Goal: Task Accomplishment & Management: Manage account settings

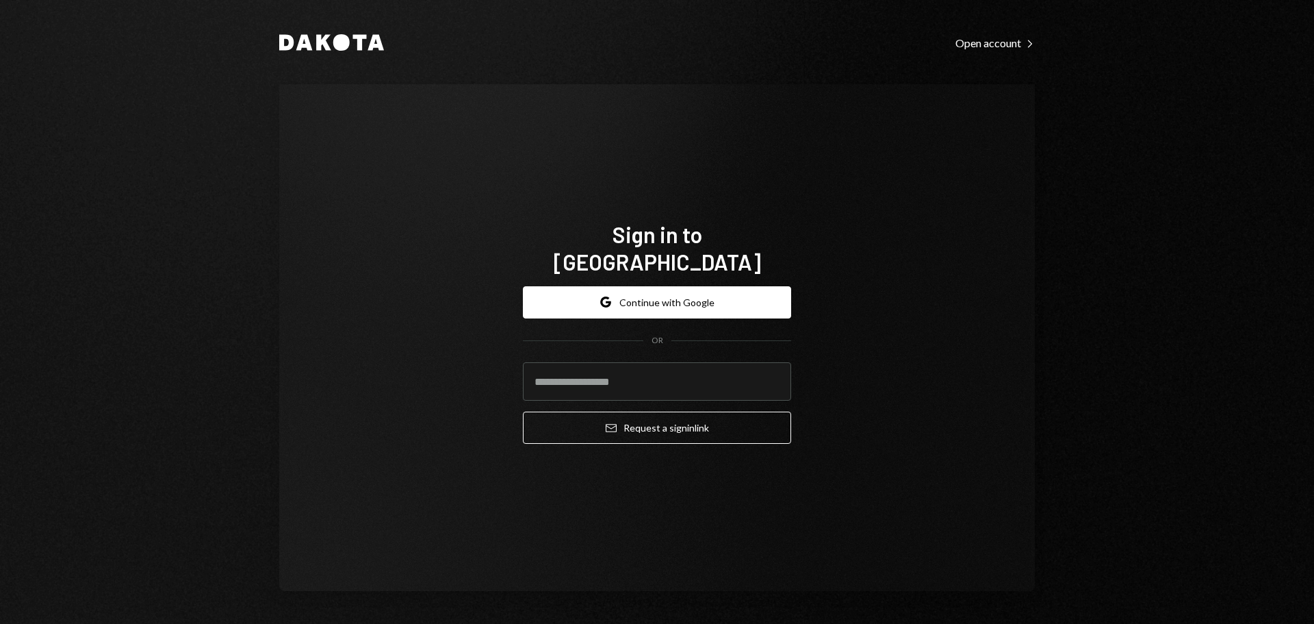
type input "**********"
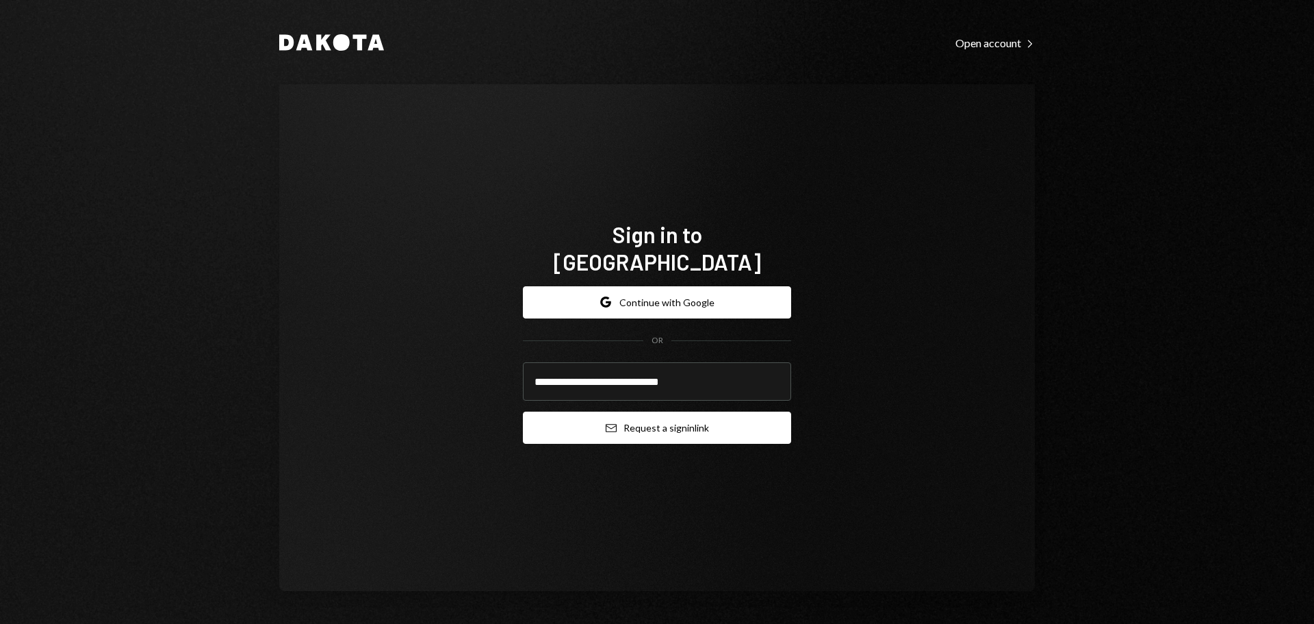
click at [603, 420] on button "Email Request a sign in link" at bounding box center [657, 427] width 268 height 32
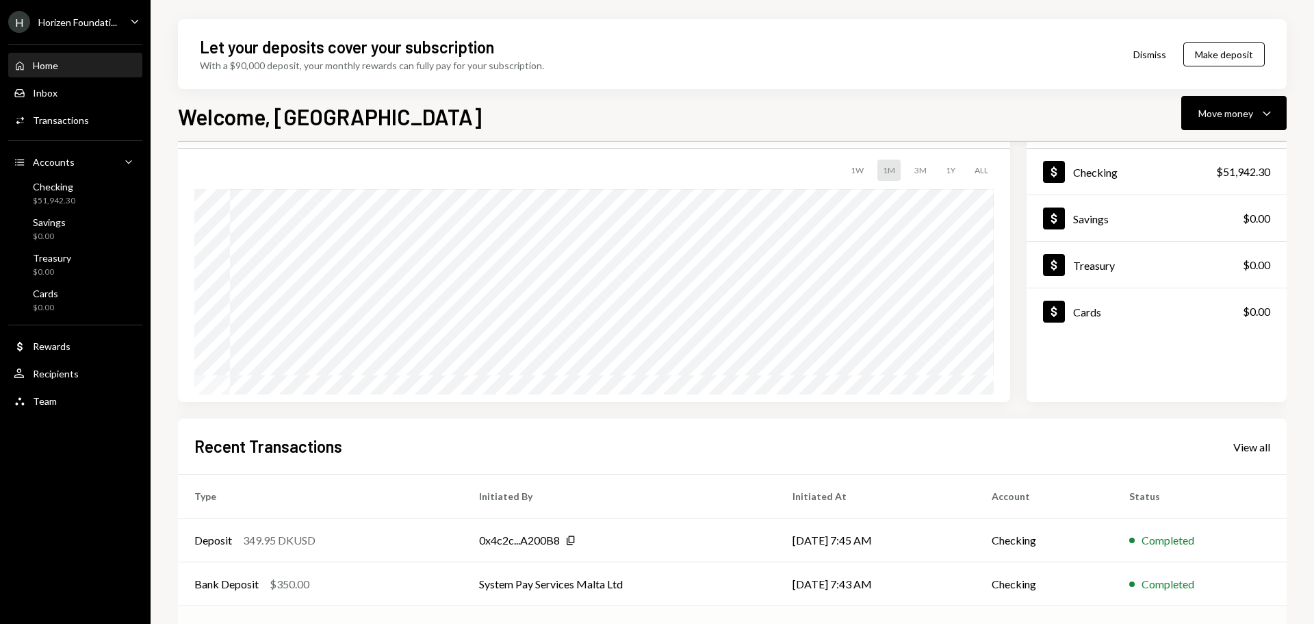
scroll to position [202, 0]
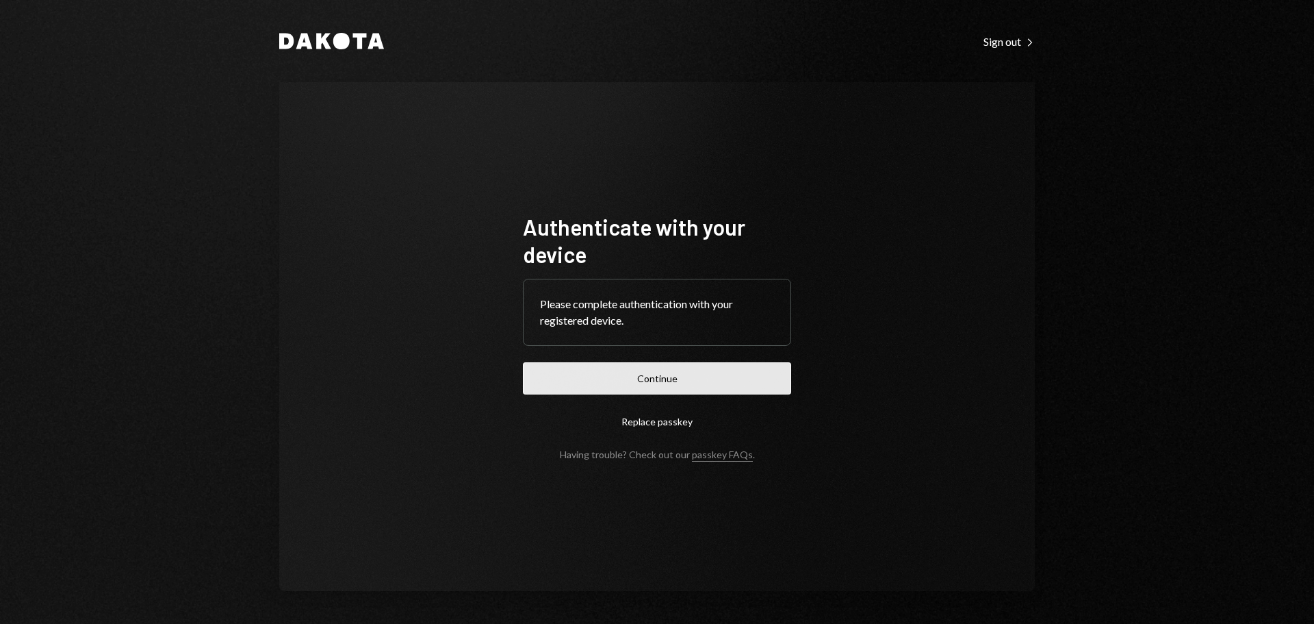
click at [550, 380] on button "Continue" at bounding box center [657, 378] width 268 height 32
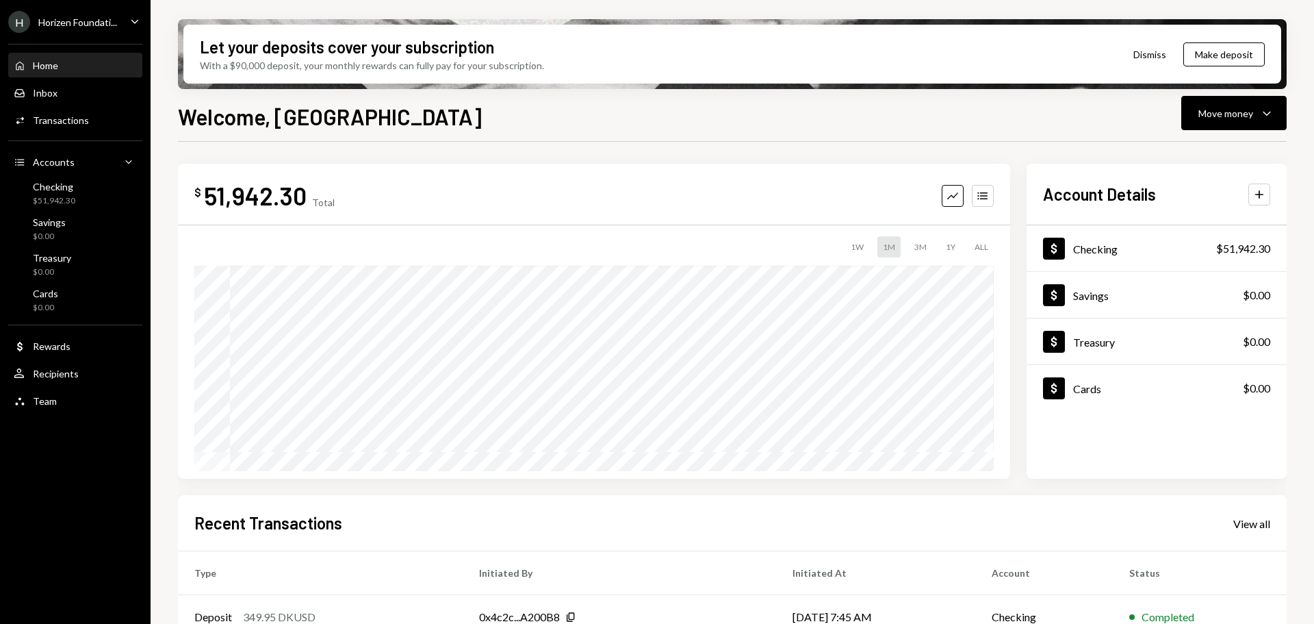
click at [54, 24] on div "Horizen Foundati..." at bounding box center [77, 22] width 79 height 12
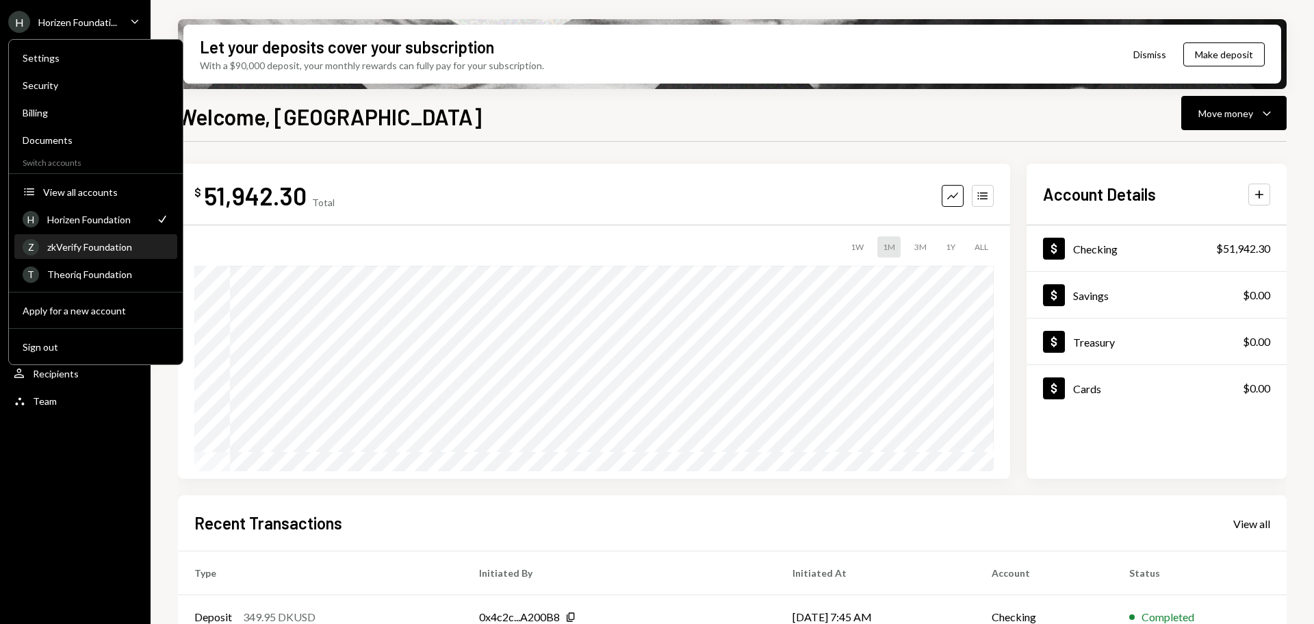
click at [103, 248] on div "zkVerify Foundation" at bounding box center [108, 247] width 122 height 12
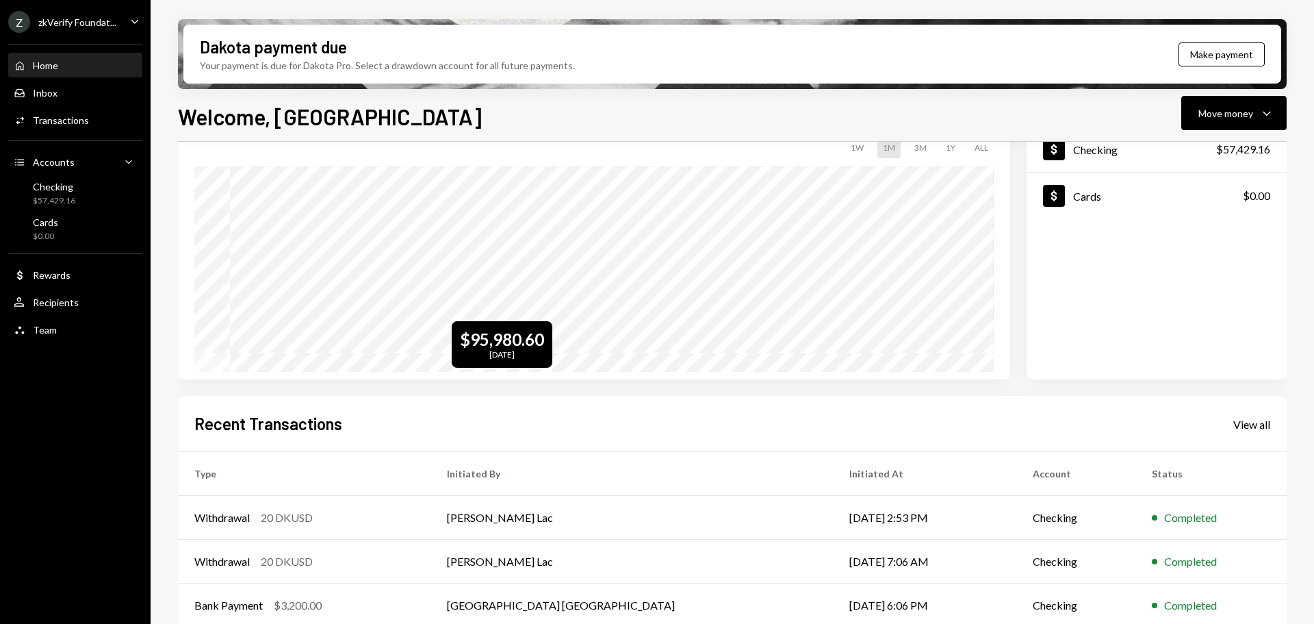
scroll to position [202, 0]
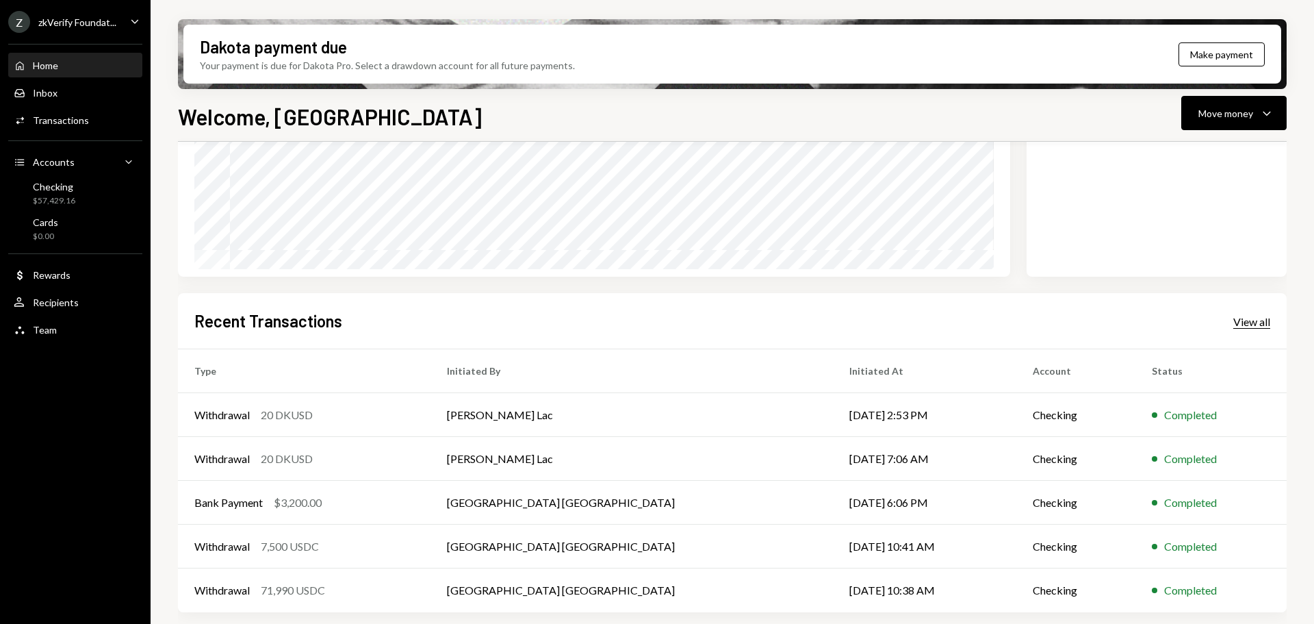
click at [1257, 324] on div "View all" at bounding box center [1251, 322] width 37 height 14
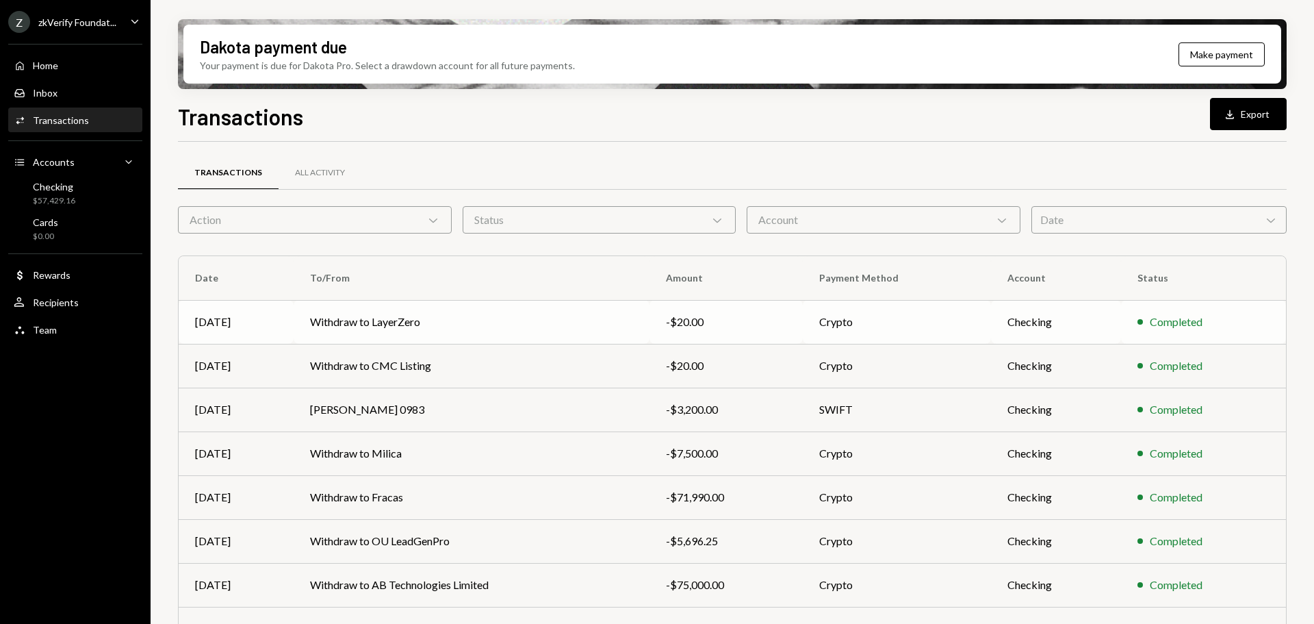
click at [374, 320] on td "Withdraw to LayerZero" at bounding box center [472, 322] width 356 height 44
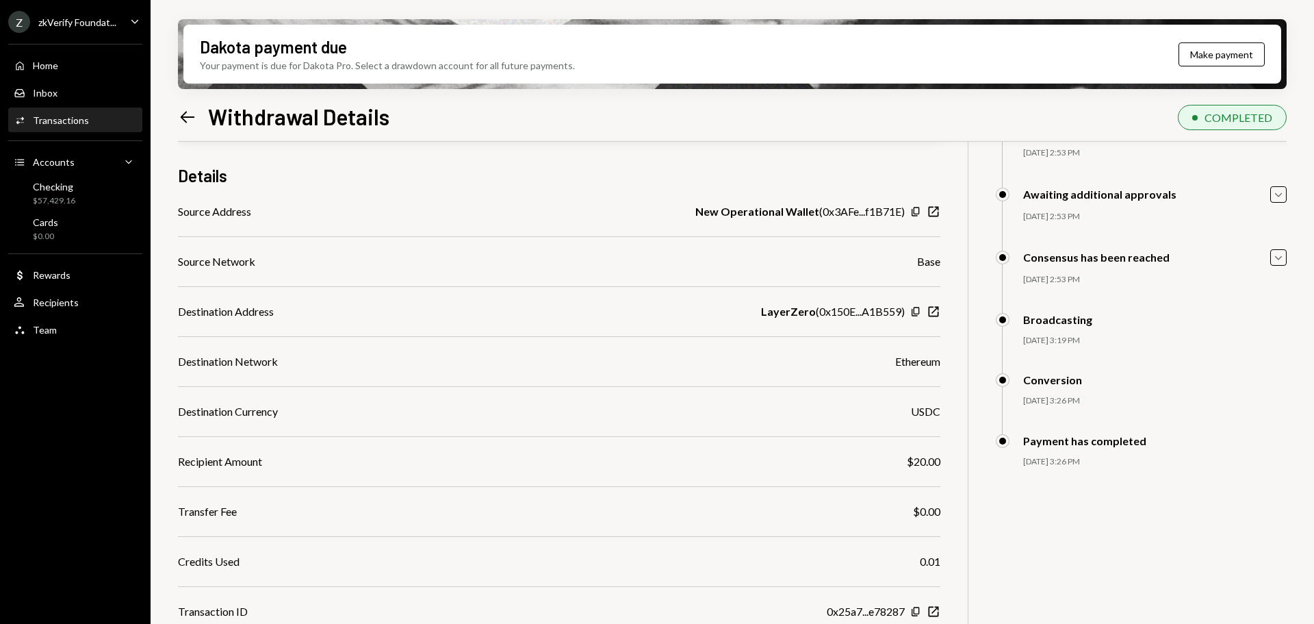
scroll to position [114, 0]
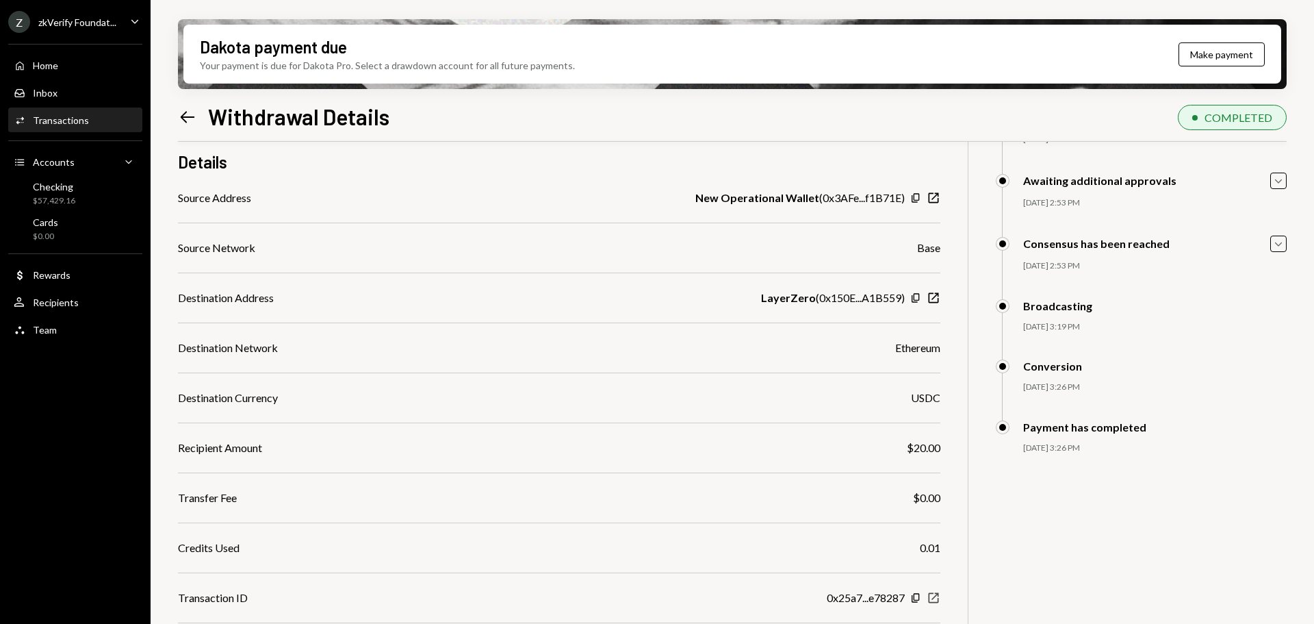
click at [929, 600] on icon "button" at bounding box center [934, 598] width 10 height 10
click at [63, 195] on div "$57,429.16" at bounding box center [54, 201] width 42 height 12
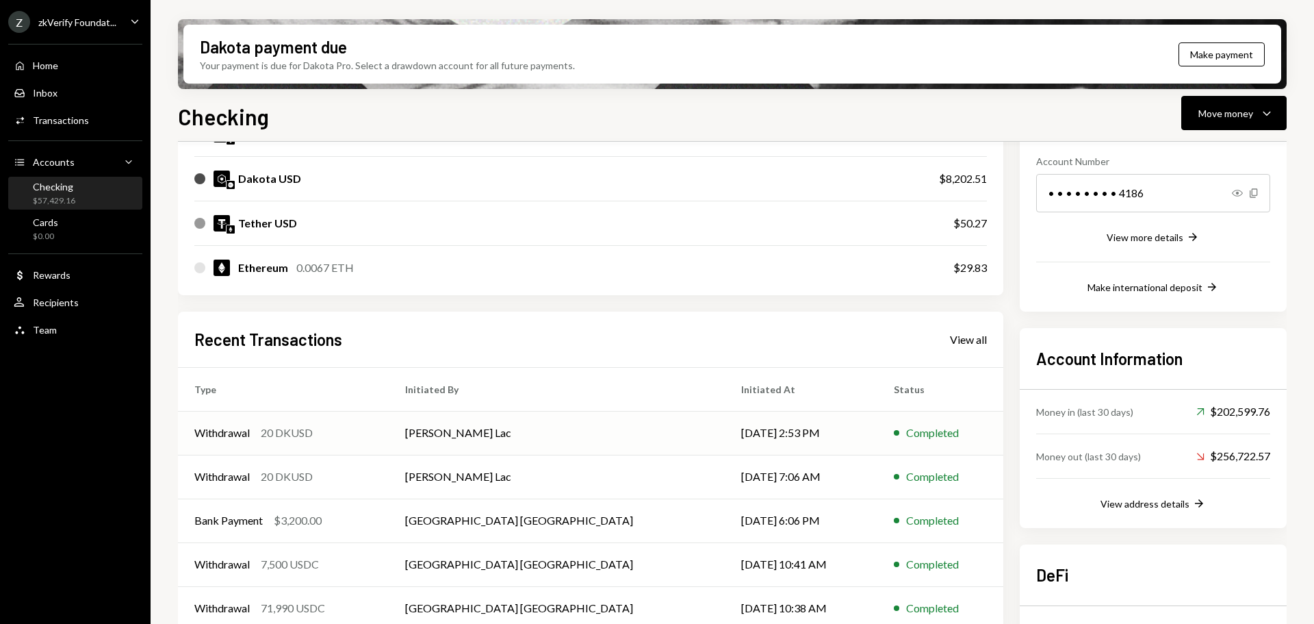
scroll to position [205, 0]
click at [454, 442] on td "Harrison Lac" at bounding box center [557, 432] width 336 height 44
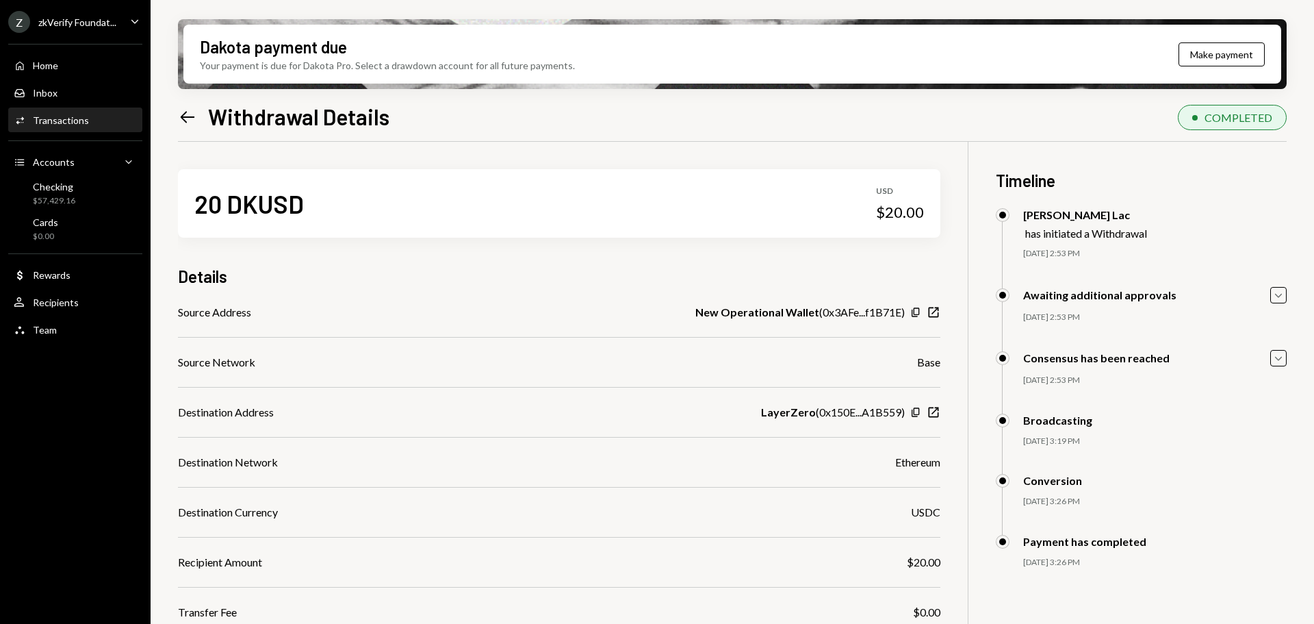
click at [188, 107] on icon "Left Arrow" at bounding box center [187, 116] width 19 height 19
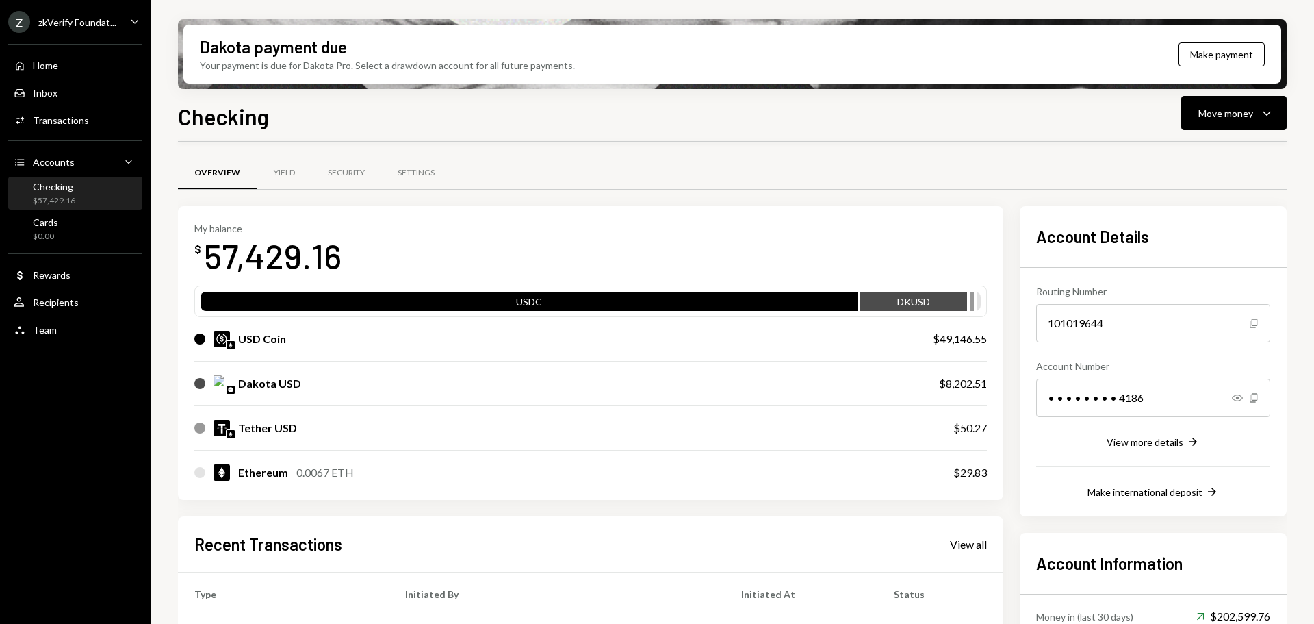
scroll to position [274, 0]
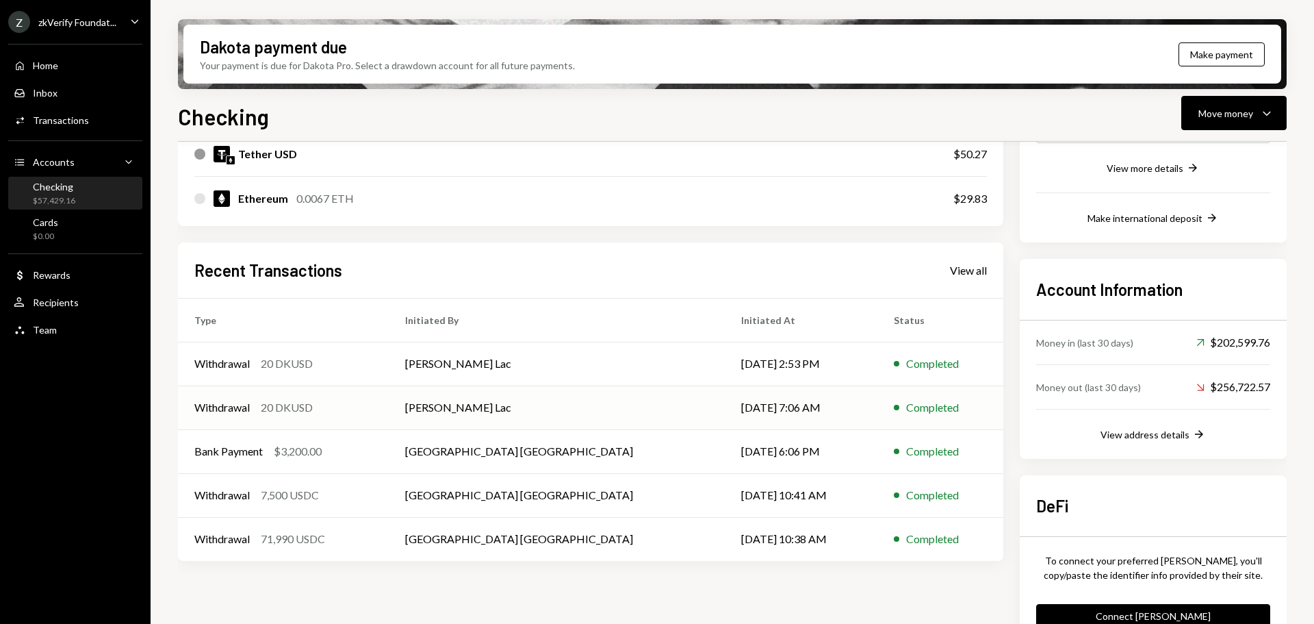
click at [389, 396] on td "Withdrawal 20 DKUSD" at bounding box center [283, 407] width 211 height 44
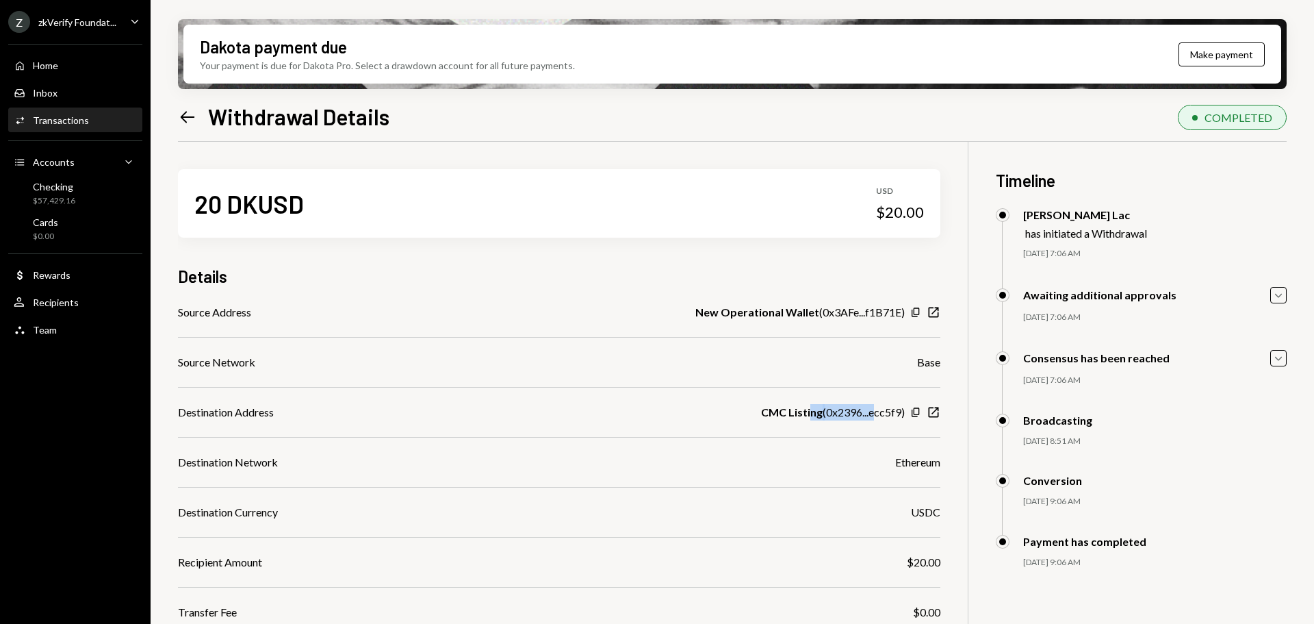
drag, startPoint x: 808, startPoint y: 415, endPoint x: 877, endPoint y: 417, distance: 69.2
click at [877, 417] on div "CMC Listing ( 0x2396...ecc5f9 )" at bounding box center [833, 412] width 144 height 16
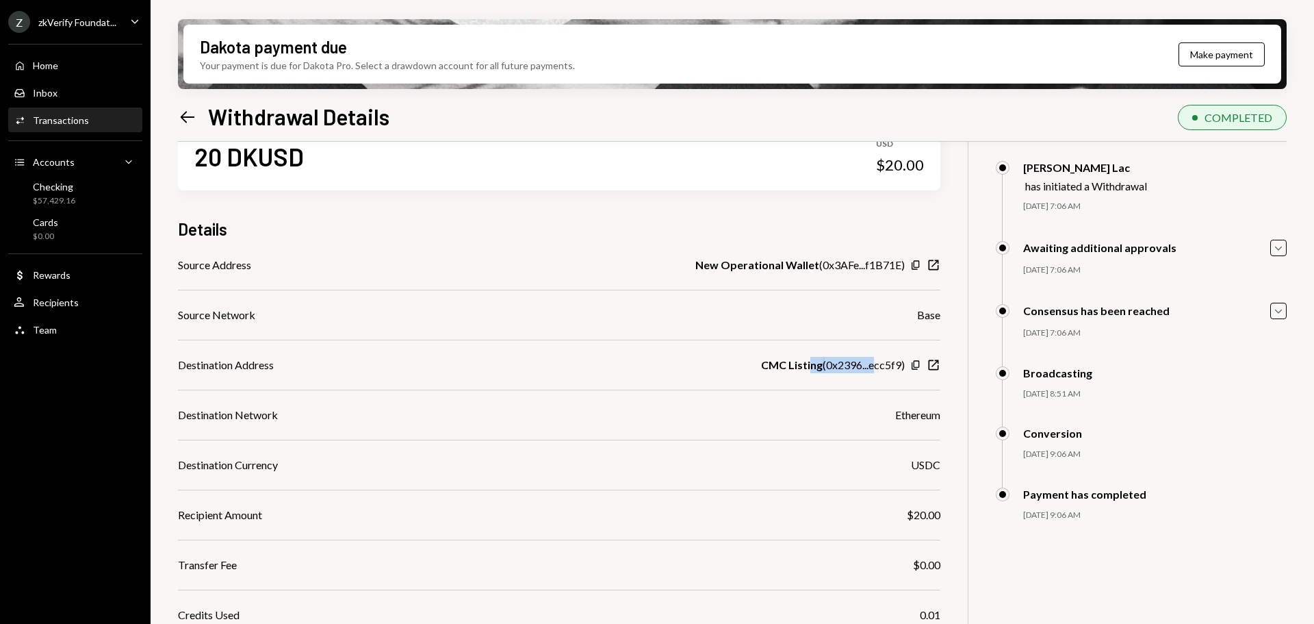
scroll to position [68, 0]
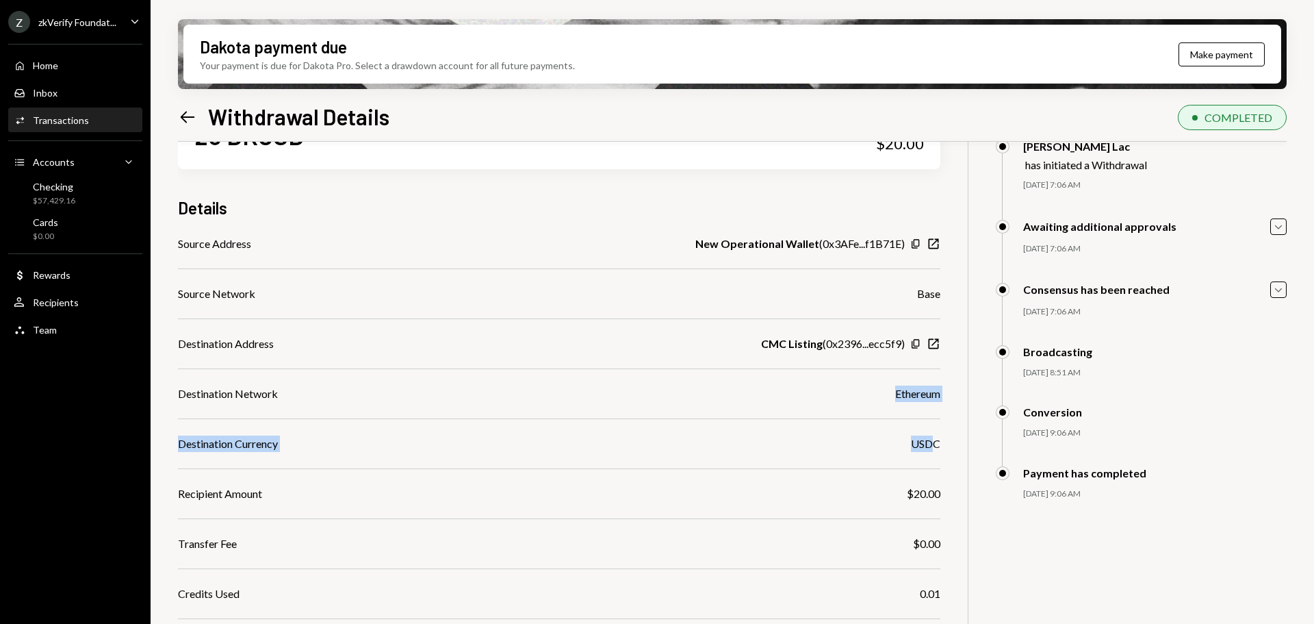
drag, startPoint x: 895, startPoint y: 396, endPoint x: 932, endPoint y: 445, distance: 61.6
click at [932, 445] on div "Source Address New Operational Wallet ( 0x3AFe...f1B71E ) Copy New Window Sourc…" at bounding box center [559, 468] width 762 height 466
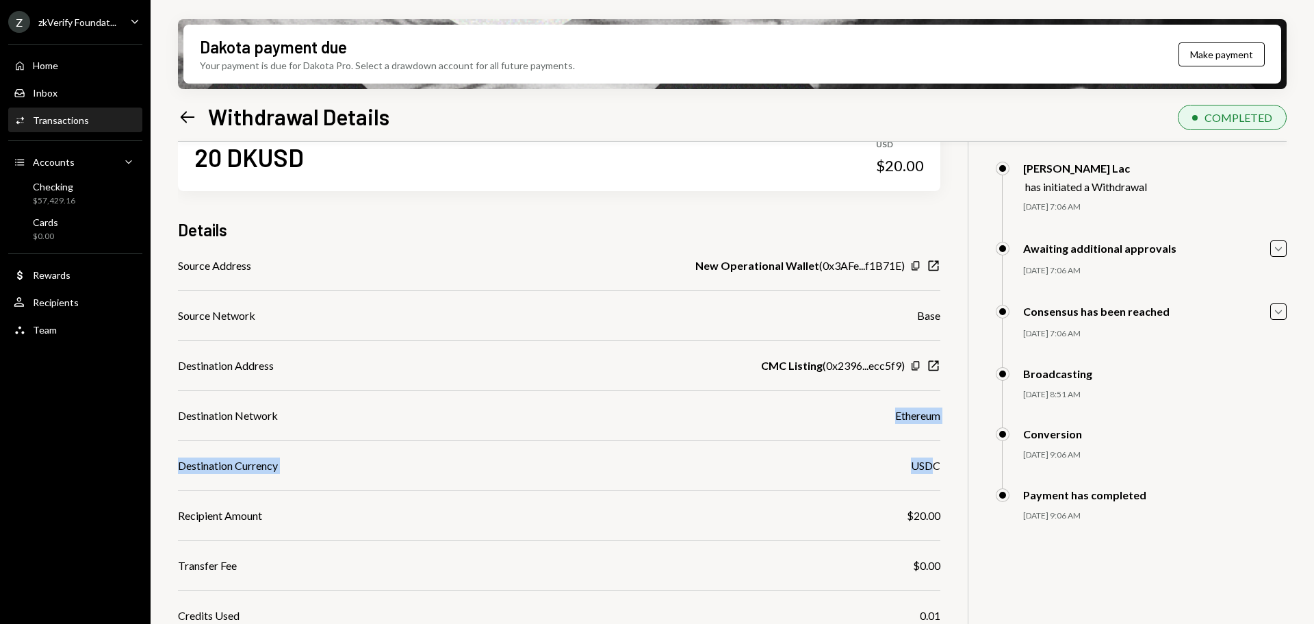
scroll to position [0, 0]
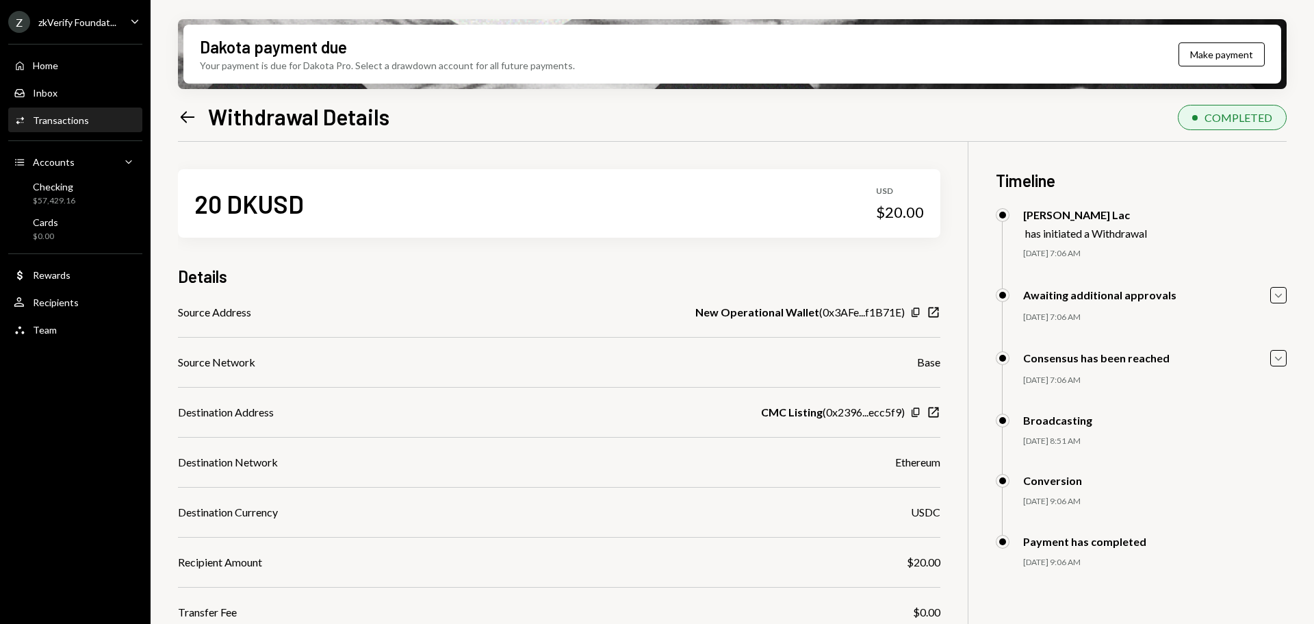
click at [901, 314] on div "New Operational Wallet ( 0x3AFe...f1B71E )" at bounding box center [799, 312] width 209 height 16
click at [64, 189] on div "Checking" at bounding box center [54, 187] width 42 height 12
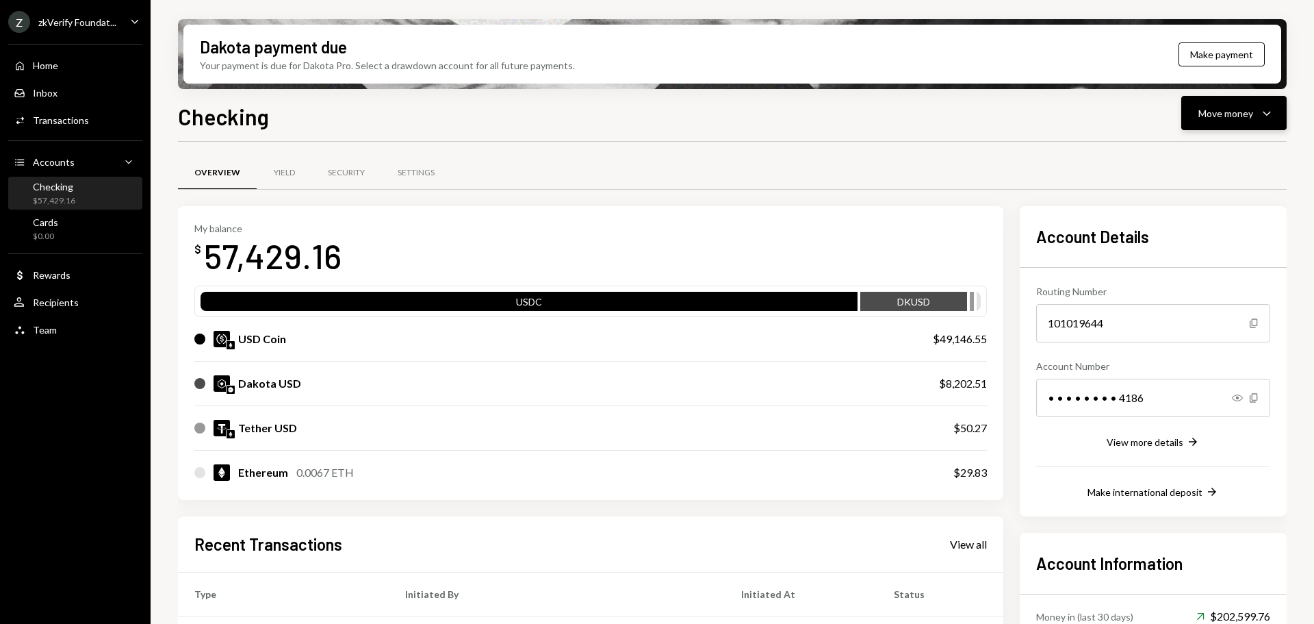
click at [1220, 107] on div "Move money" at bounding box center [1225, 113] width 55 height 14
click at [1216, 153] on div "Send" at bounding box center [1223, 154] width 100 height 14
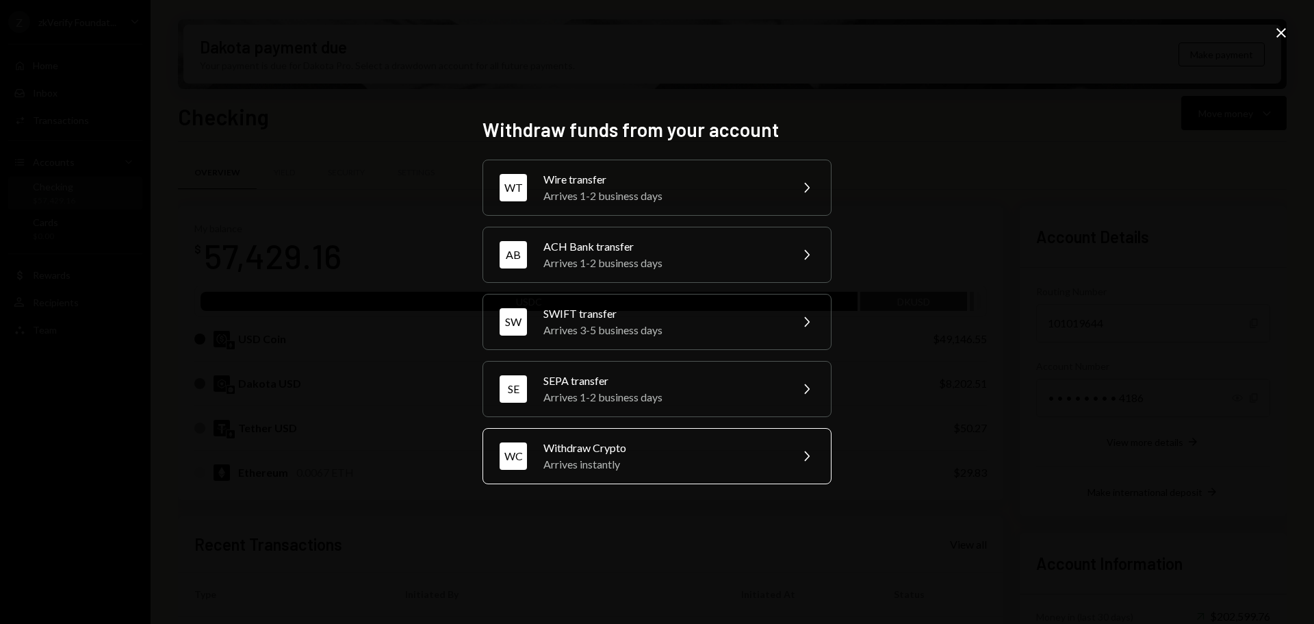
click at [587, 460] on div "Arrives instantly" at bounding box center [662, 464] width 238 height 16
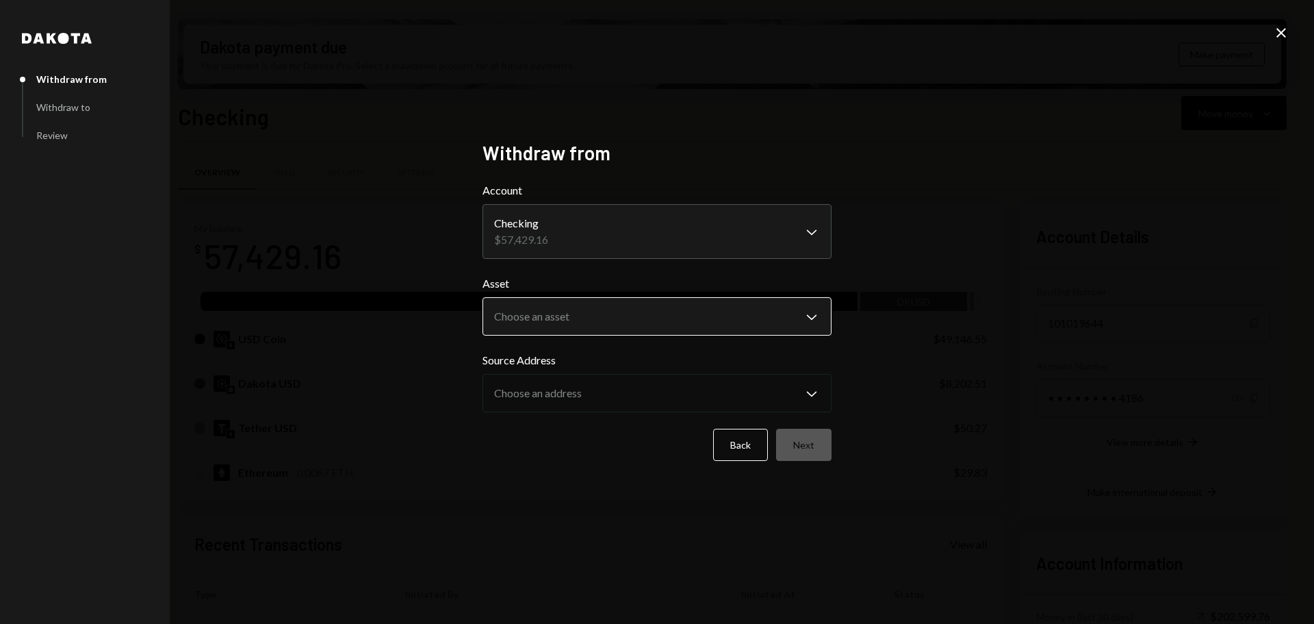
click at [557, 303] on body "Z zkVerify Foundat... Caret Down Home Home Inbox Inbox Activities Transactions …" at bounding box center [657, 312] width 1314 height 624
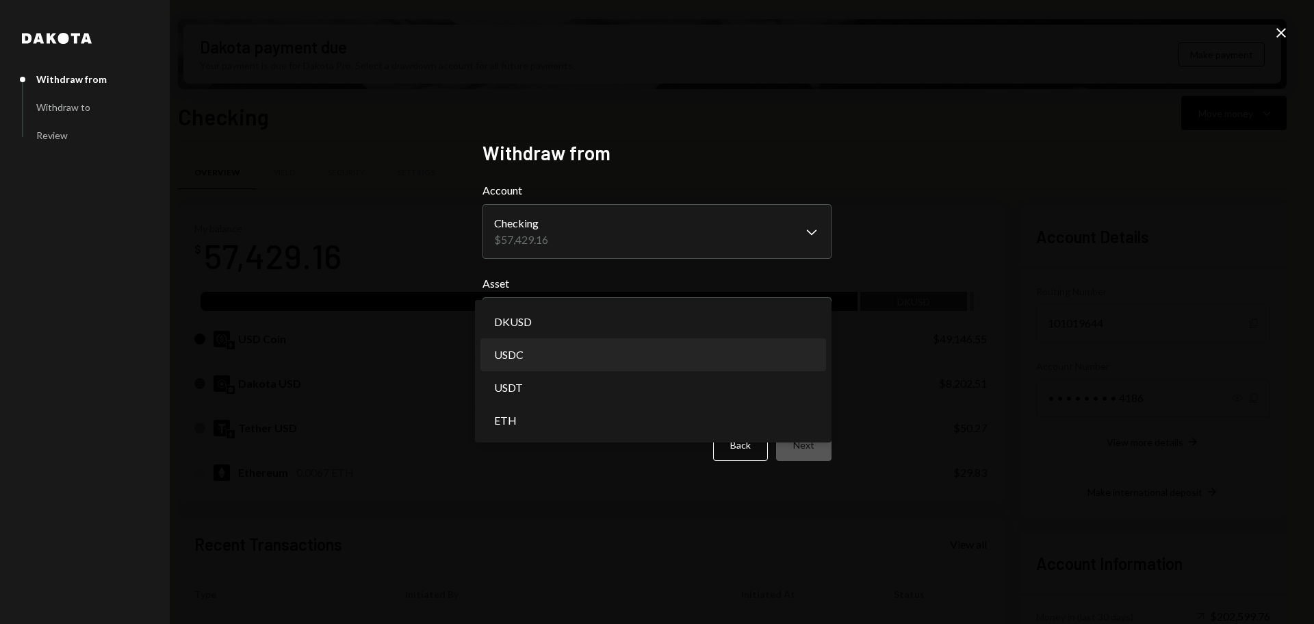
select select "****"
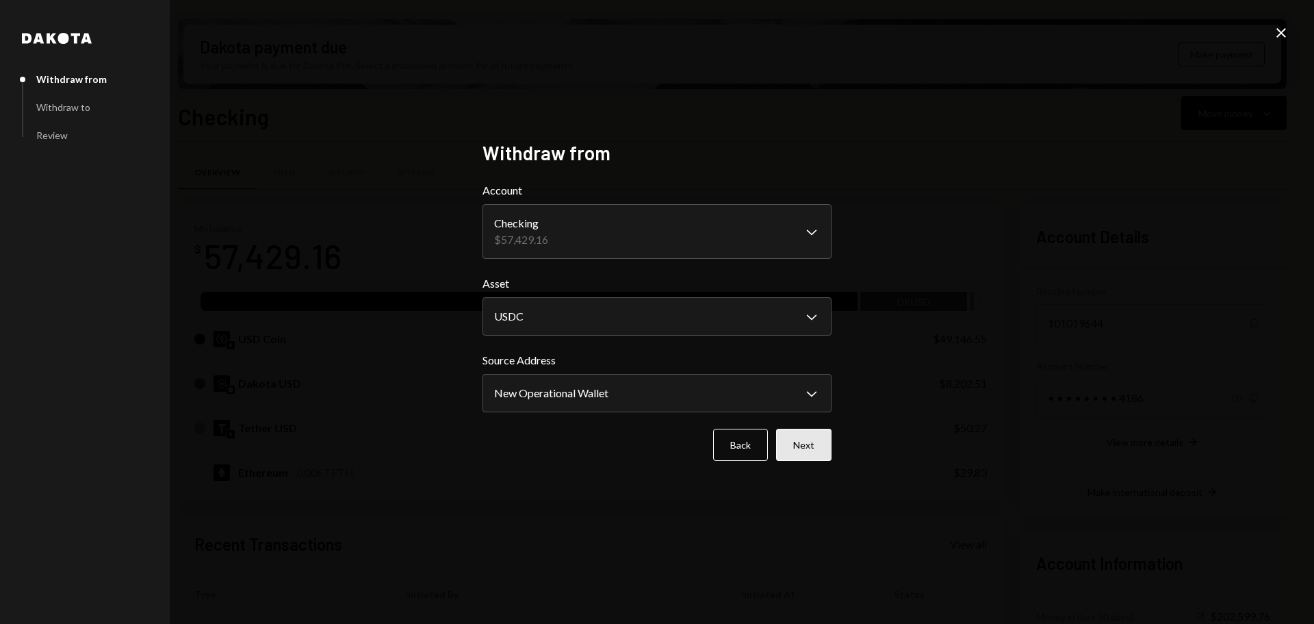
click at [814, 450] on button "Next" at bounding box center [803, 444] width 55 height 32
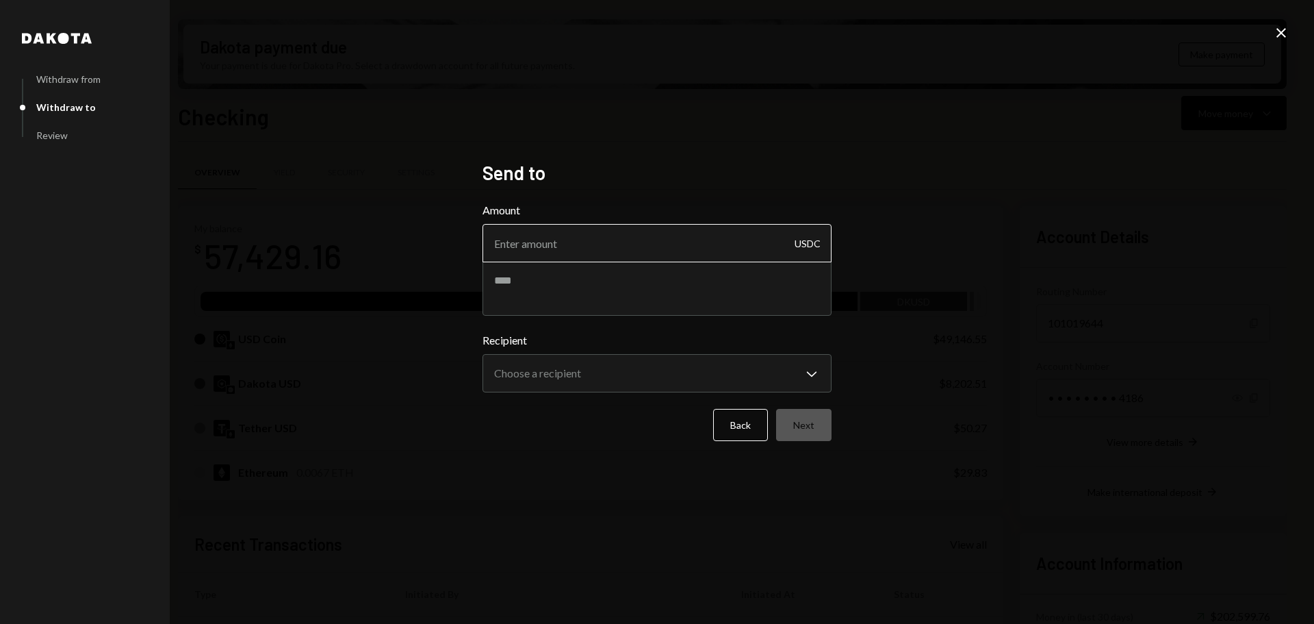
click at [561, 253] on input "Amount" at bounding box center [657, 243] width 349 height 38
type input "4980"
click at [602, 297] on textarea at bounding box center [657, 288] width 349 height 55
type textarea "**********"
click at [591, 386] on body "Z zkVerify Foundat... Caret Down Home Home Inbox Inbox Activities Transactions …" at bounding box center [657, 312] width 1314 height 624
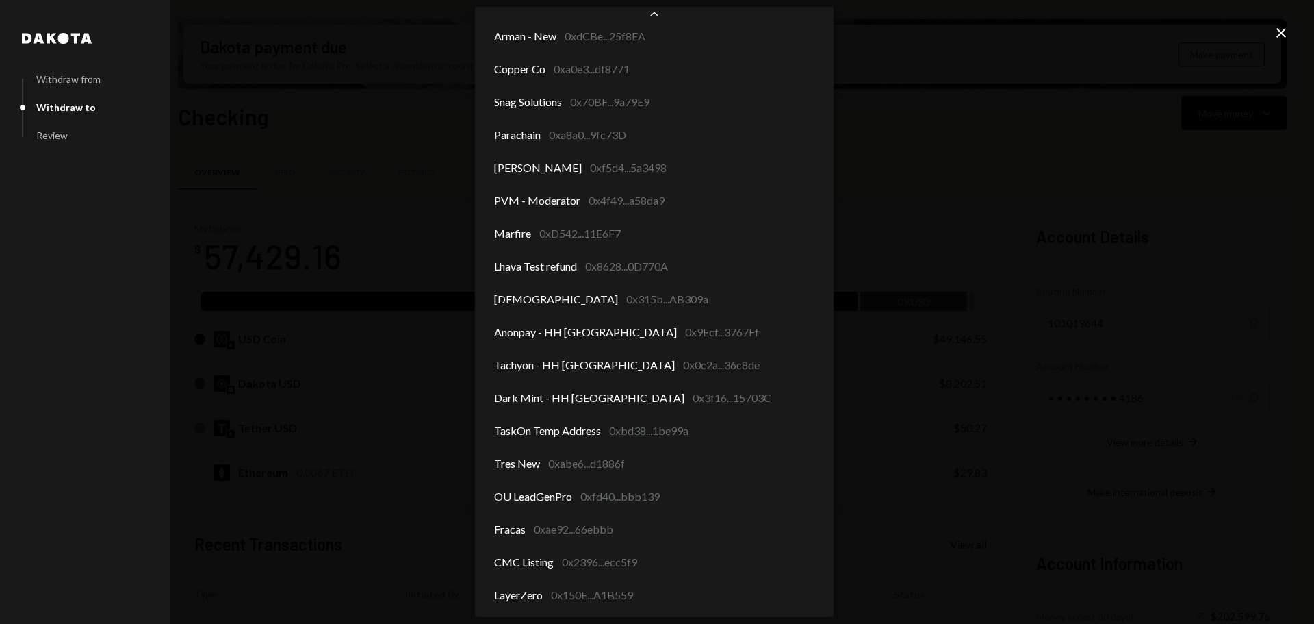
scroll to position [1422, 0]
select select "**********"
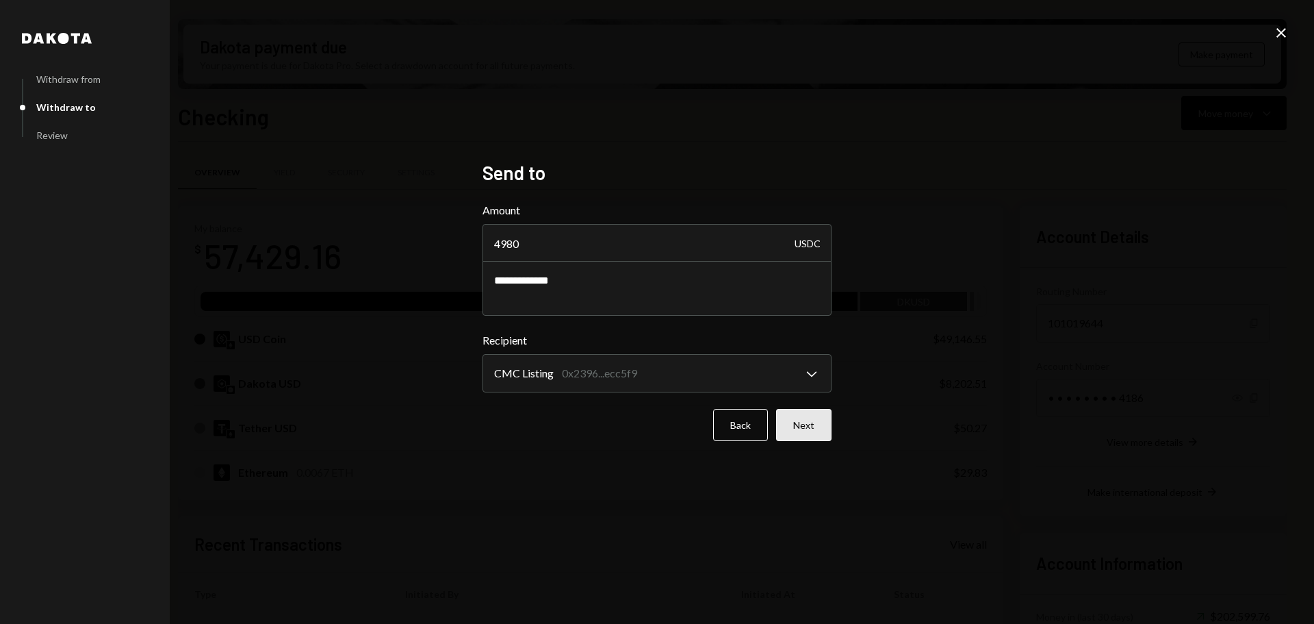
click at [806, 433] on button "Next" at bounding box center [803, 425] width 55 height 32
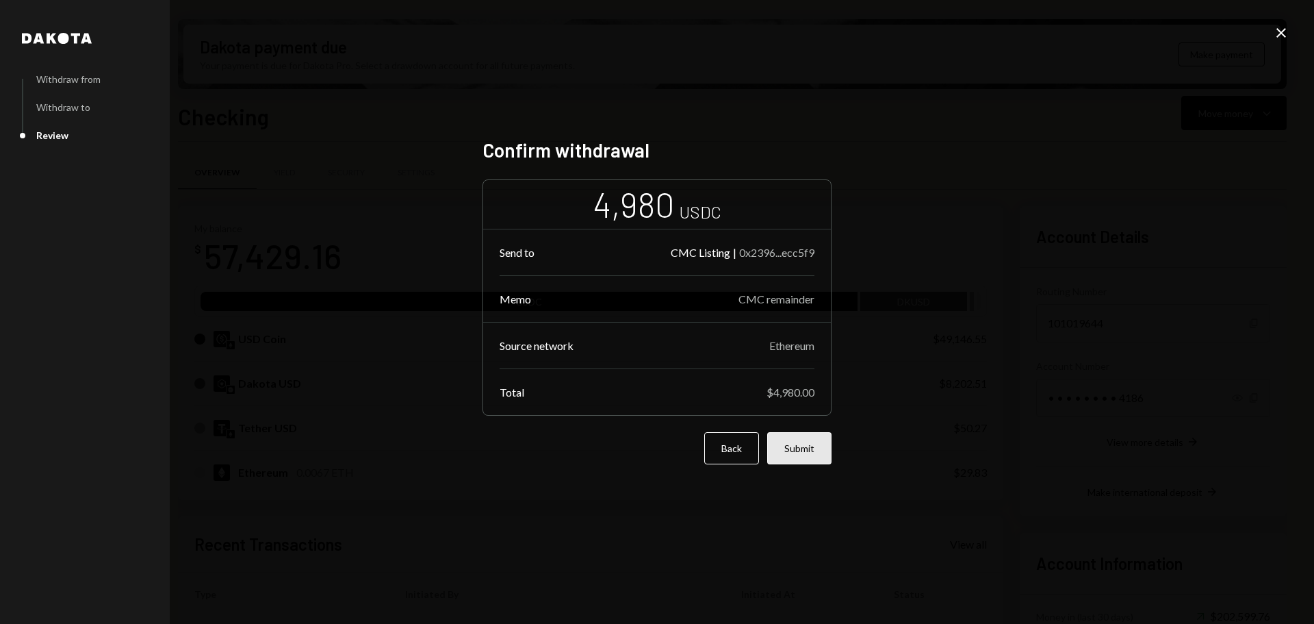
click at [802, 451] on button "Submit" at bounding box center [799, 448] width 64 height 32
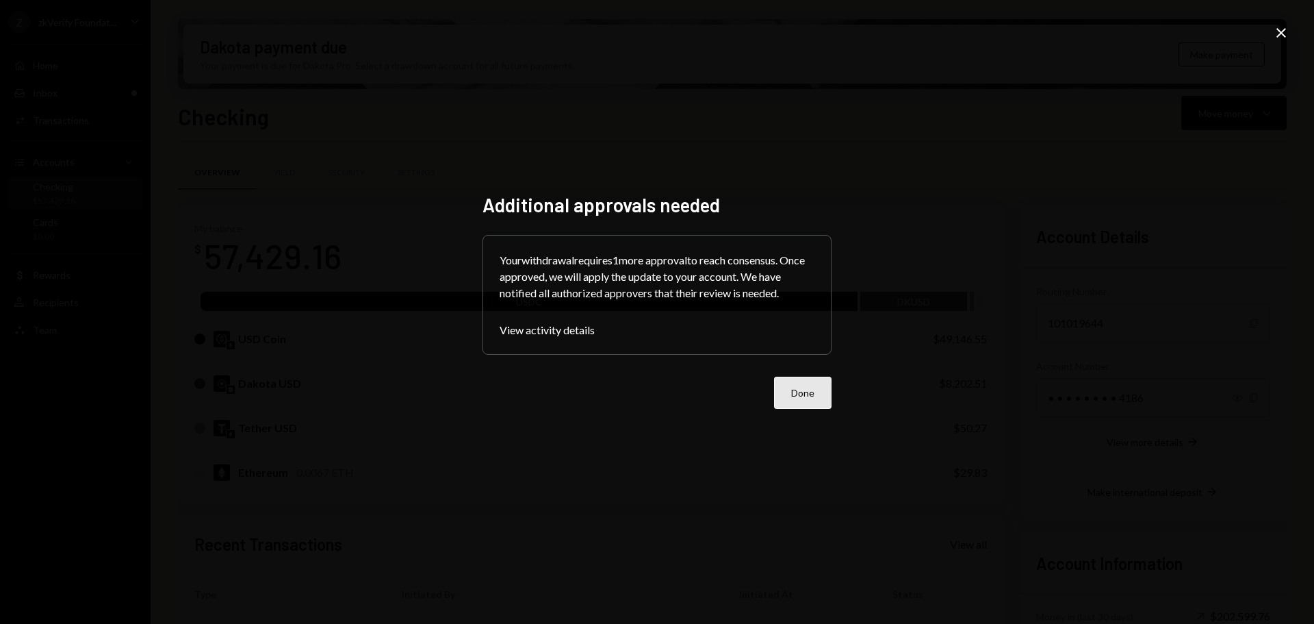
click at [792, 395] on button "Done" at bounding box center [802, 392] width 57 height 32
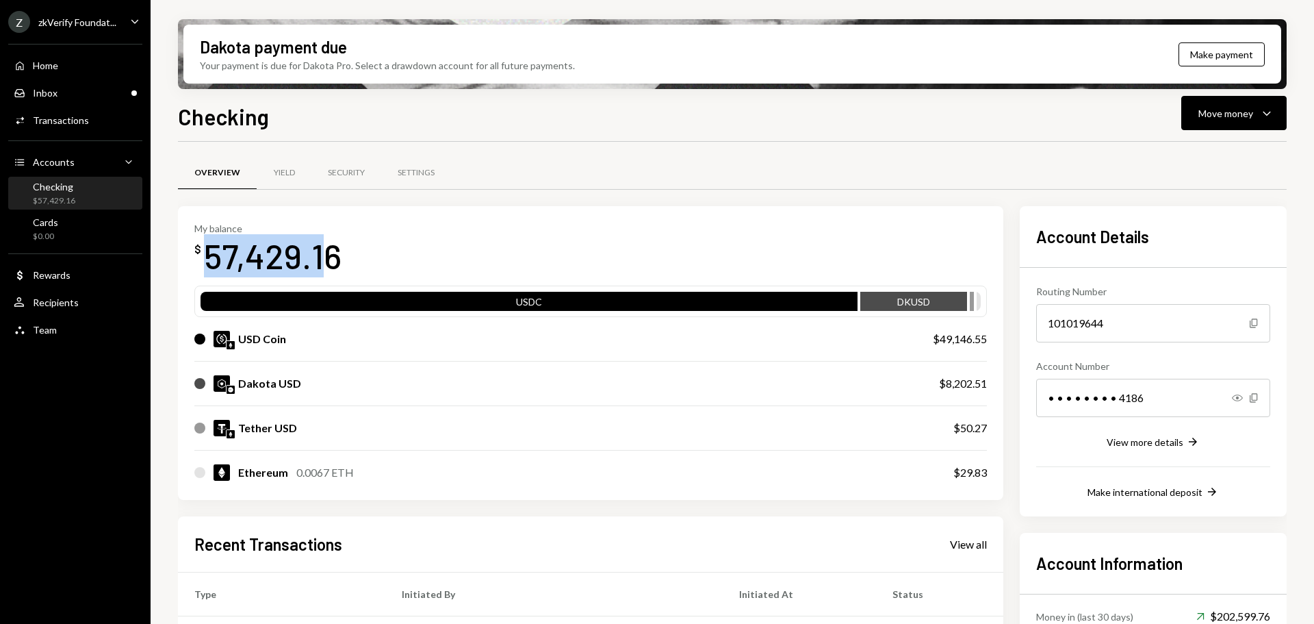
drag, startPoint x: 207, startPoint y: 261, endPoint x: 329, endPoint y: 260, distance: 121.8
click at [329, 260] on div "57,429.16" at bounding box center [273, 255] width 138 height 43
drag, startPoint x: 246, startPoint y: 384, endPoint x: 986, endPoint y: 394, distance: 740.6
click at [986, 394] on div "Dakota USD $8,202.51" at bounding box center [590, 383] width 793 height 44
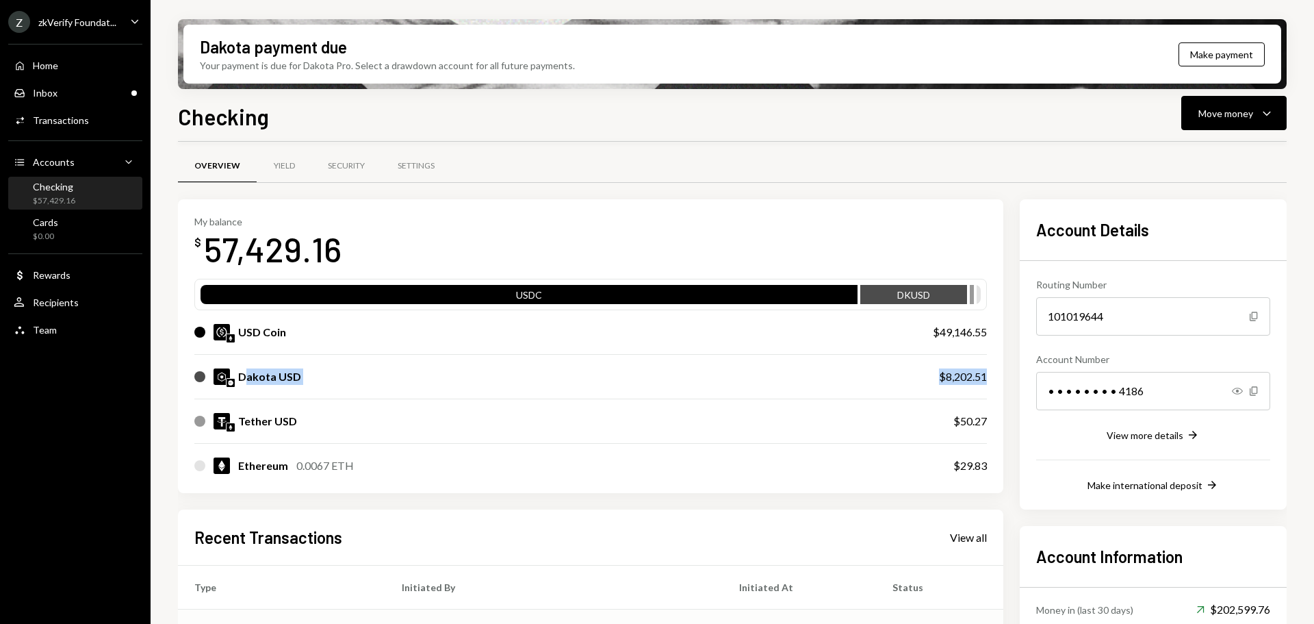
scroll to position [0, 0]
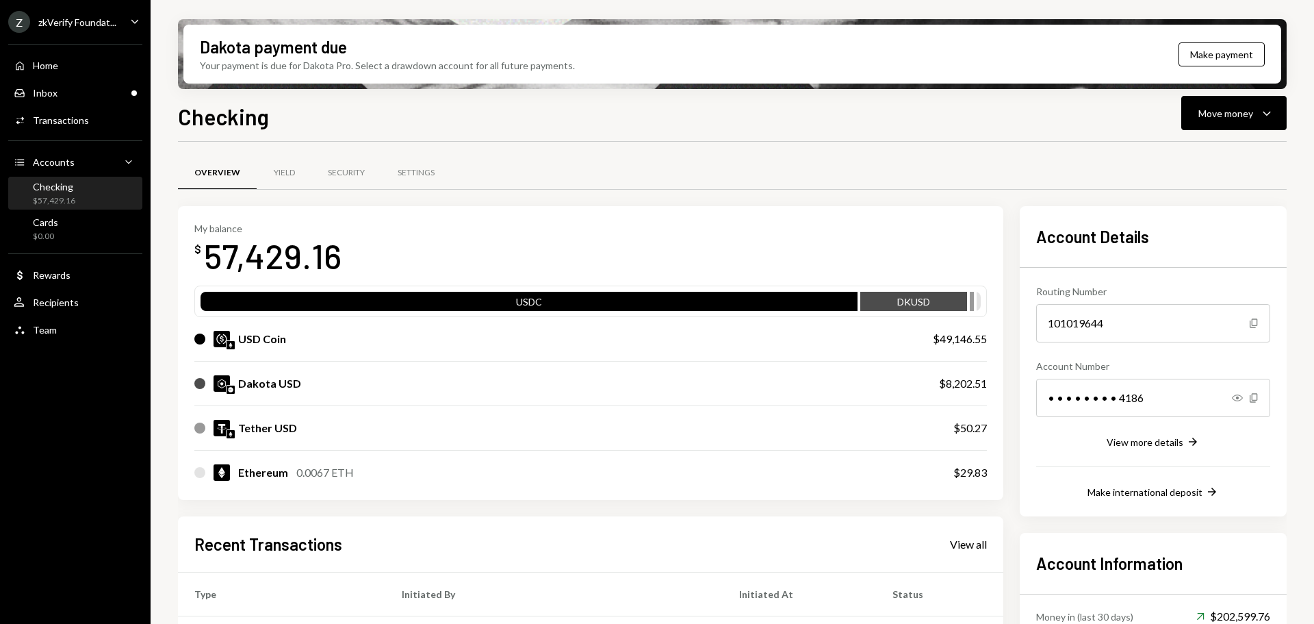
click at [270, 344] on div "USD Coin" at bounding box center [262, 339] width 48 height 16
click at [102, 92] on div "Inbox Inbox" at bounding box center [75, 93] width 123 height 12
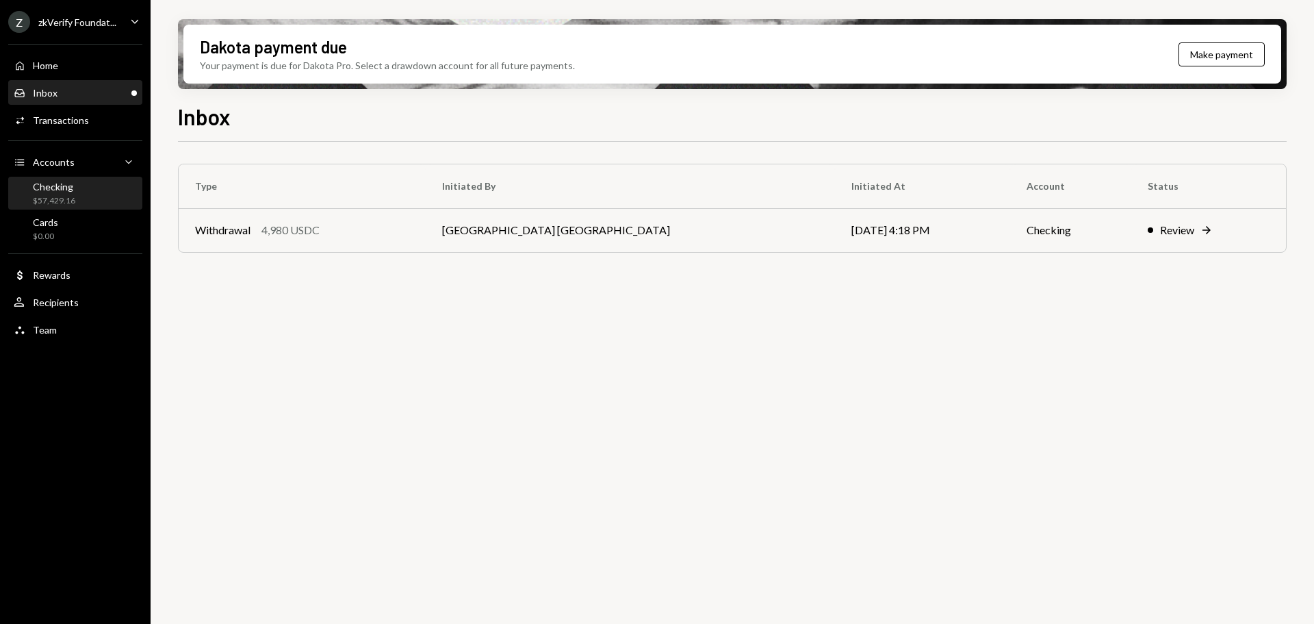
click at [79, 192] on div "Checking $57,429.16" at bounding box center [75, 194] width 123 height 26
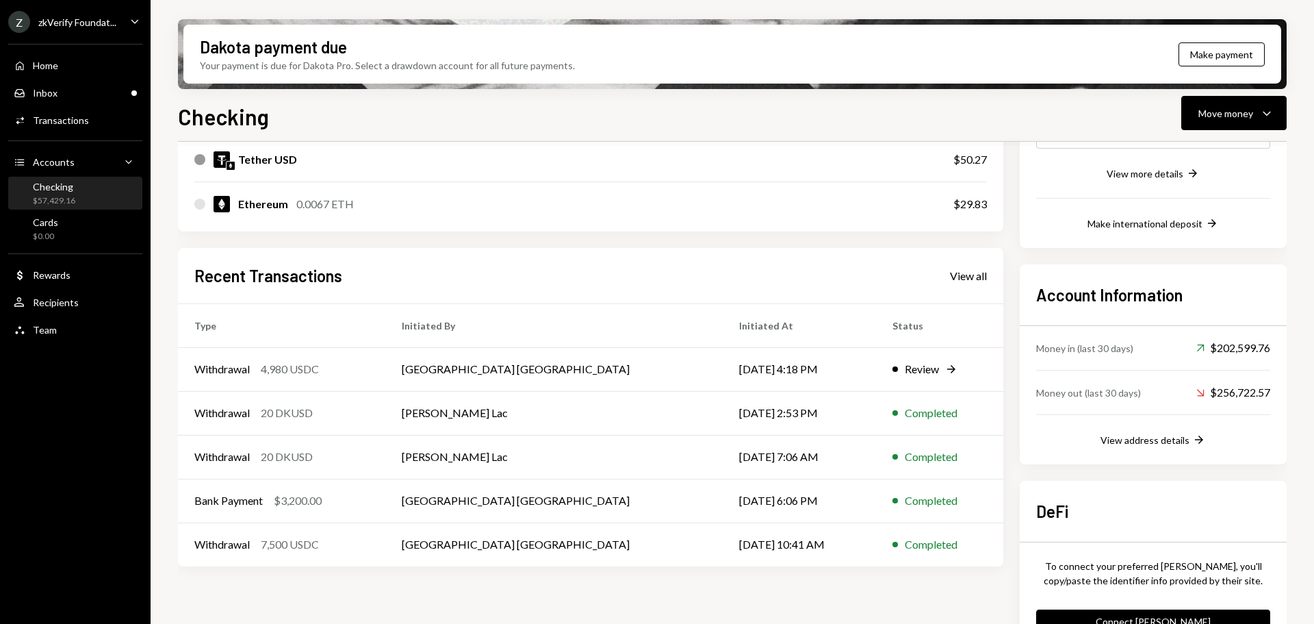
scroll to position [274, 0]
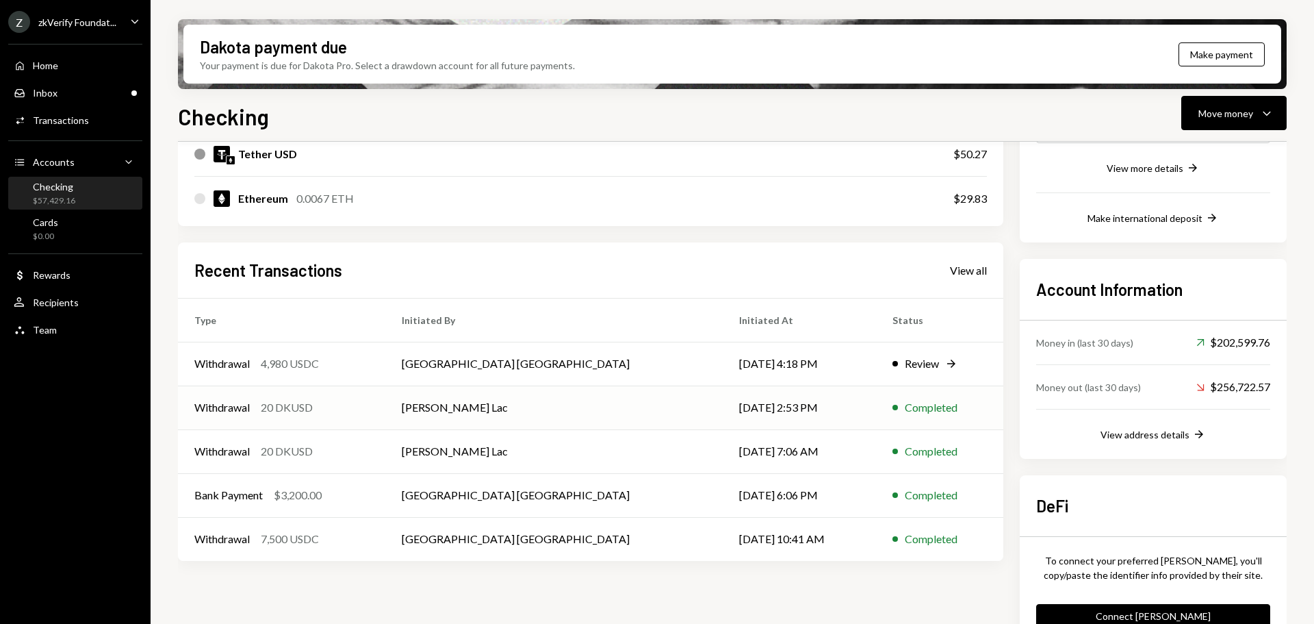
click at [455, 389] on td "Harrison Lac" at bounding box center [553, 407] width 337 height 44
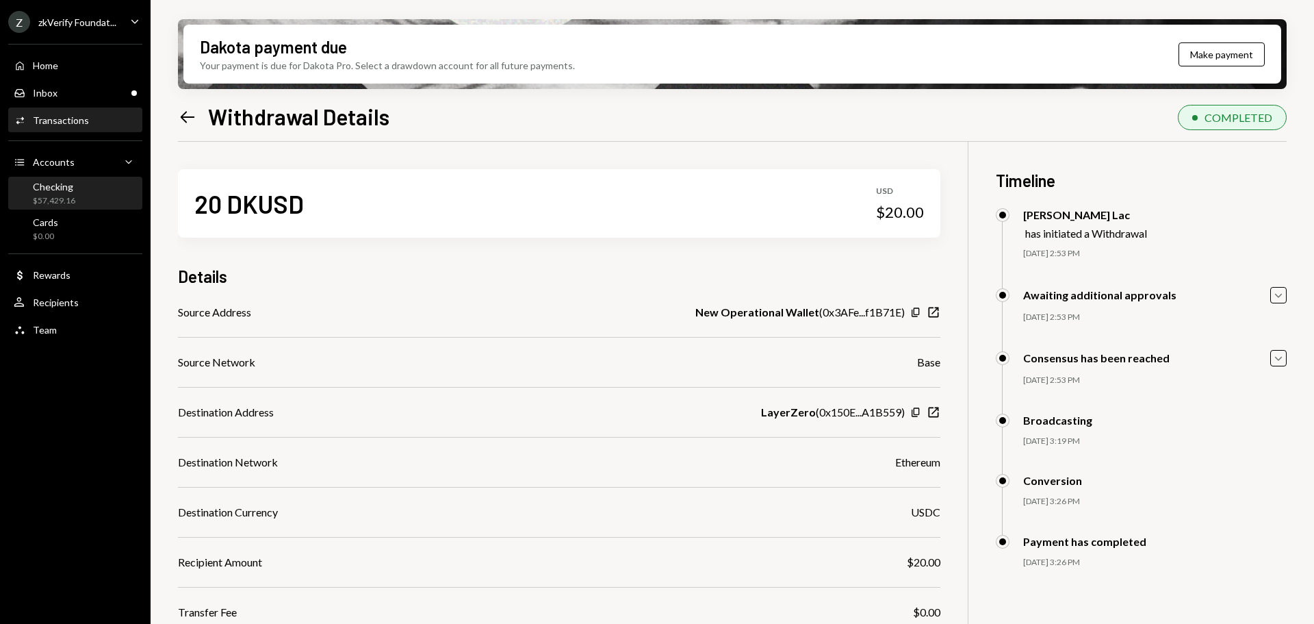
click at [89, 186] on div "Checking $57,429.16" at bounding box center [75, 194] width 123 height 26
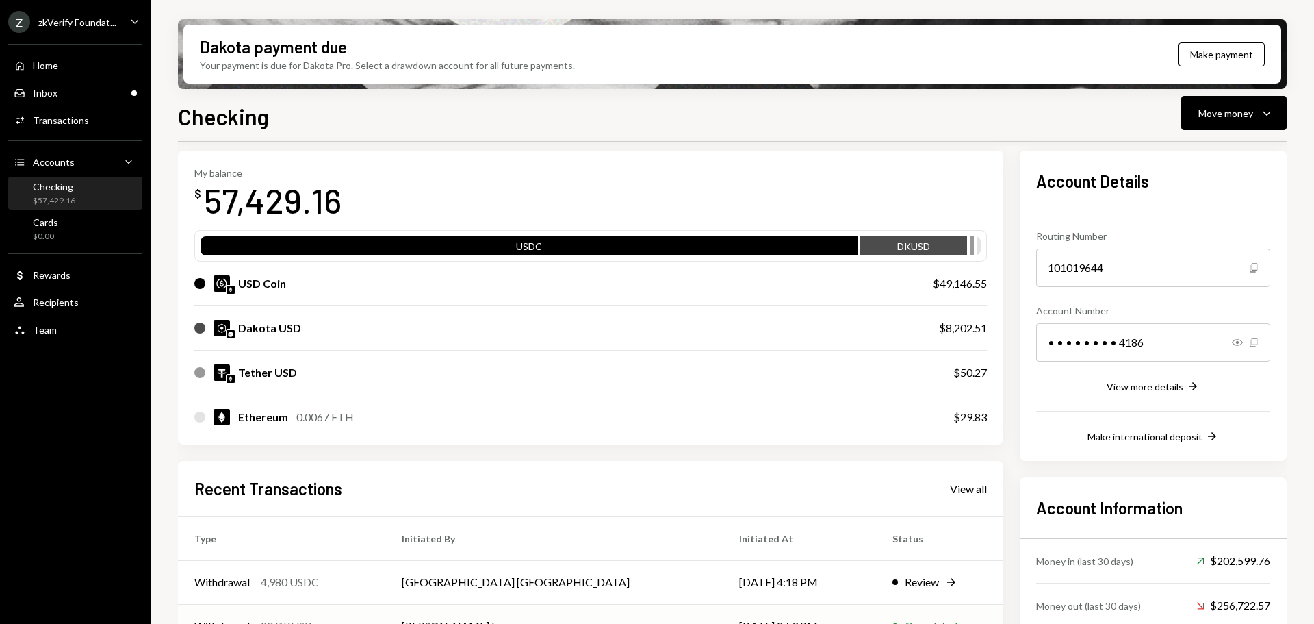
scroll to position [137, 0]
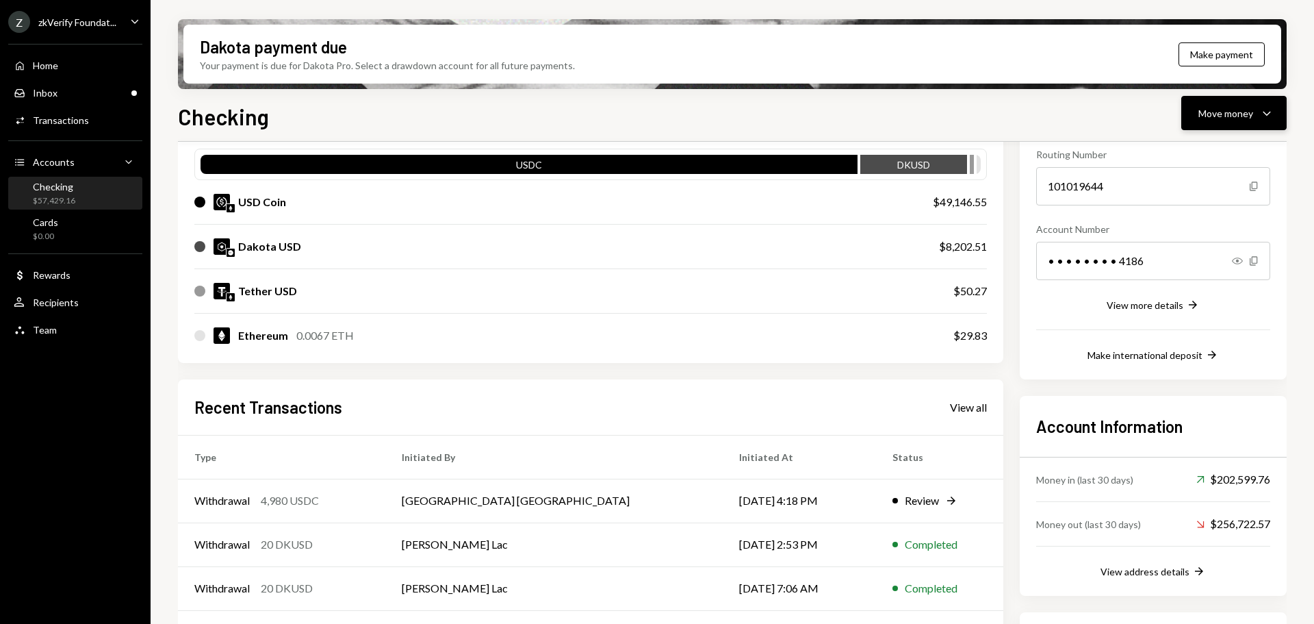
click at [1205, 113] on div "Move money" at bounding box center [1225, 113] width 55 height 14
click at [1187, 146] on div "Withdraw Send" at bounding box center [1212, 154] width 137 height 31
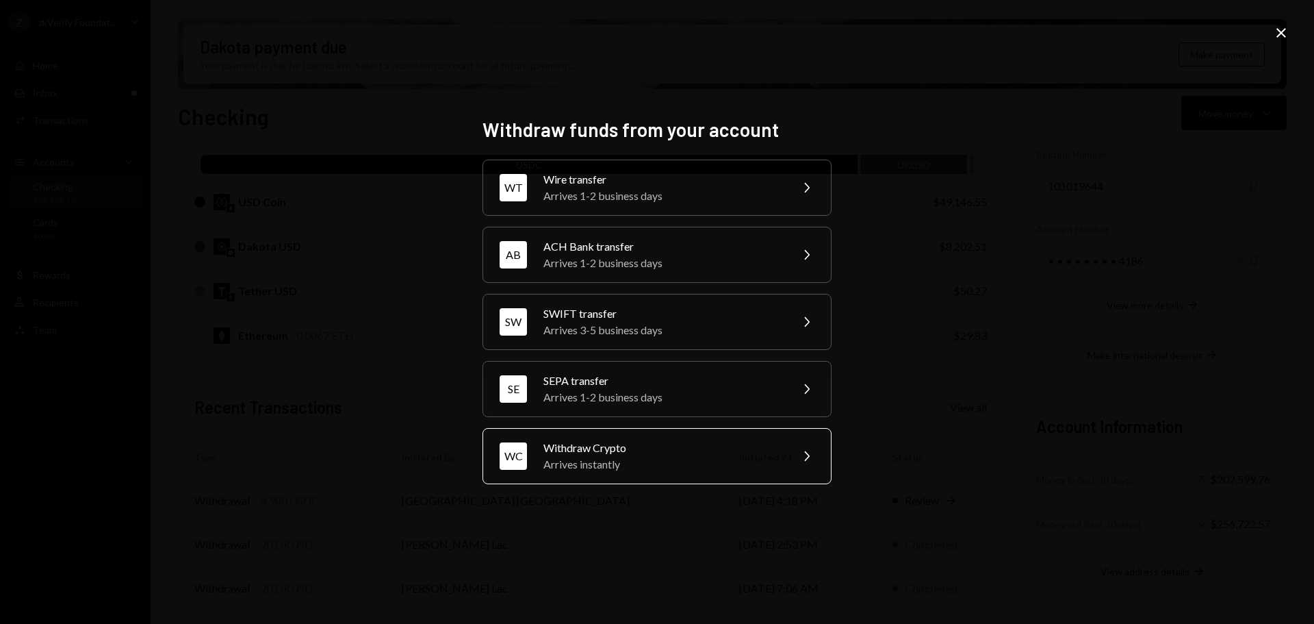
click at [580, 468] on div "Arrives instantly" at bounding box center [662, 464] width 238 height 16
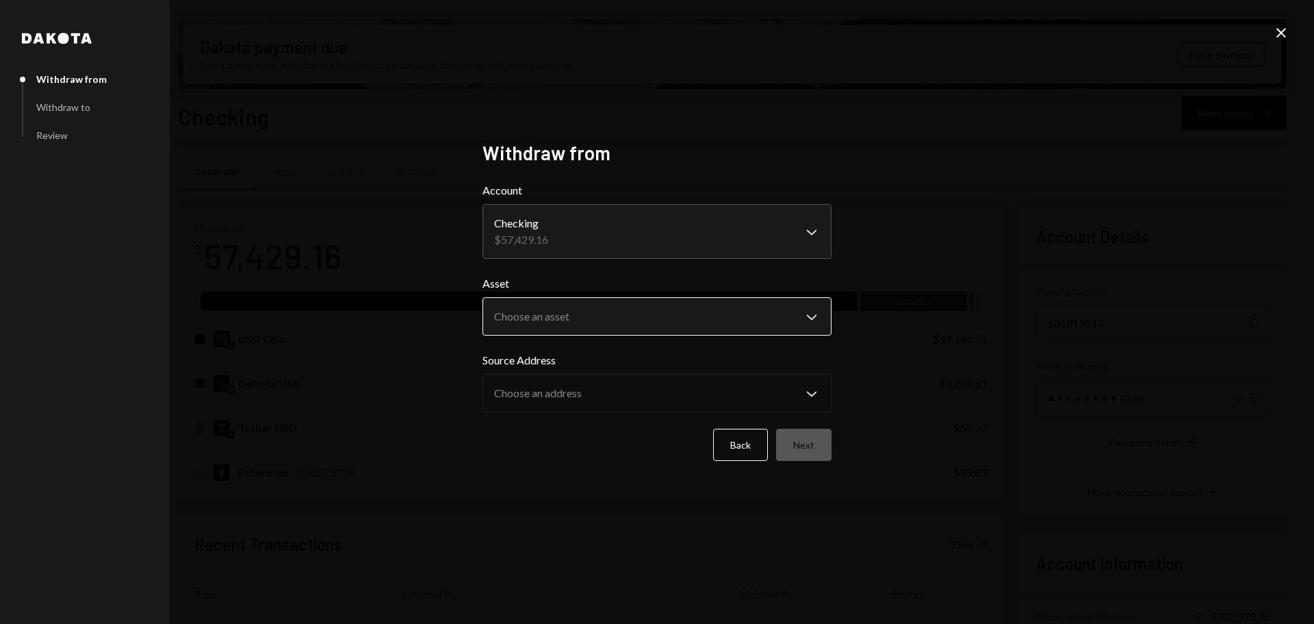
scroll to position [137, 0]
click at [557, 320] on body "Z zkVerify Foundat... Caret Down Home Home Inbox Inbox Activities Transactions …" at bounding box center [657, 312] width 1314 height 624
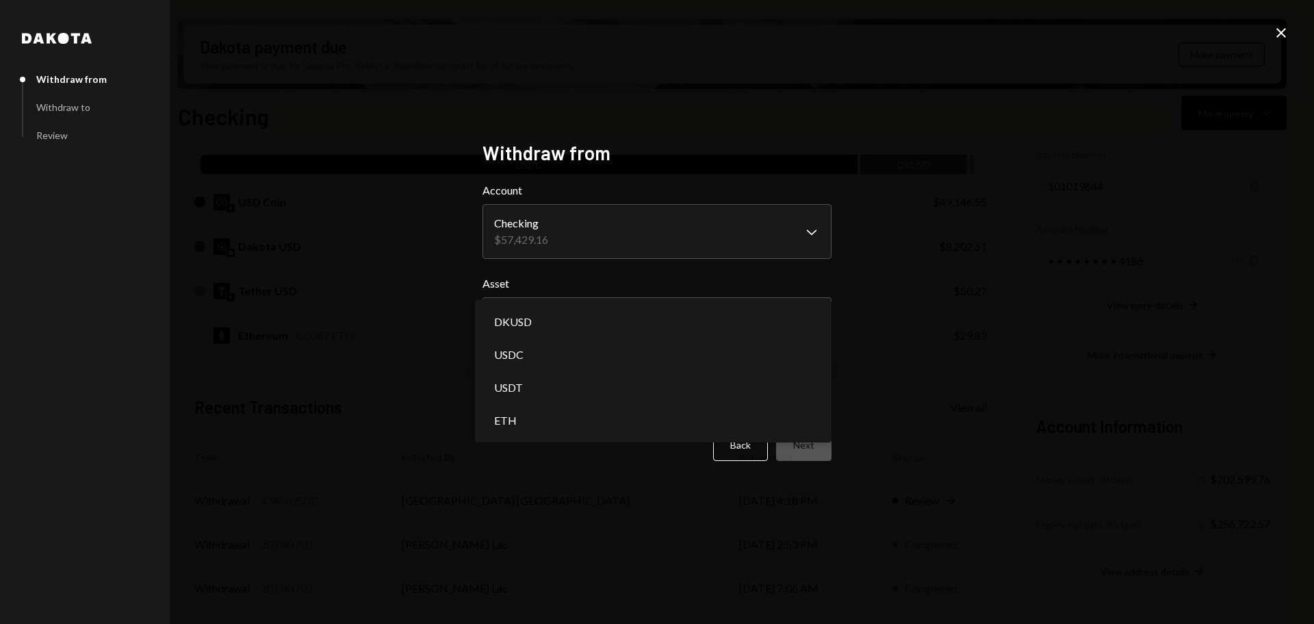
click at [413, 320] on div "**********" at bounding box center [657, 312] width 1314 height 624
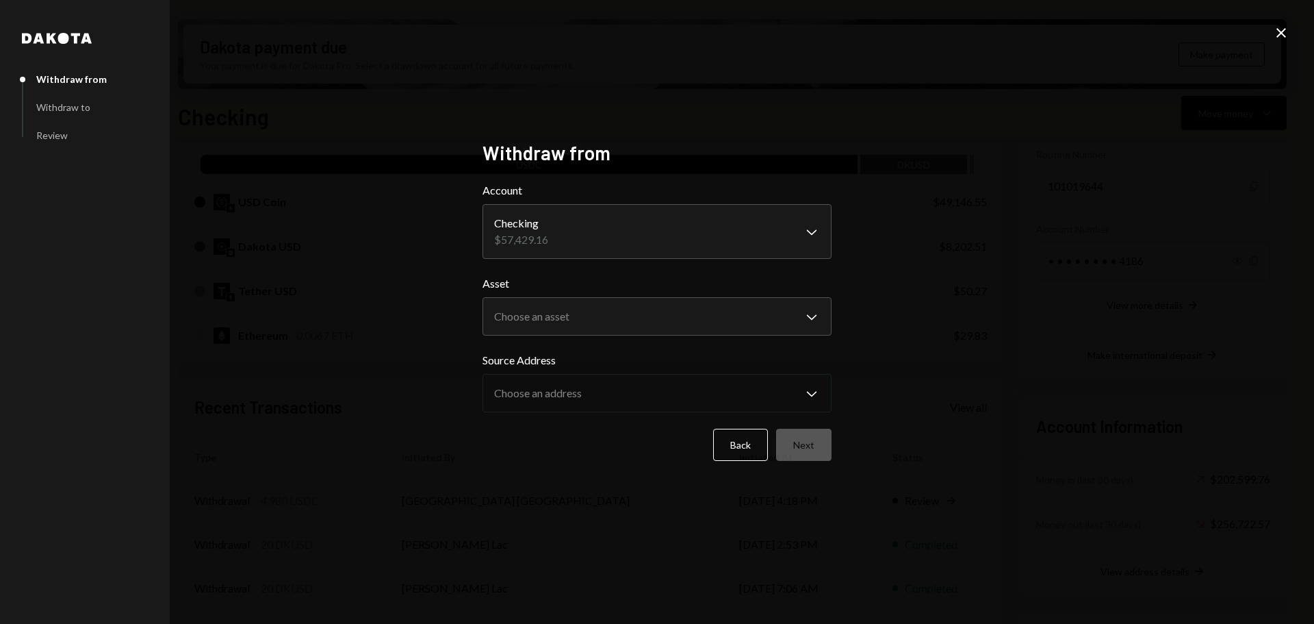
click at [1281, 31] on icon "Close" at bounding box center [1281, 33] width 16 height 16
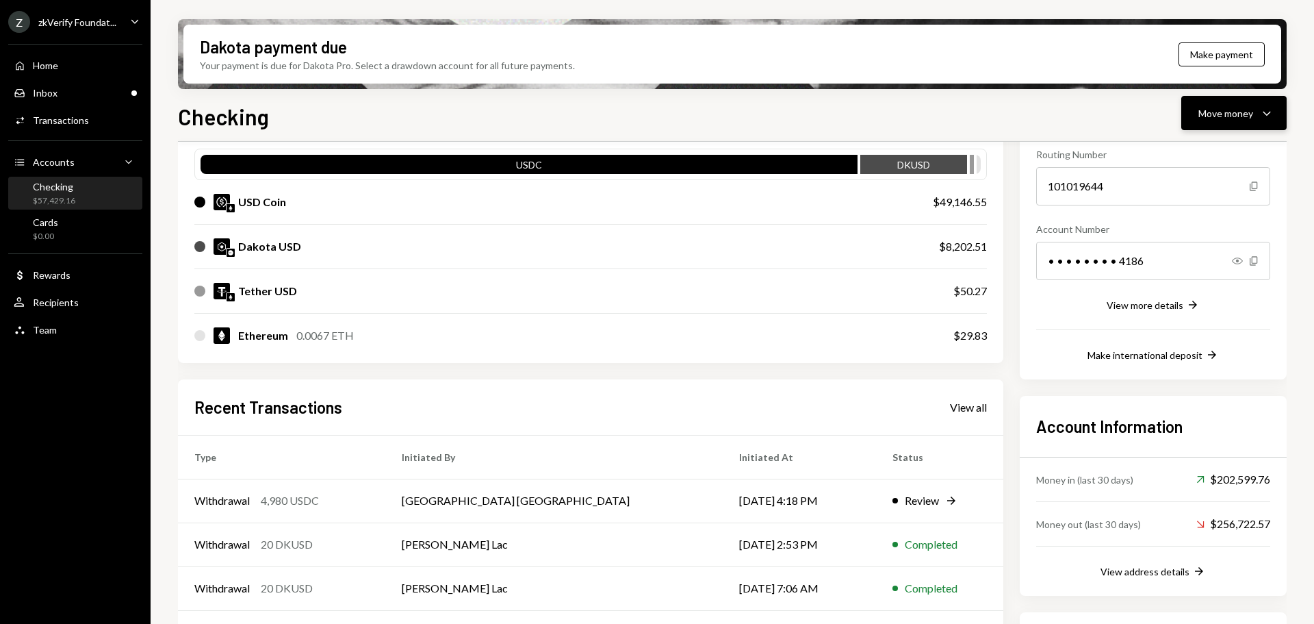
click at [1196, 118] on button "Move money Caret Down" at bounding box center [1233, 113] width 105 height 34
click at [1189, 155] on div "Send" at bounding box center [1223, 154] width 100 height 14
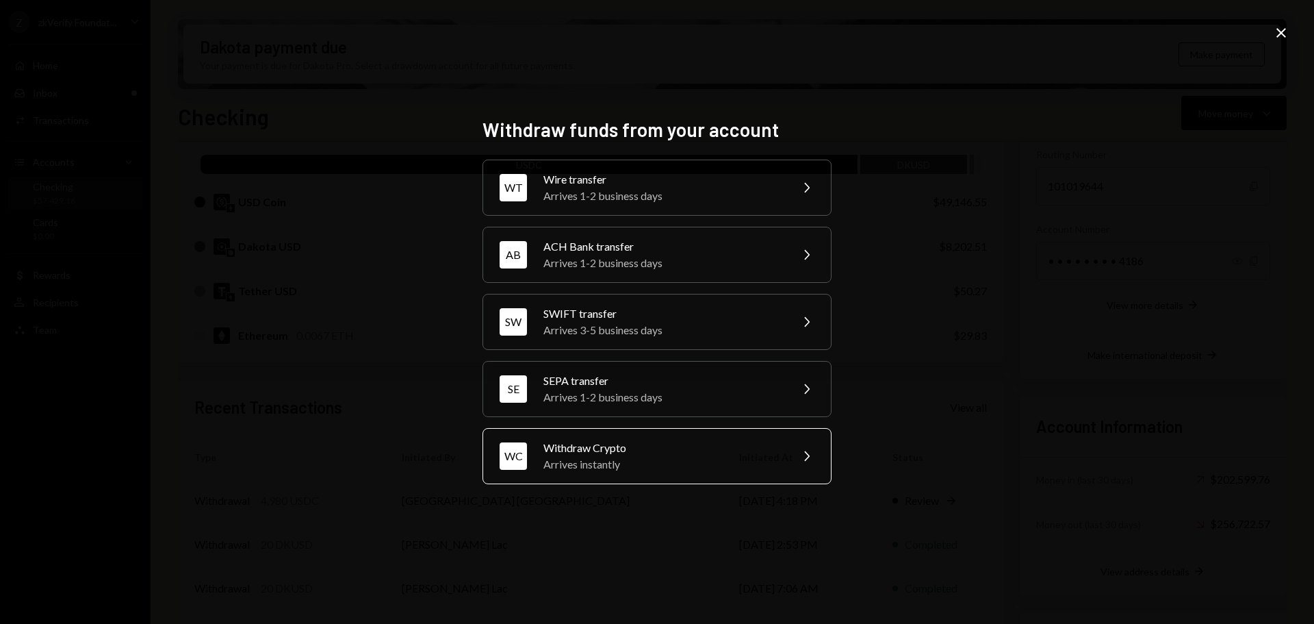
click at [563, 471] on div "Arrives instantly" at bounding box center [662, 464] width 238 height 16
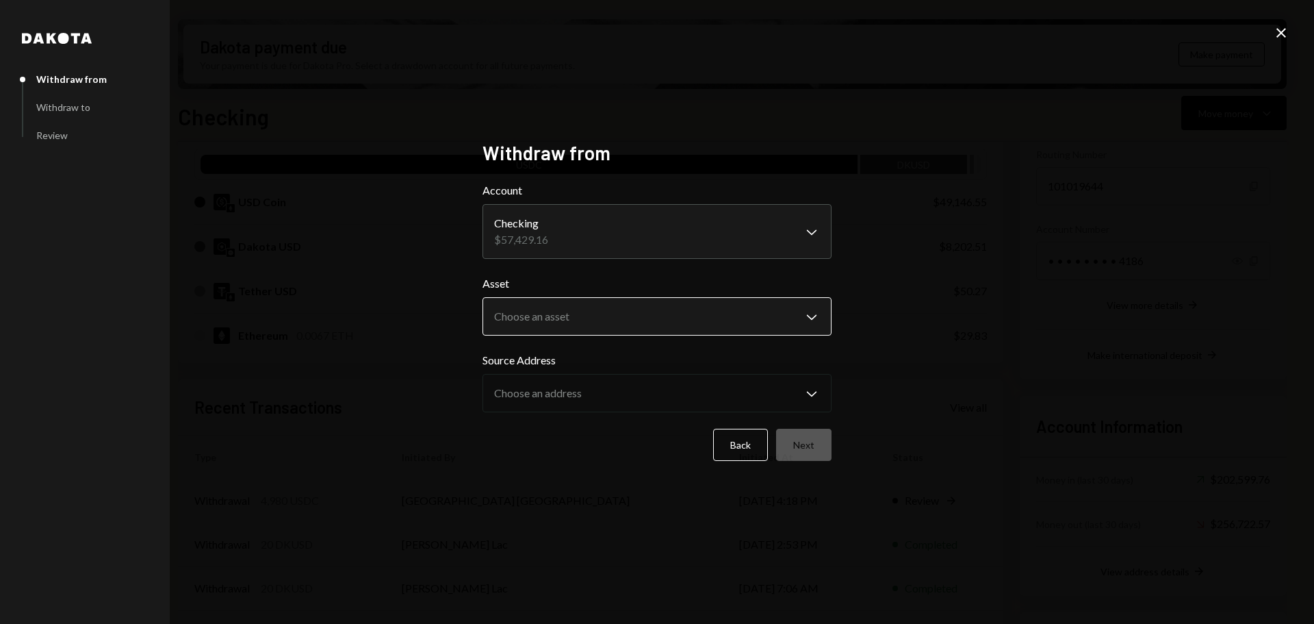
click at [551, 320] on body "Z zkVerify Foundat... Caret Down Home Home Inbox Inbox Activities Transactions …" at bounding box center [657, 312] width 1314 height 624
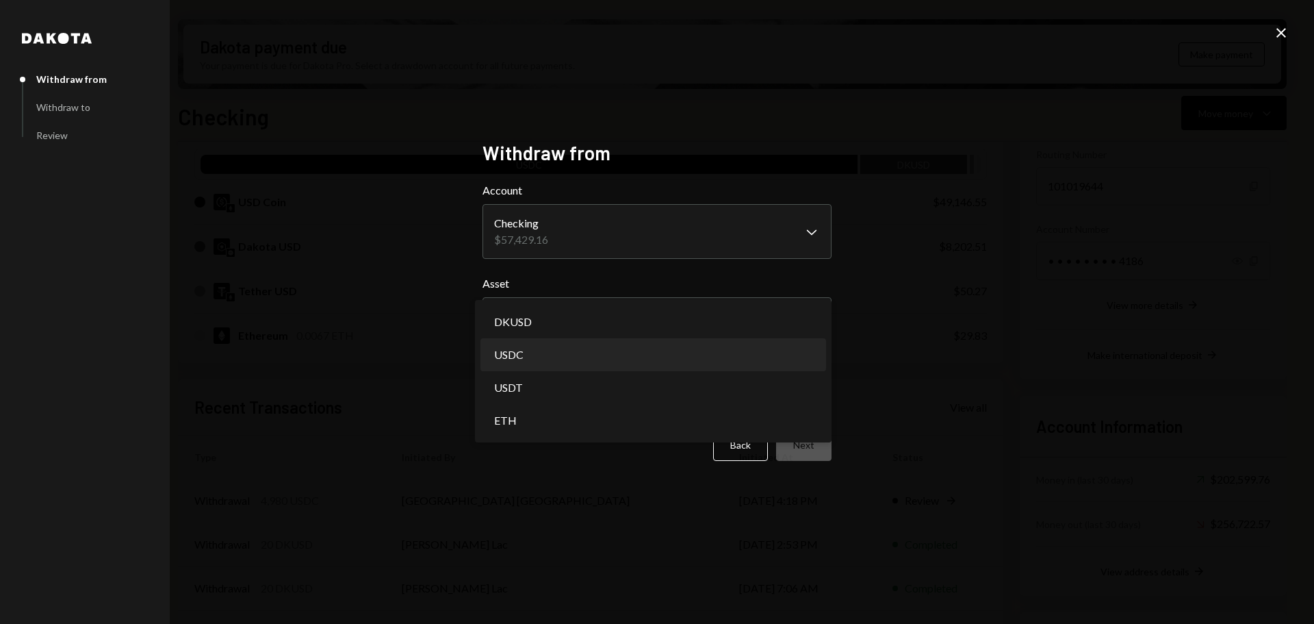
select select "****"
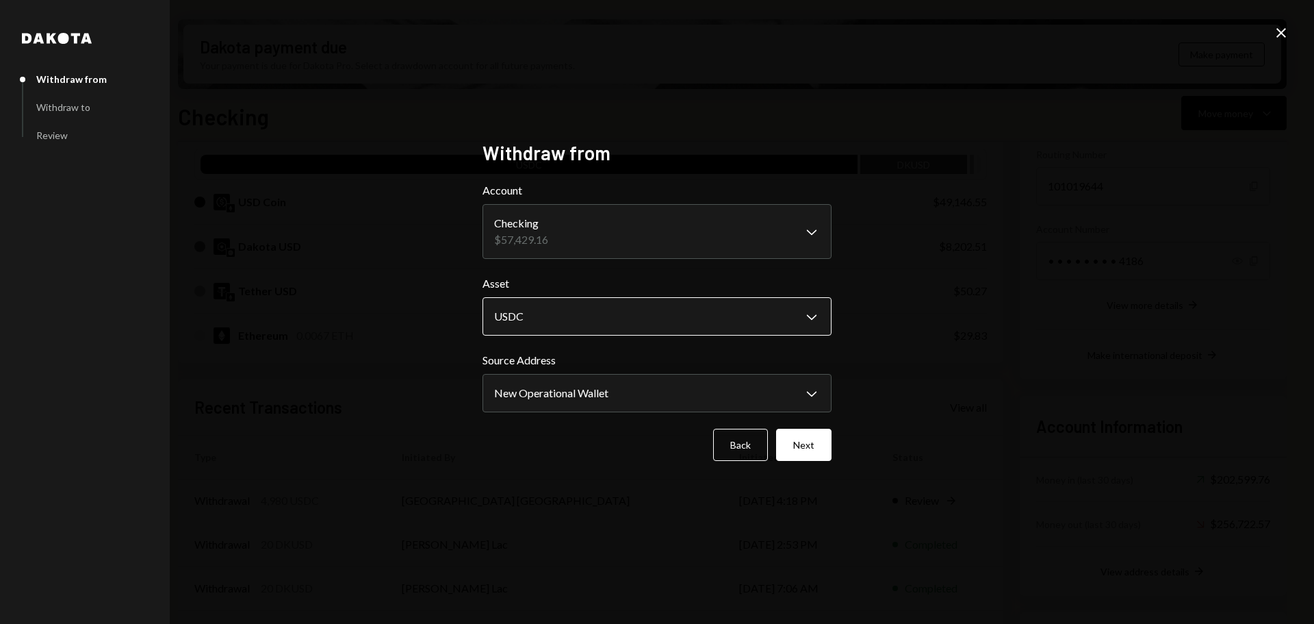
click at [545, 312] on body "Z zkVerify Foundat... Caret Down Home Home Inbox Inbox Activities Transactions …" at bounding box center [657, 312] width 1314 height 624
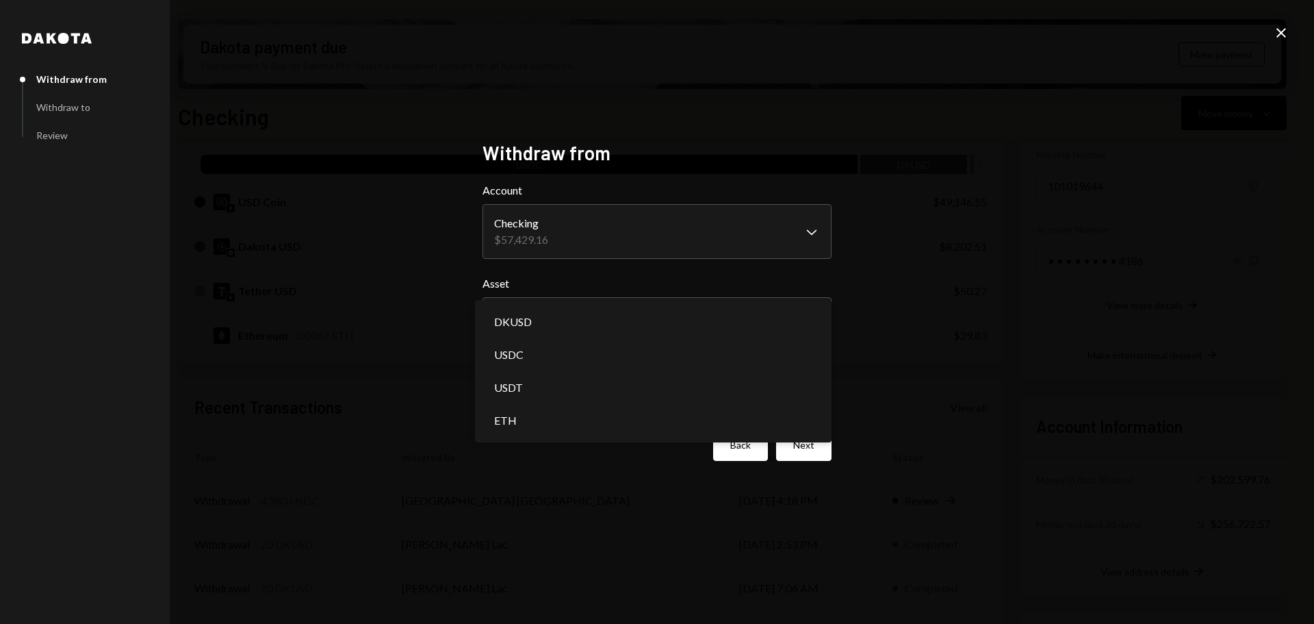
click at [740, 450] on button "Back" at bounding box center [740, 444] width 55 height 32
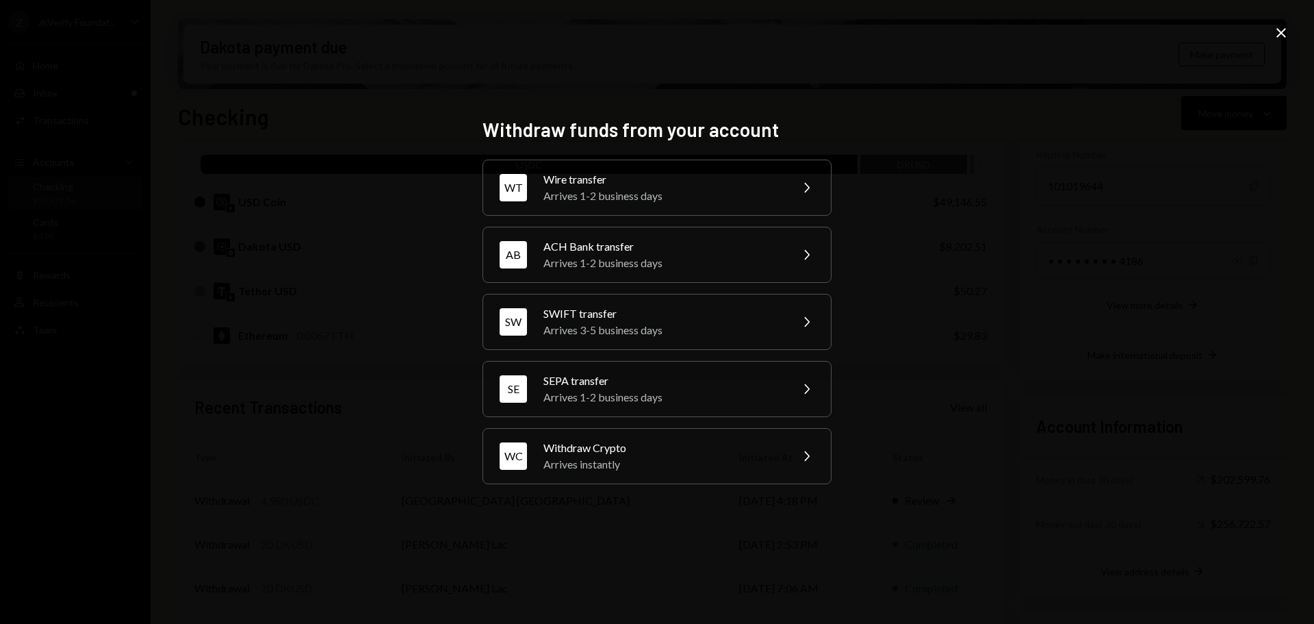
click at [1287, 32] on icon "Close" at bounding box center [1281, 33] width 16 height 16
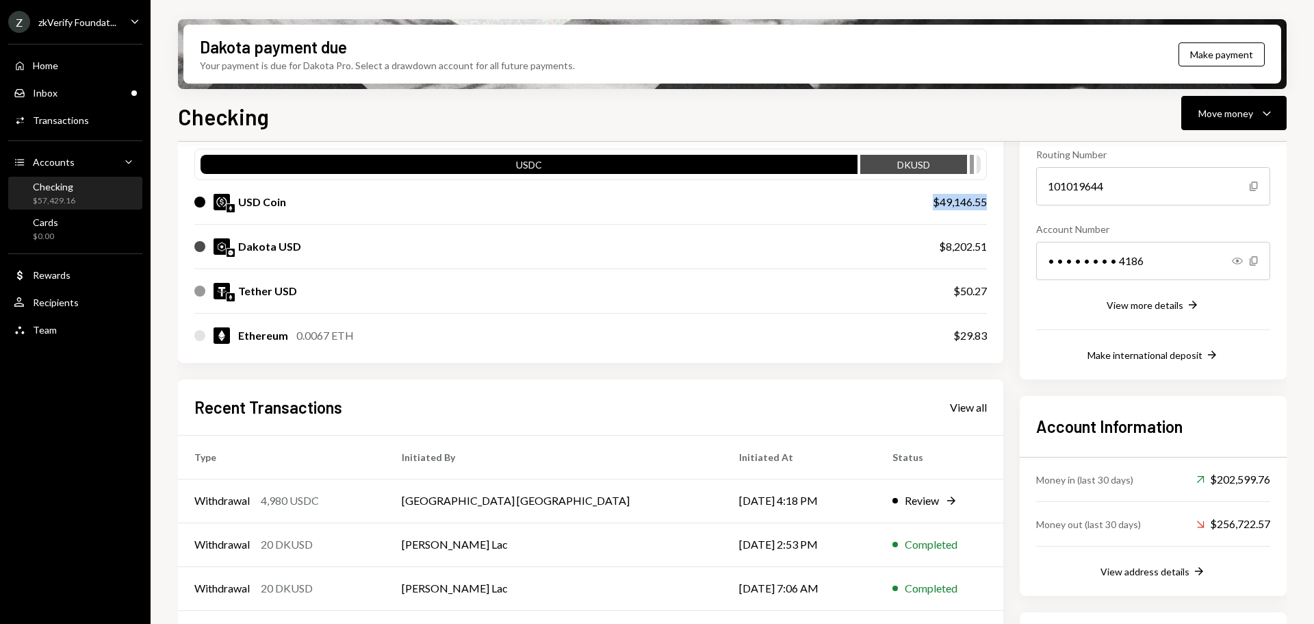
drag, startPoint x: 912, startPoint y: 202, endPoint x: 988, endPoint y: 202, distance: 76.7
click at [988, 202] on div "My balance $ 57,429.16 USDC DKUSD USD Coin $49,146.55 Dakota USD $8,202.51 Teth…" at bounding box center [590, 216] width 825 height 294
drag, startPoint x: 926, startPoint y: 250, endPoint x: 968, endPoint y: 265, distance: 45.0
click at [981, 253] on div "Dakota USD $8,202.51" at bounding box center [590, 246] width 793 height 44
click at [969, 294] on div "$50.27" at bounding box center [970, 291] width 34 height 16
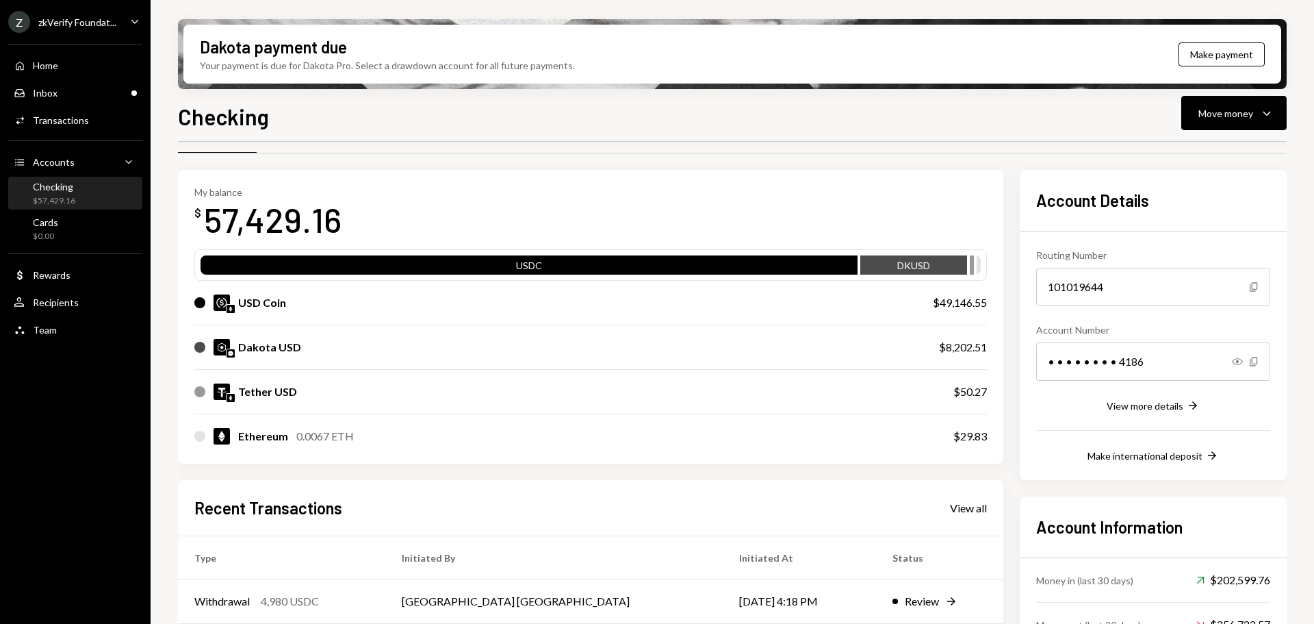
scroll to position [0, 0]
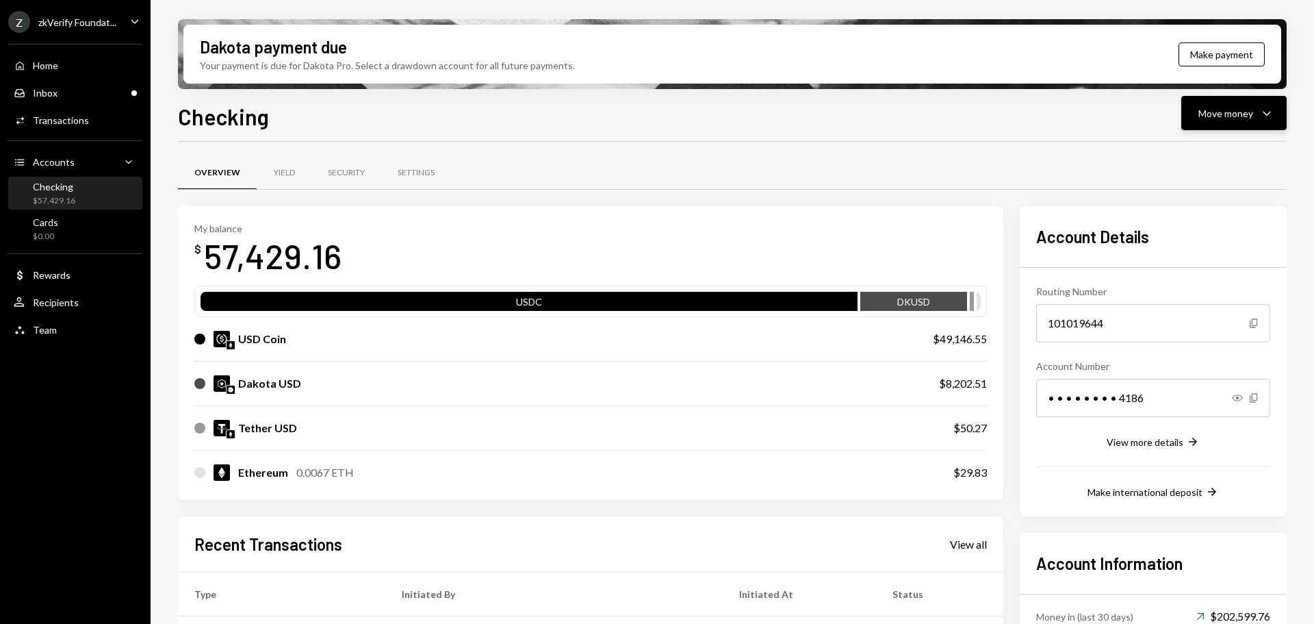
click at [1213, 114] on div "Move money" at bounding box center [1225, 113] width 55 height 14
click at [1184, 264] on div "Swap stablecoins" at bounding box center [1223, 258] width 100 height 14
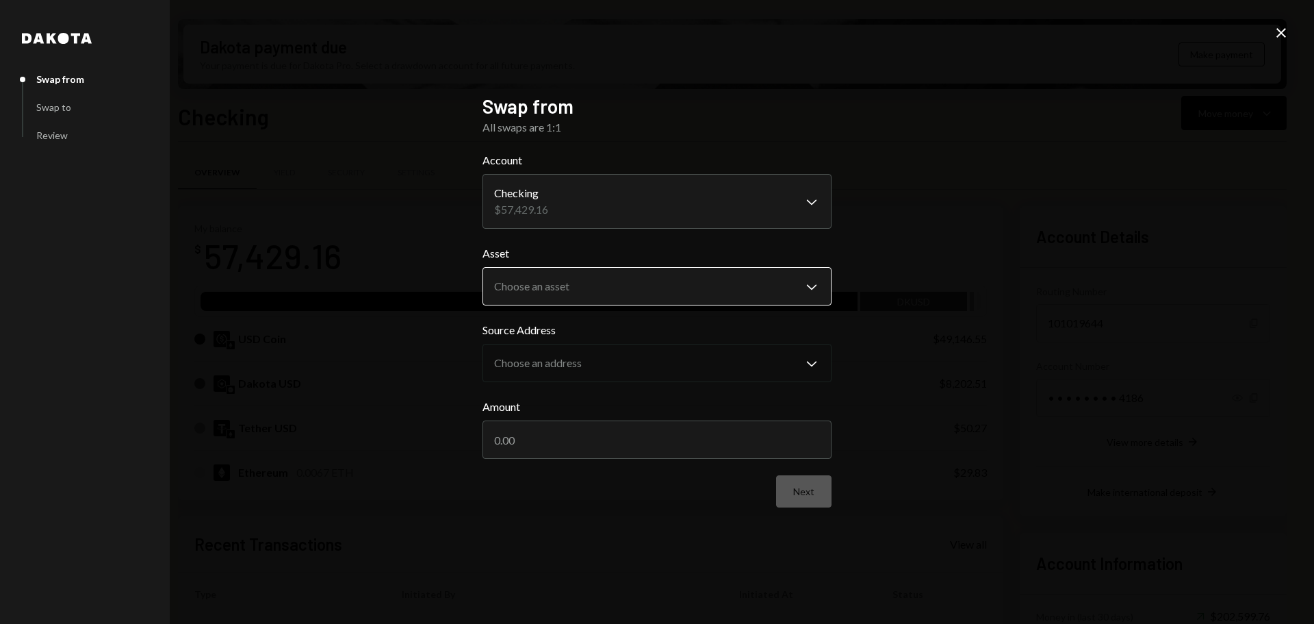
click at [604, 289] on body "Z zkVerify Foundat... Caret Down Home Home Inbox Inbox Activities Transactions …" at bounding box center [657, 312] width 1314 height 624
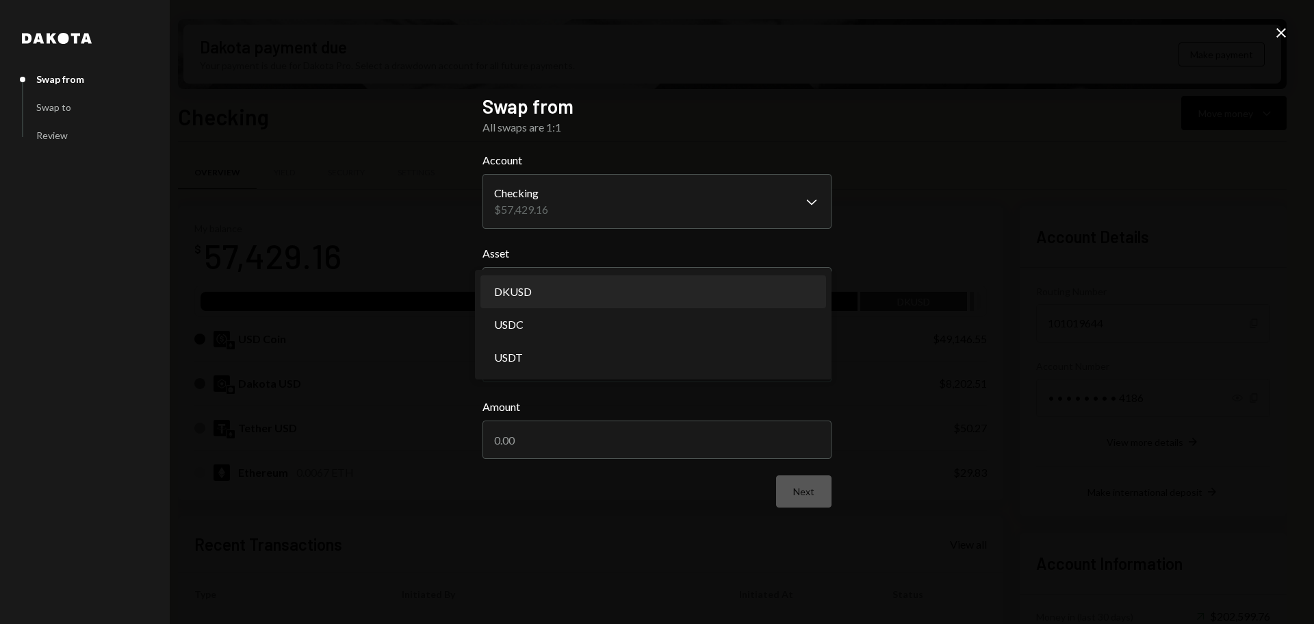
select select "*****"
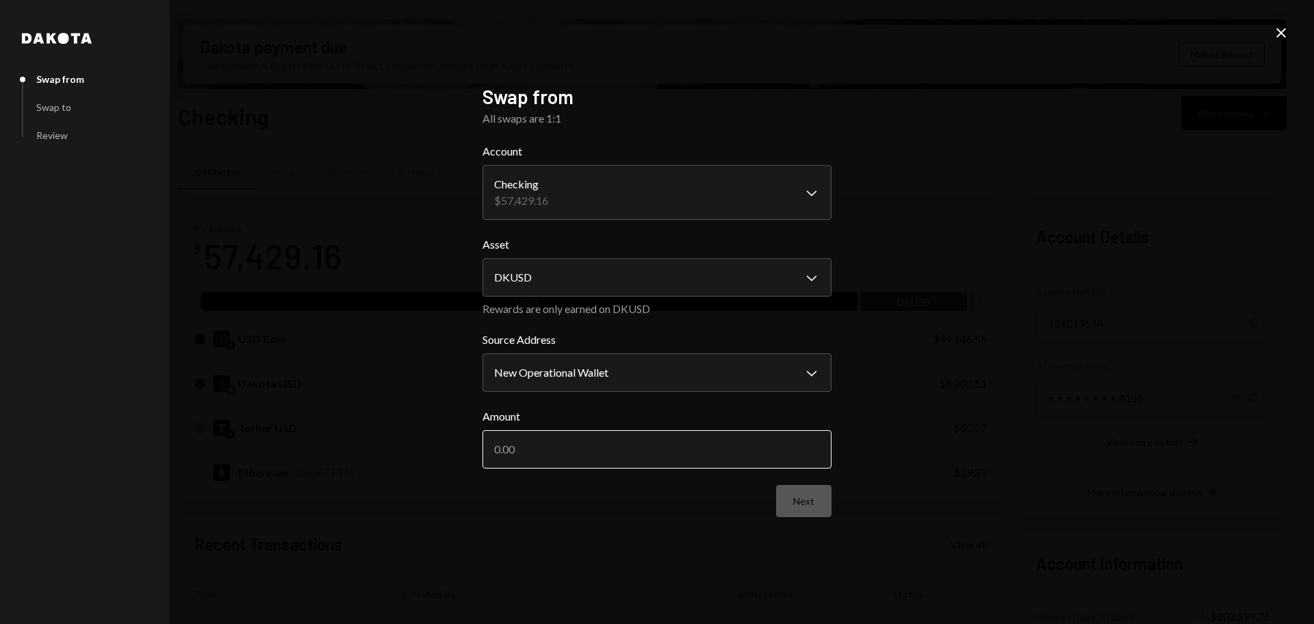
click at [562, 451] on input "Amount" at bounding box center [657, 449] width 349 height 38
type input "900"
click at [801, 501] on button "Next" at bounding box center [803, 501] width 55 height 32
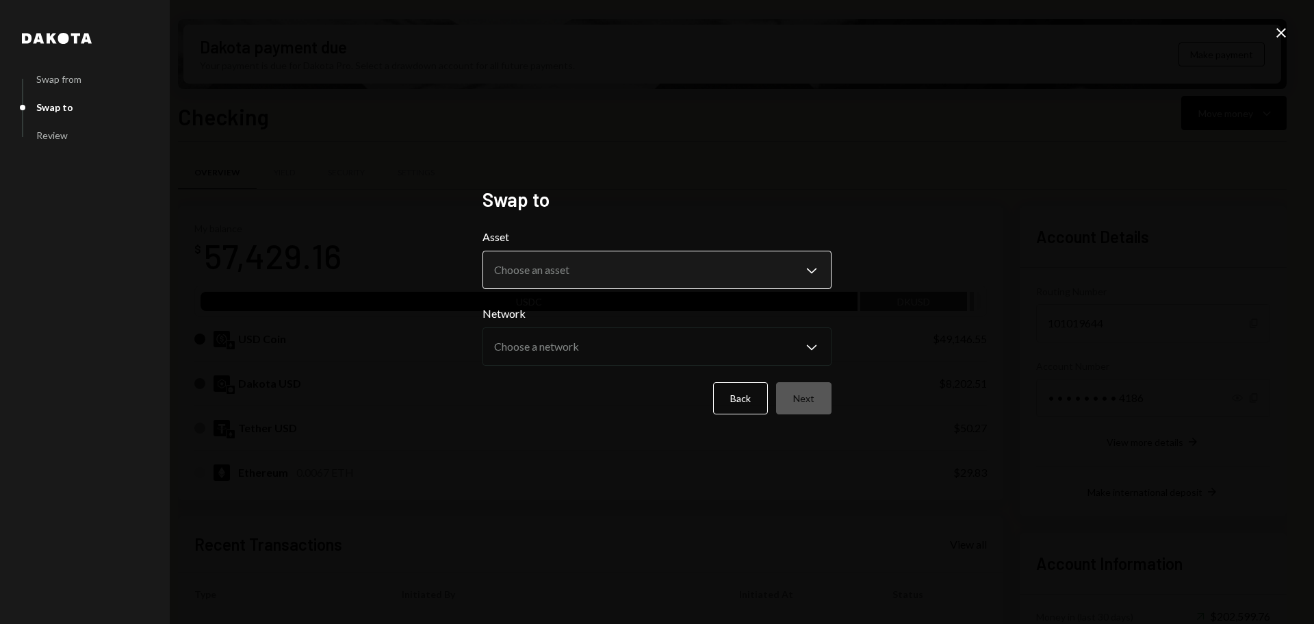
click at [643, 276] on body "Z zkVerify Foundat... Caret Down Home Home Inbox Inbox Activities Transactions …" at bounding box center [657, 312] width 1314 height 624
select select "****"
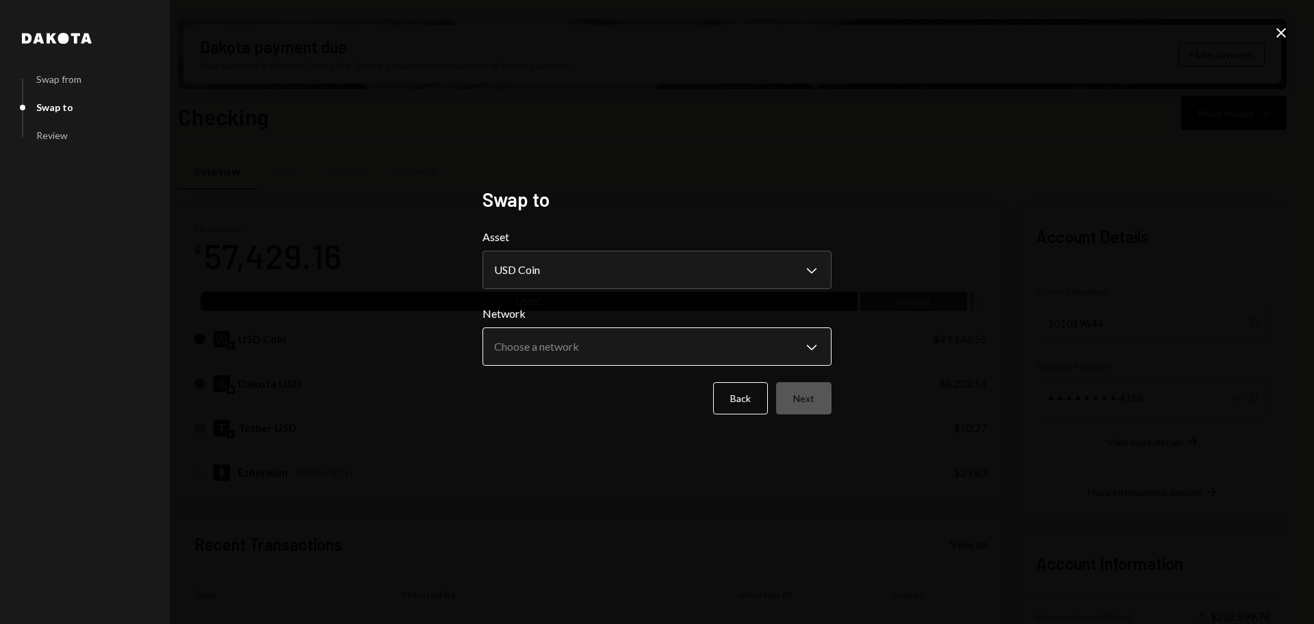
click at [557, 345] on body "Z zkVerify Foundat... Caret Down Home Home Inbox Inbox Activities Transactions …" at bounding box center [657, 312] width 1314 height 624
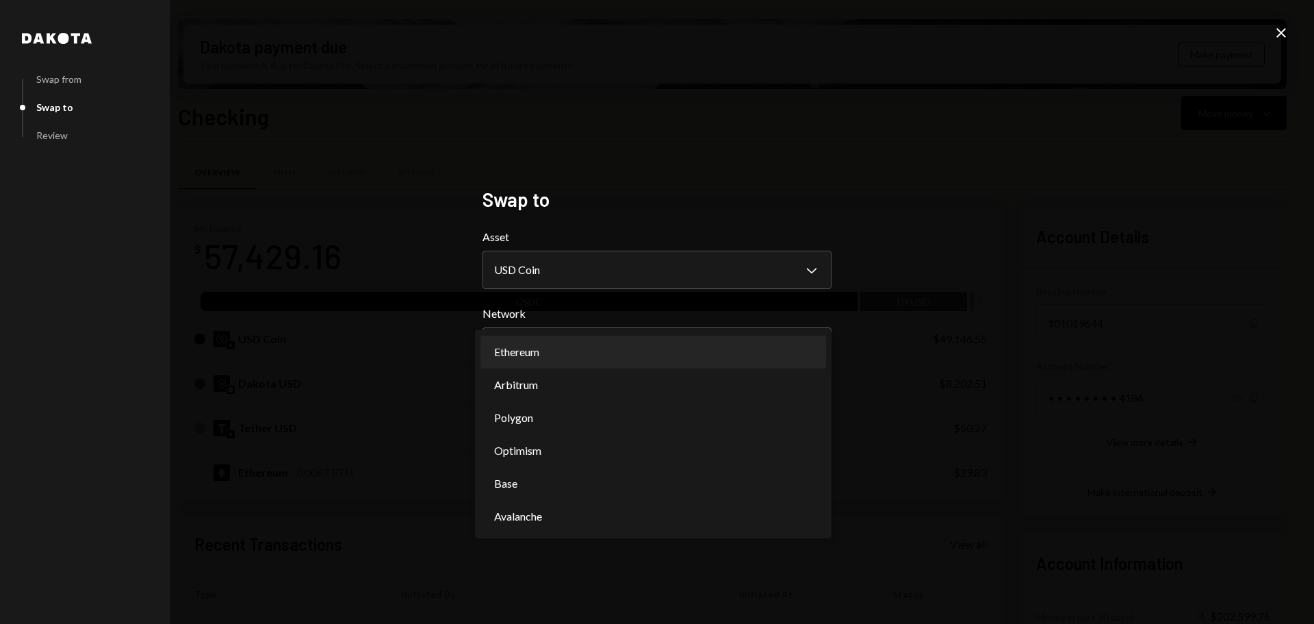
select select "**********"
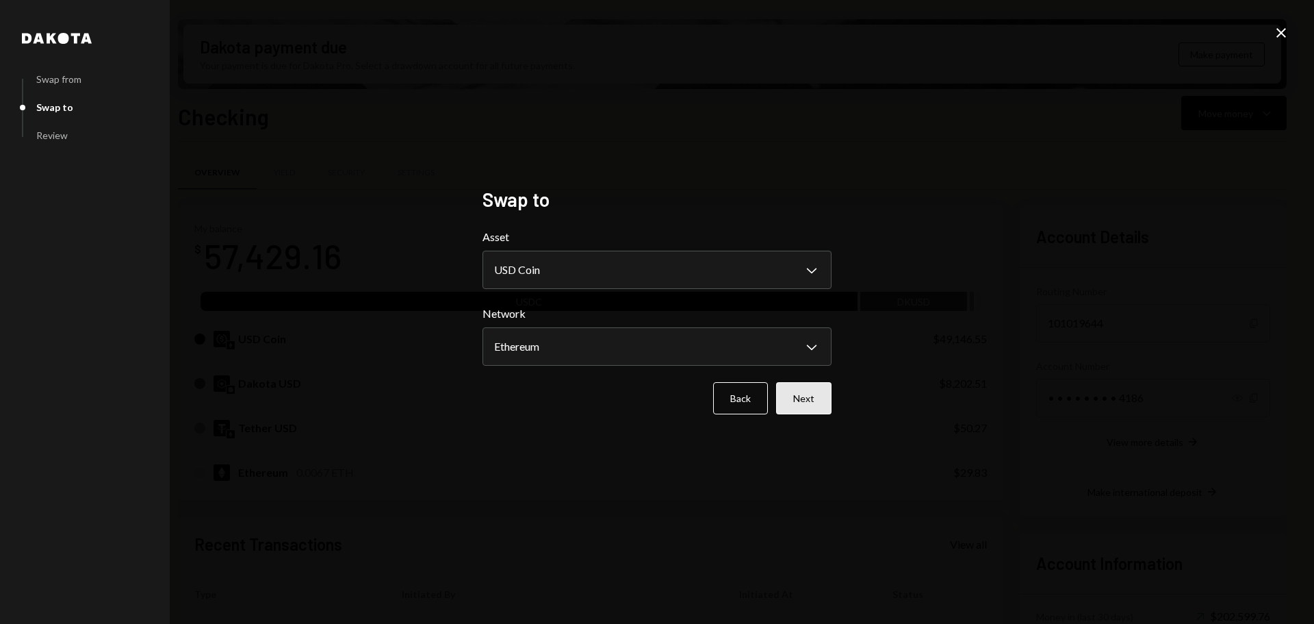
click at [795, 402] on button "Next" at bounding box center [803, 398] width 55 height 32
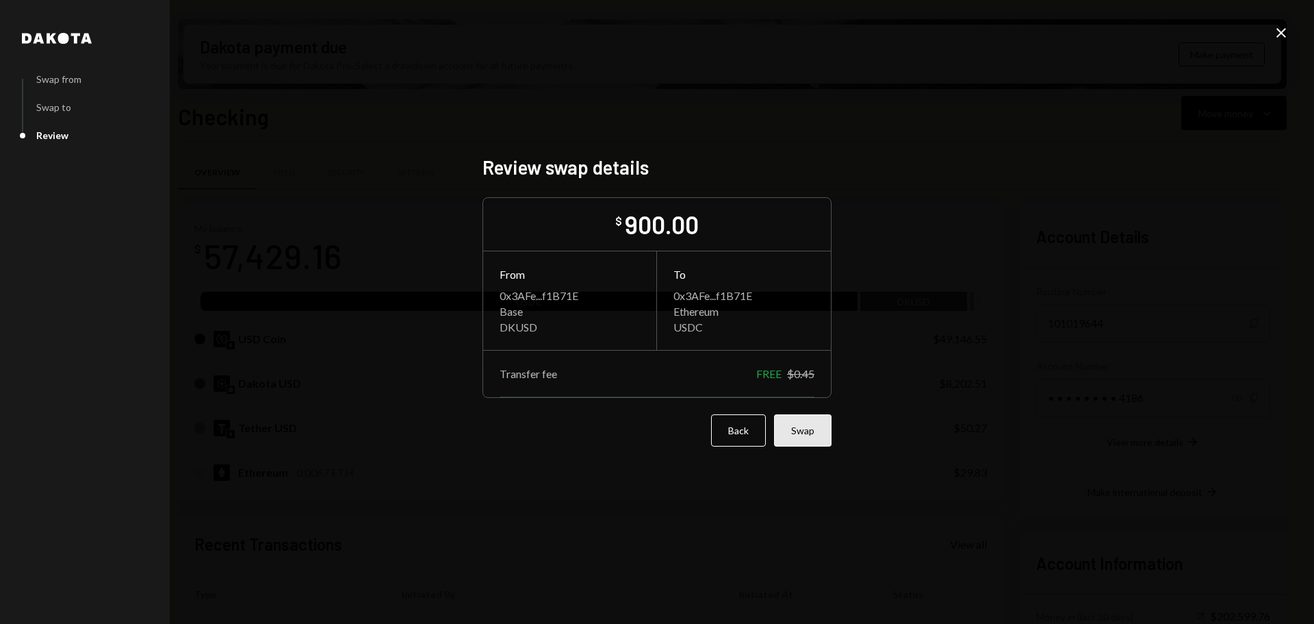
click at [812, 444] on button "Swap" at bounding box center [802, 430] width 57 height 32
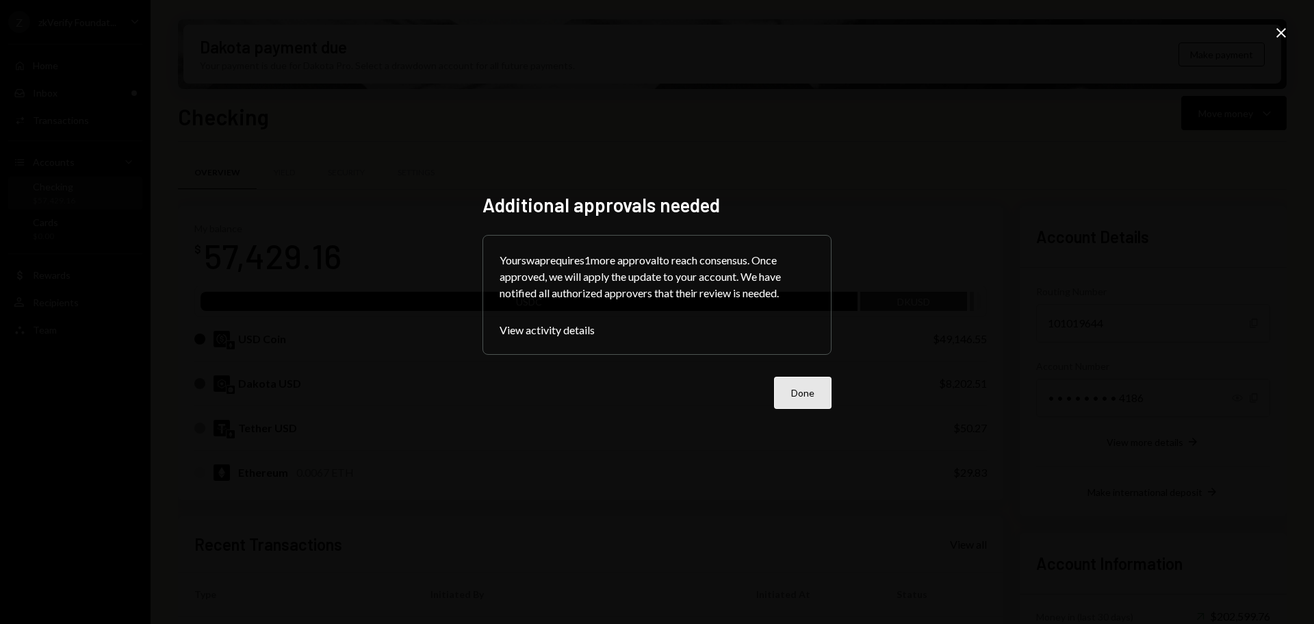
click at [795, 388] on button "Done" at bounding box center [802, 392] width 57 height 32
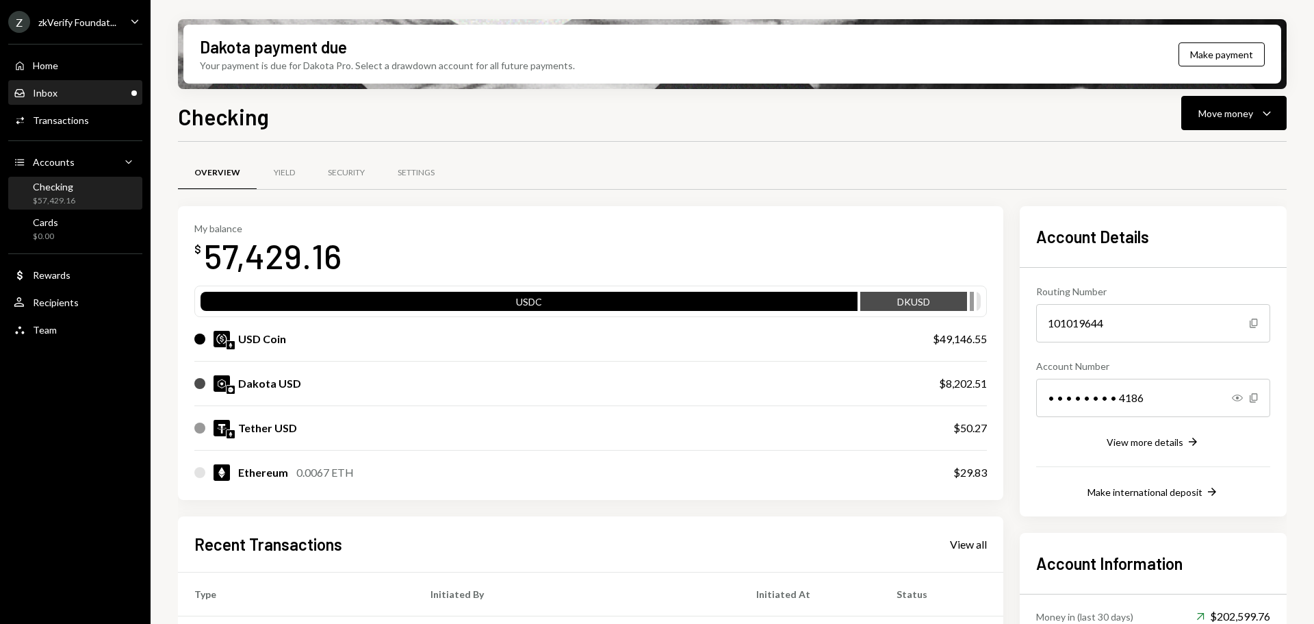
click at [71, 90] on div "Inbox Inbox" at bounding box center [75, 93] width 123 height 12
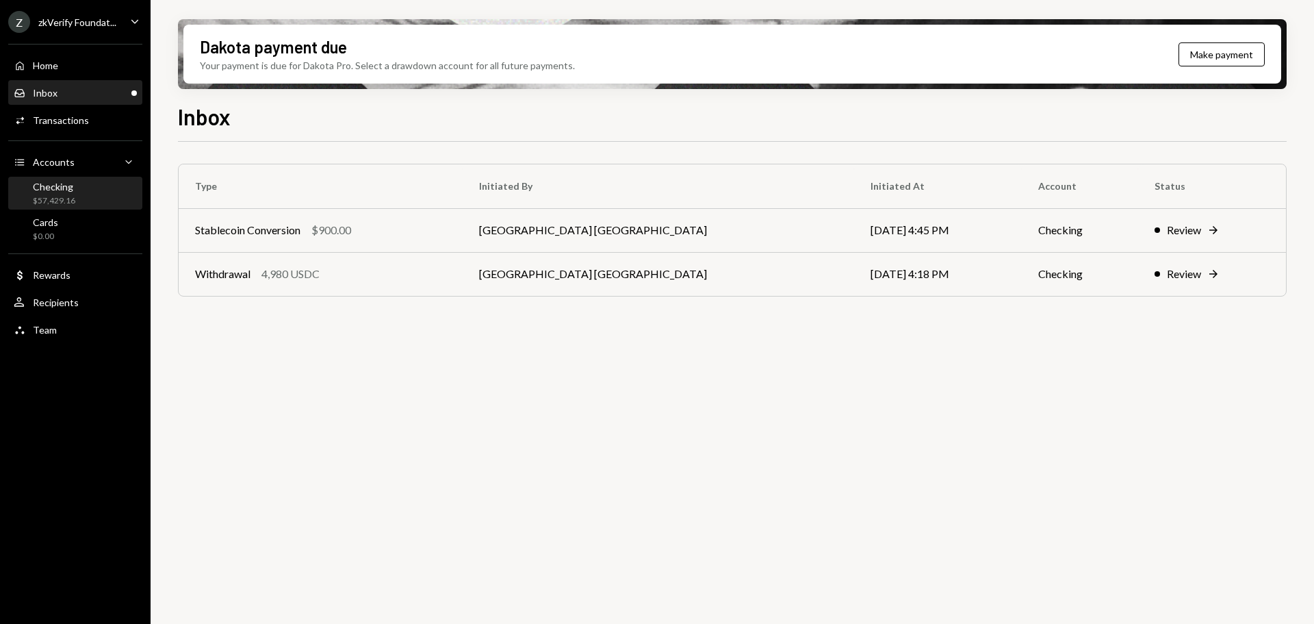
click at [86, 194] on div "Checking $57,429.16" at bounding box center [75, 194] width 123 height 26
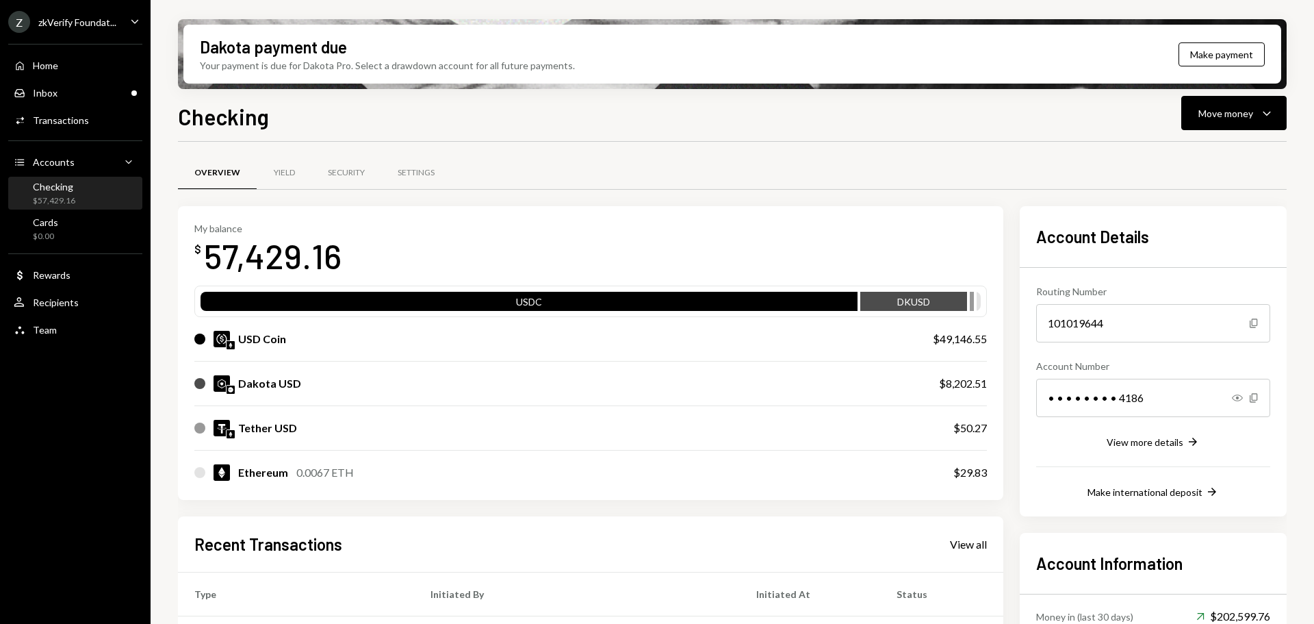
click at [84, 20] on div "zkVerify Foundat..." at bounding box center [77, 22] width 78 height 12
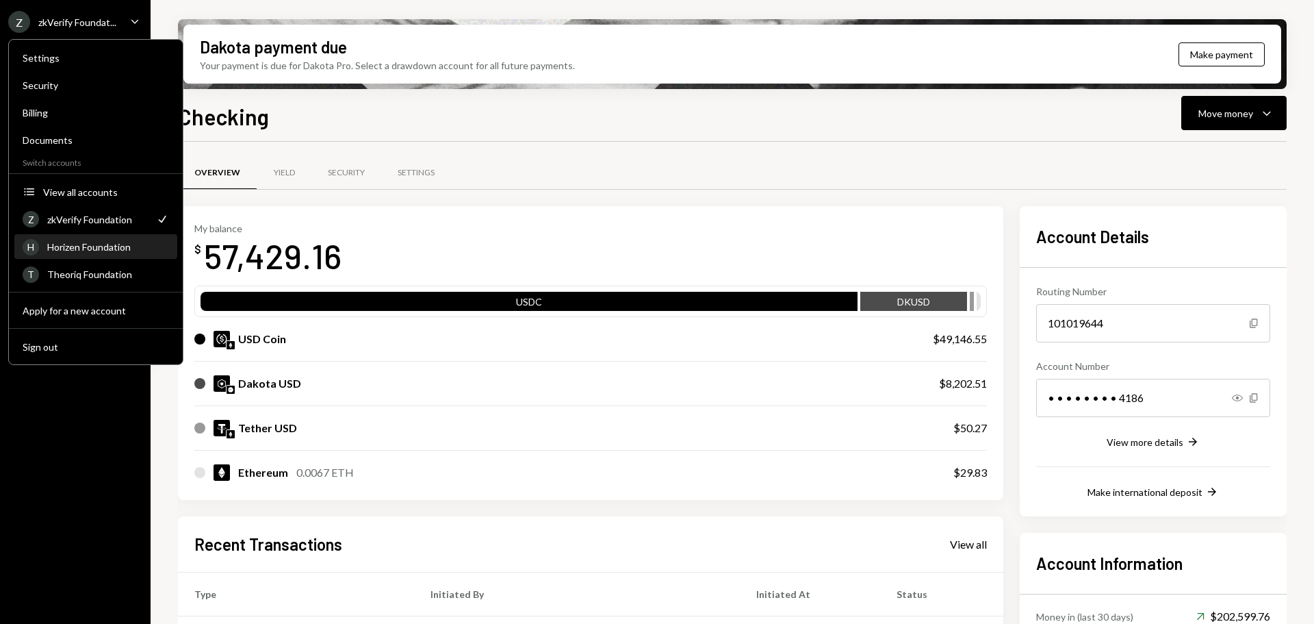
click at [96, 250] on div "Horizen Foundation" at bounding box center [108, 247] width 122 height 12
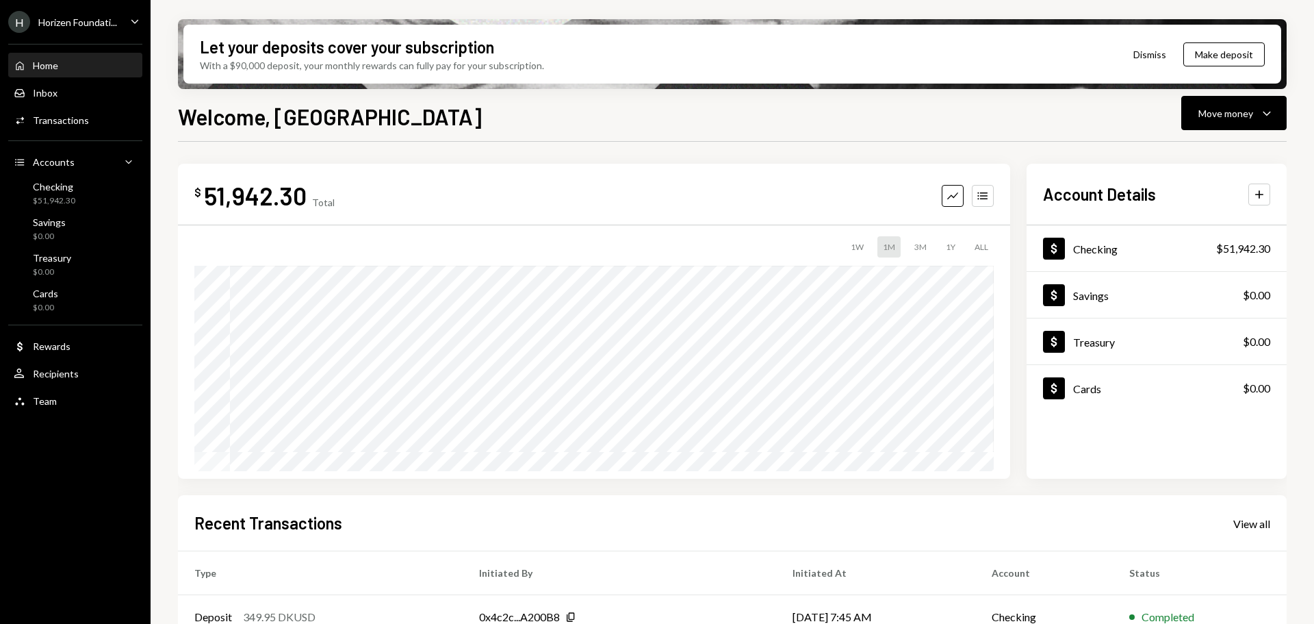
click at [76, 26] on div "Horizen Foundati..." at bounding box center [77, 22] width 79 height 12
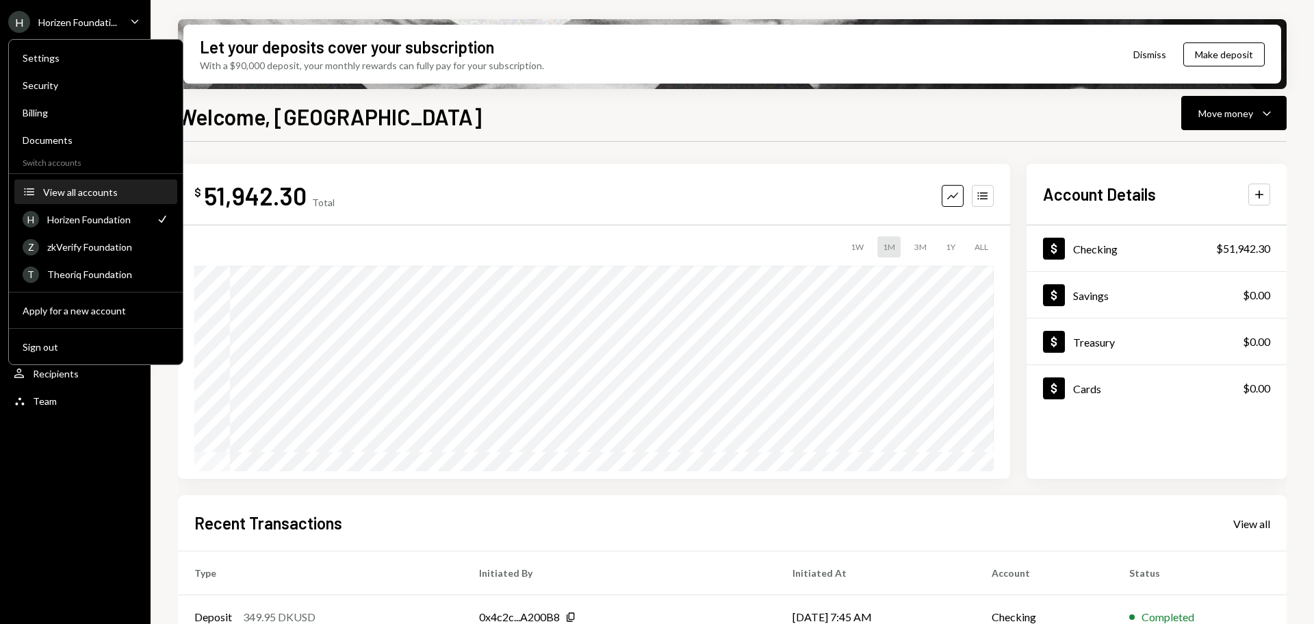
click at [57, 183] on button "Accounts View all accounts" at bounding box center [95, 192] width 163 height 25
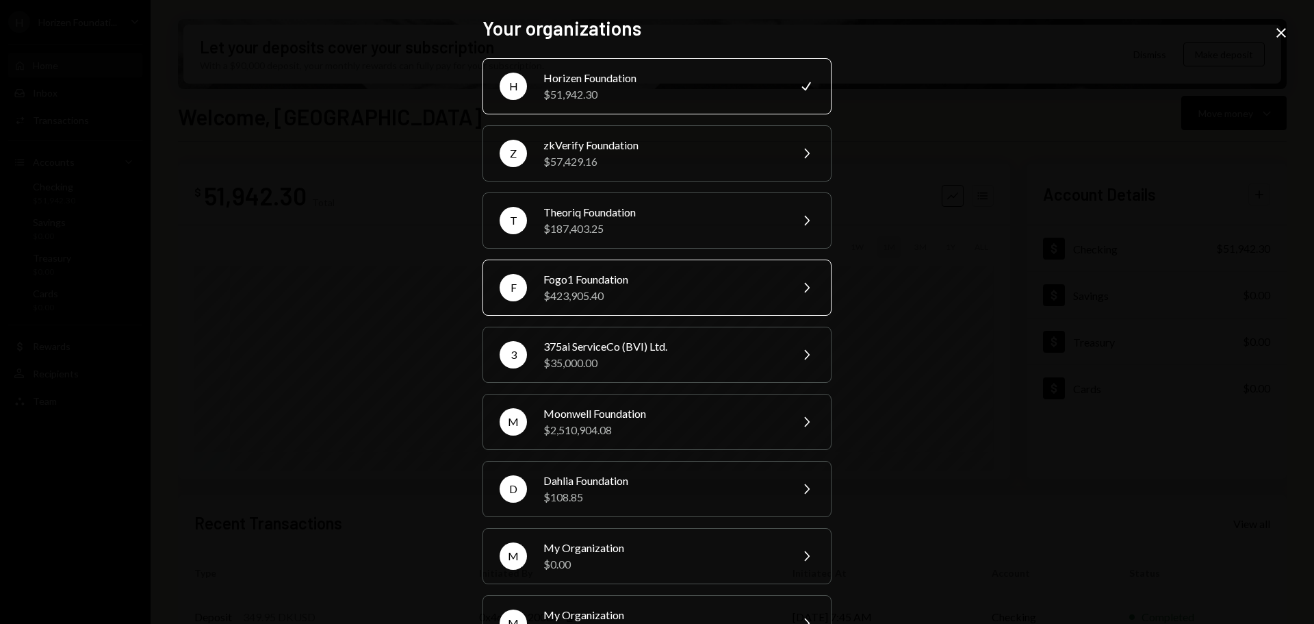
click at [582, 274] on div "Fogo1 Foundation" at bounding box center [662, 279] width 238 height 16
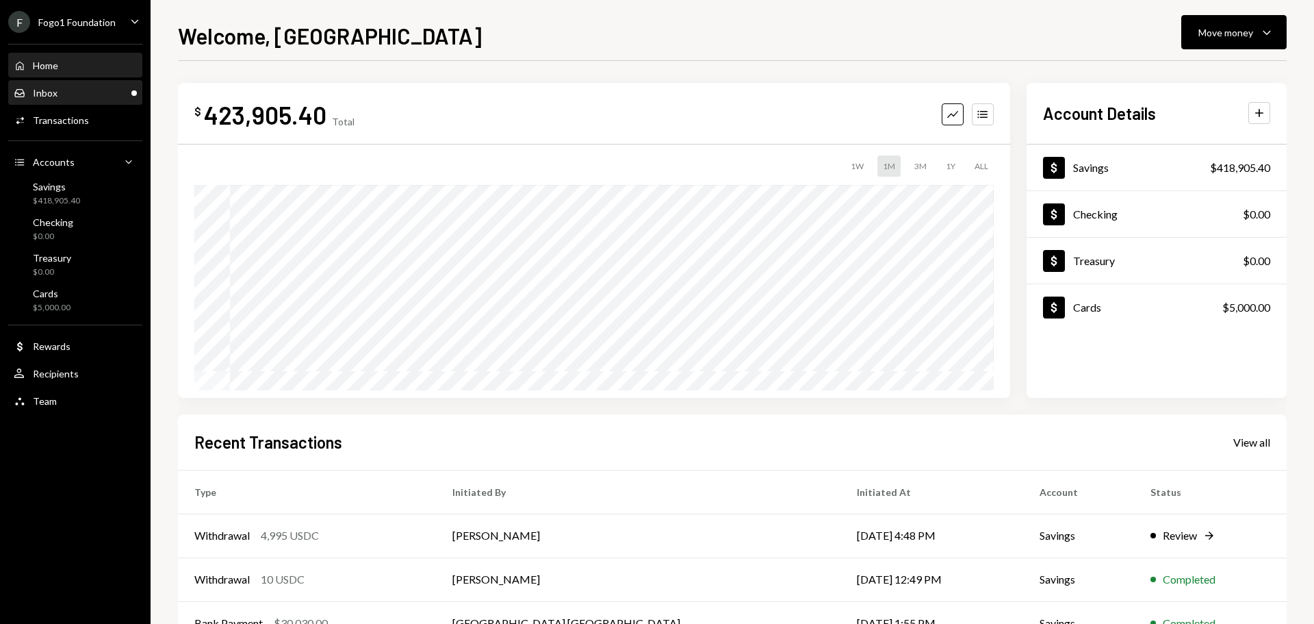
click at [92, 97] on div "Inbox Inbox" at bounding box center [75, 93] width 123 height 12
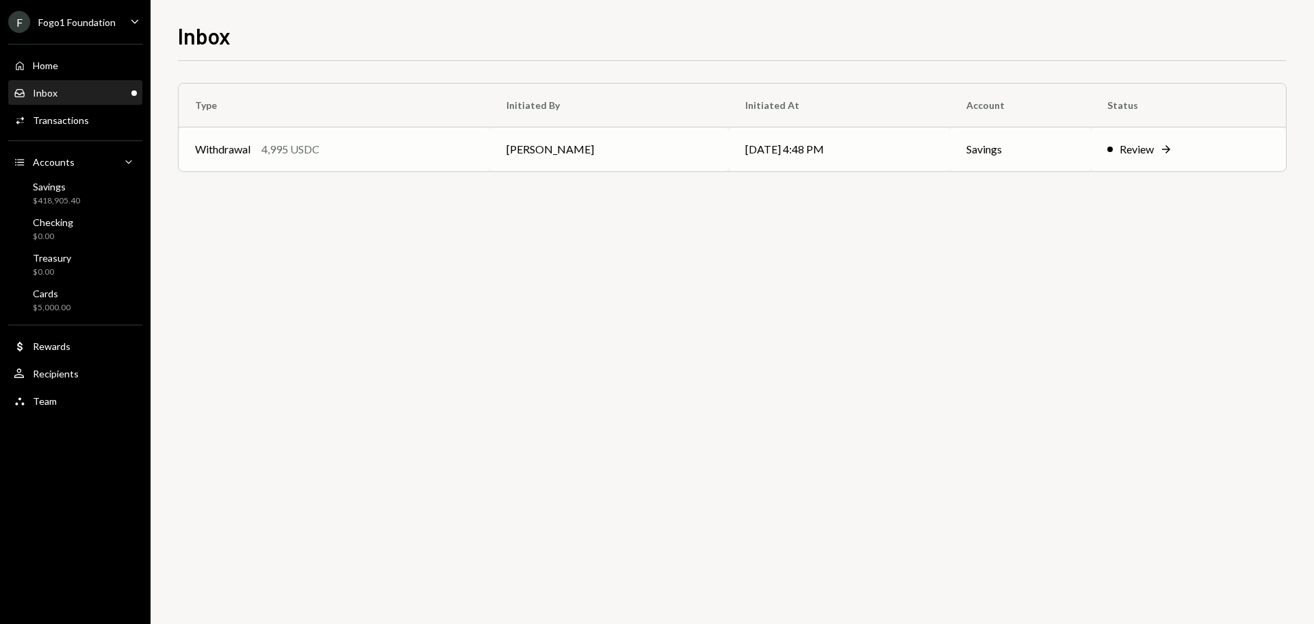
click at [365, 146] on div "Withdrawal 4,995 USDC" at bounding box center [334, 149] width 279 height 16
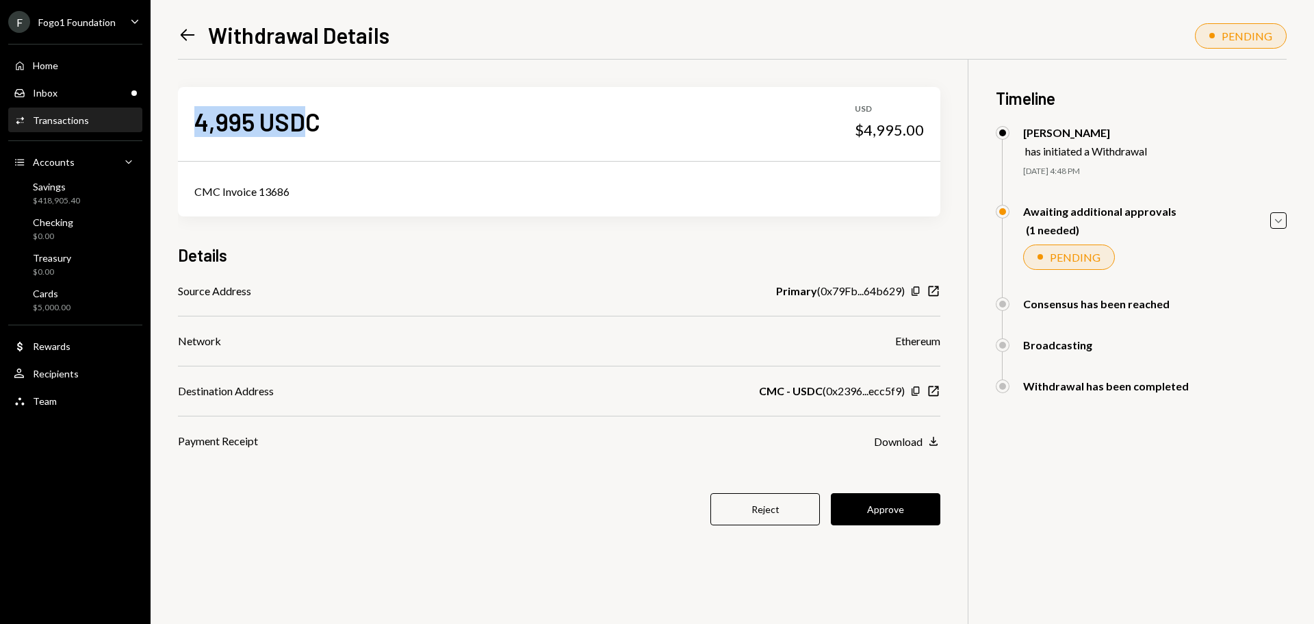
drag, startPoint x: 196, startPoint y: 128, endPoint x: 300, endPoint y: 131, distance: 104.8
click at [300, 131] on div "4,995 USDC" at bounding box center [257, 121] width 126 height 31
click at [246, 191] on div "CMC Invoice 13686" at bounding box center [559, 191] width 730 height 16
drag, startPoint x: 203, startPoint y: 124, endPoint x: 318, endPoint y: 120, distance: 115.1
click at [317, 121] on div "4,995 USDC" at bounding box center [257, 121] width 126 height 31
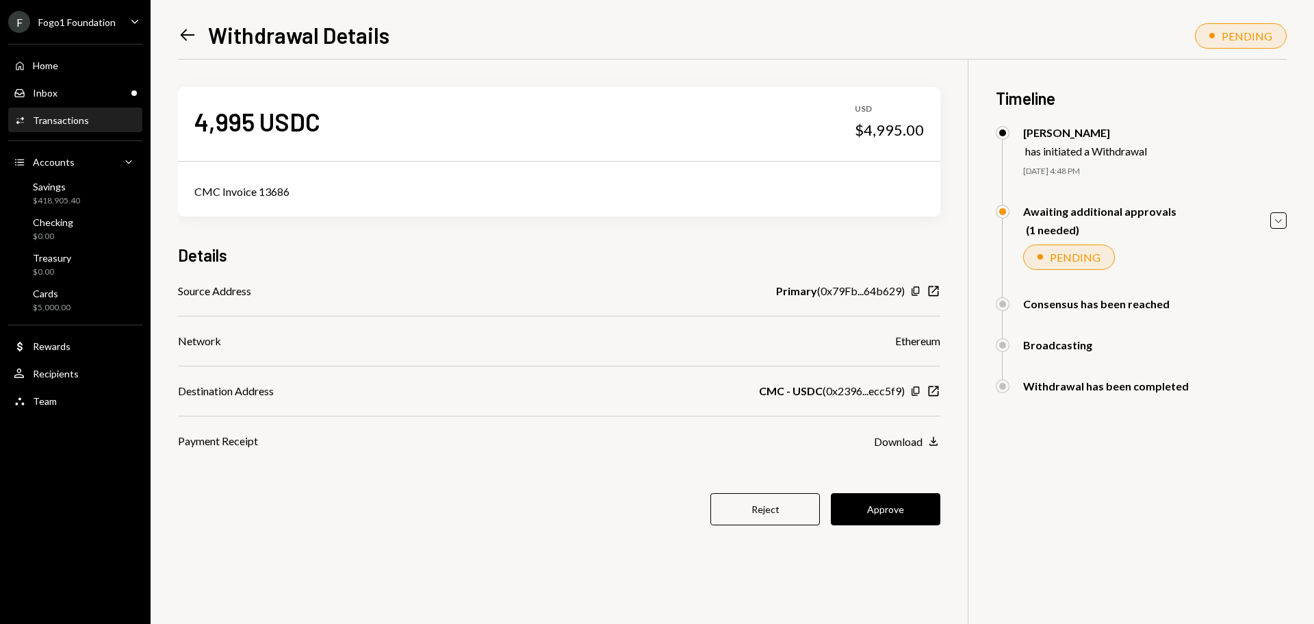
drag, startPoint x: 389, startPoint y: 530, endPoint x: 539, endPoint y: 522, distance: 149.4
click at [390, 530] on div "4,995 USDC USD $4,995.00 CMC Invoice 13686 Details Source Address Primary ( 0x7…" at bounding box center [559, 314] width 762 height 509
click at [865, 517] on button "Approve" at bounding box center [886, 509] width 110 height 32
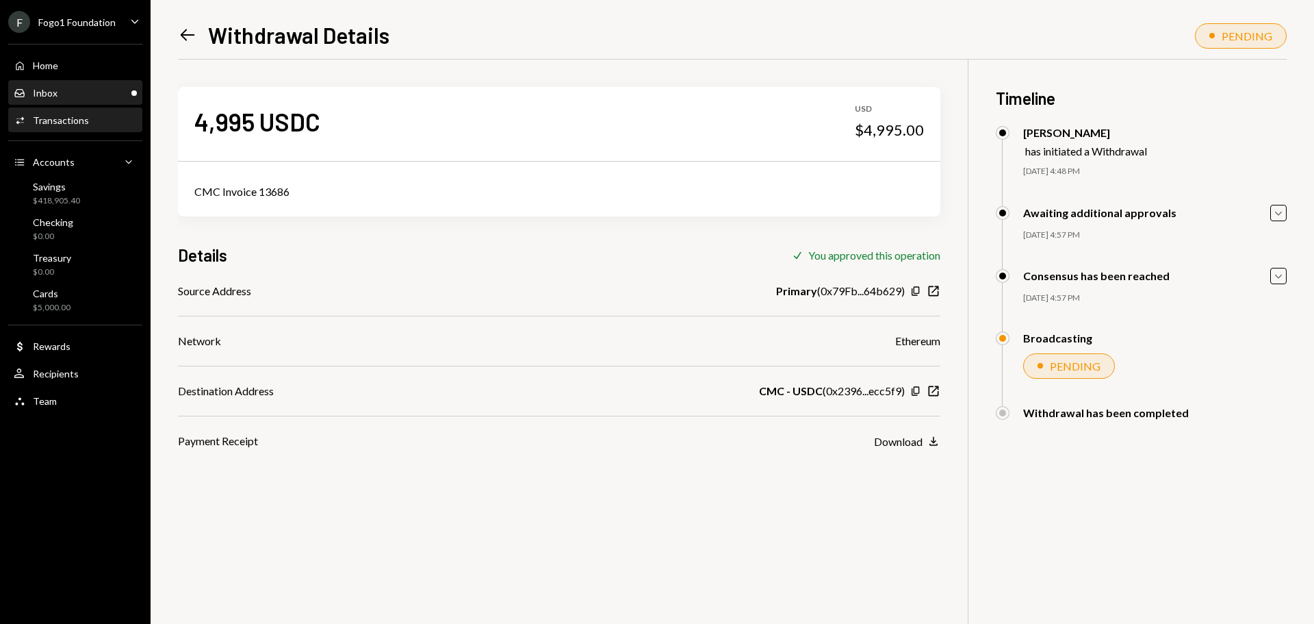
click at [90, 93] on div "Inbox Inbox" at bounding box center [75, 93] width 123 height 12
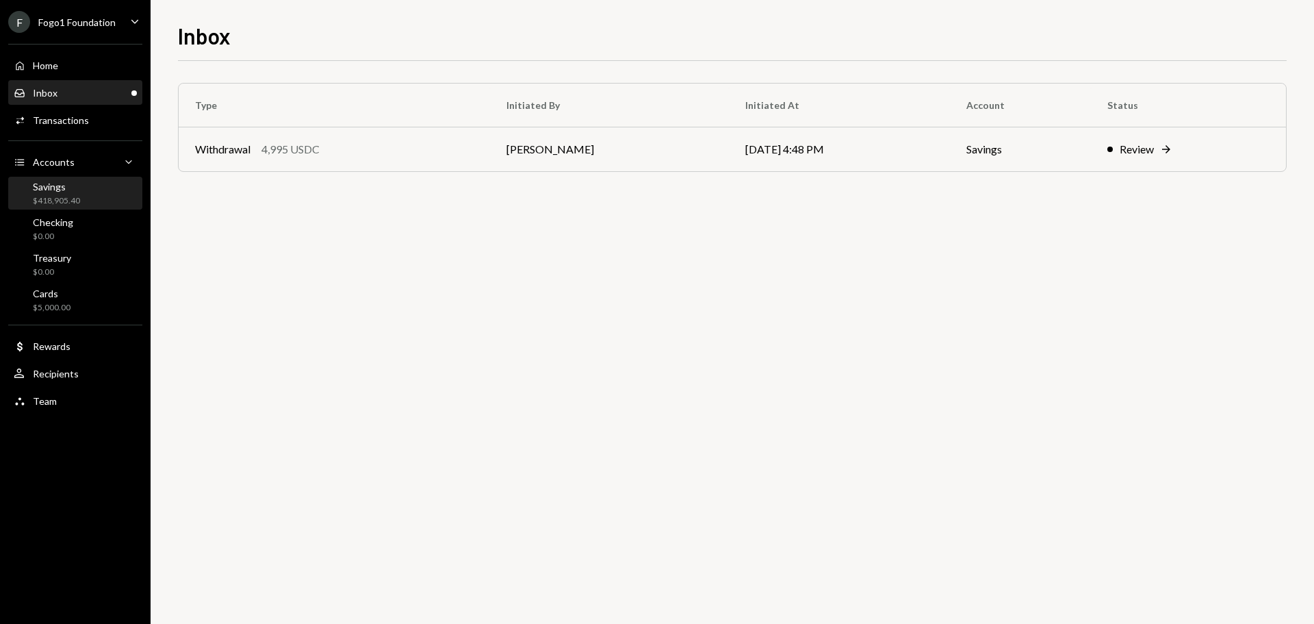
click at [68, 198] on div "$418,905.40" at bounding box center [56, 201] width 47 height 12
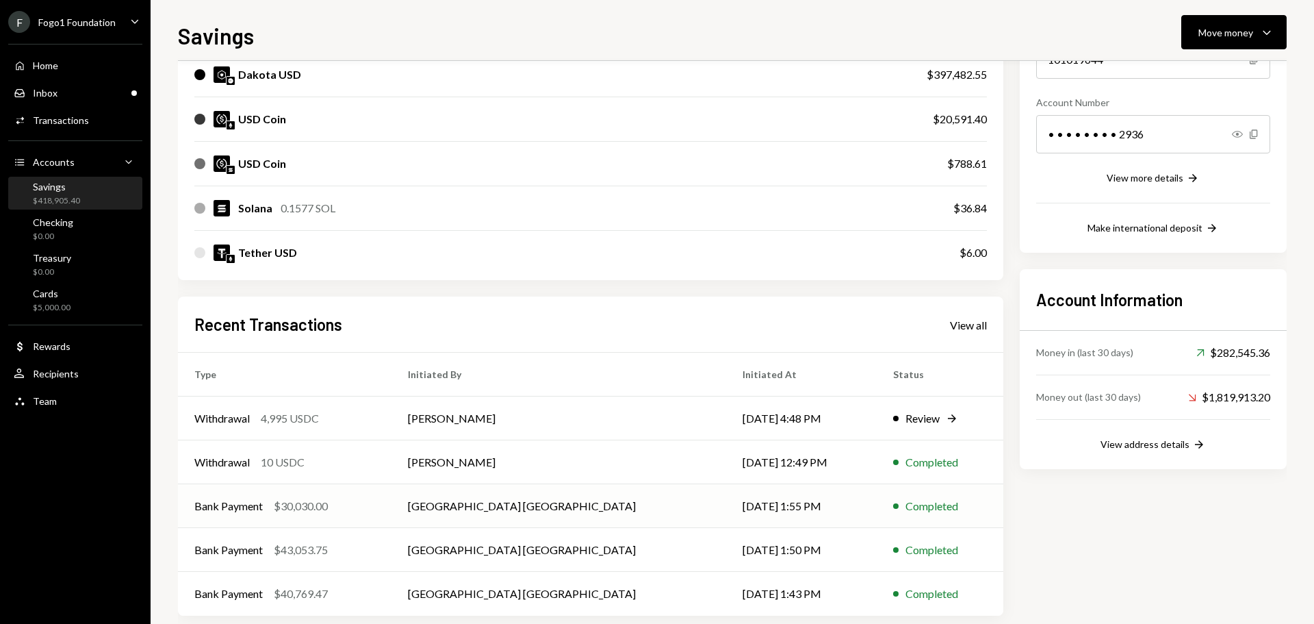
scroll to position [202, 0]
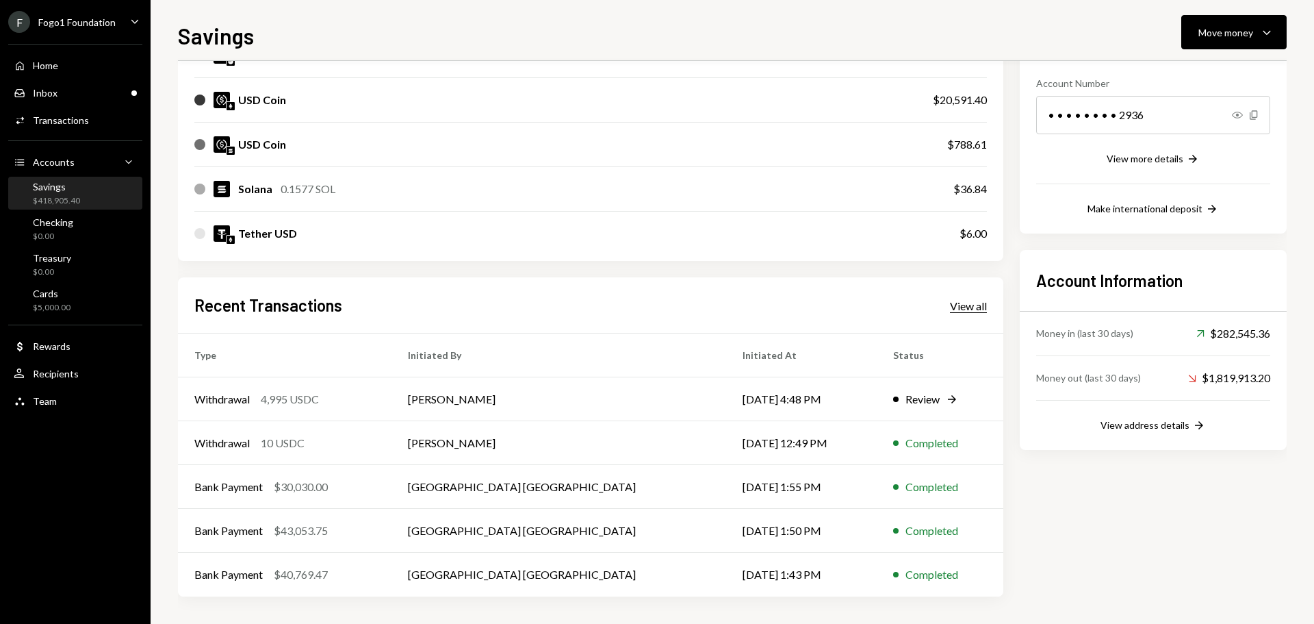
click at [975, 311] on div "View all" at bounding box center [968, 306] width 37 height 14
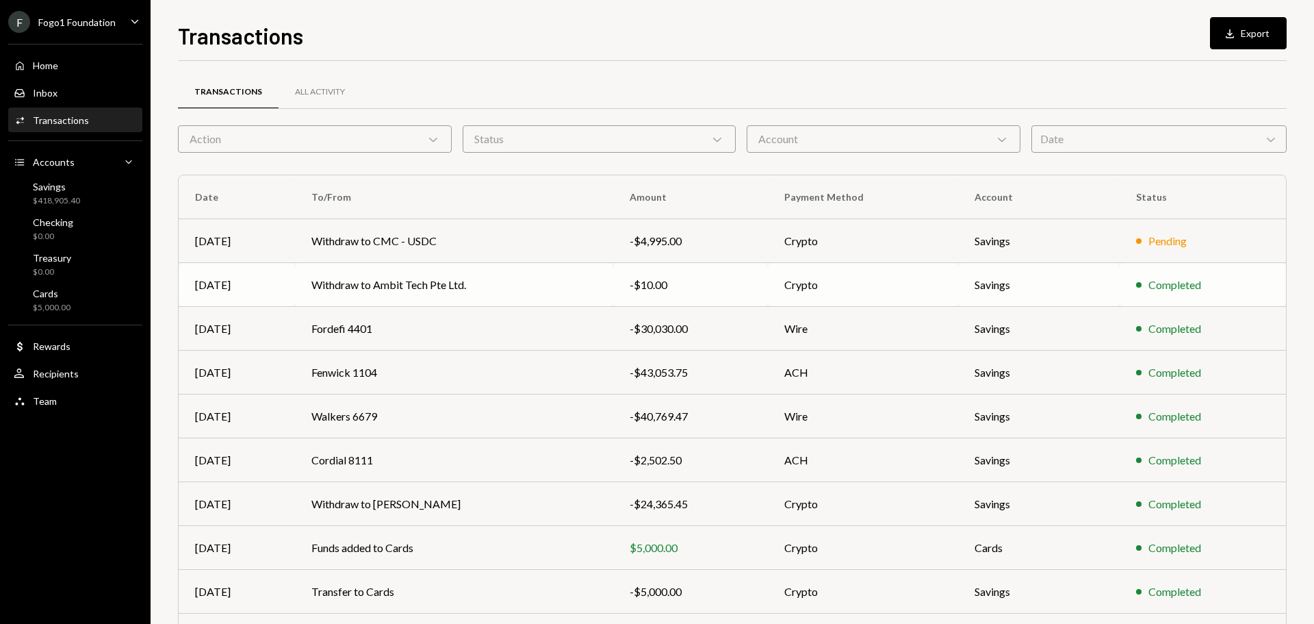
click at [866, 289] on td "Crypto" at bounding box center [863, 285] width 190 height 44
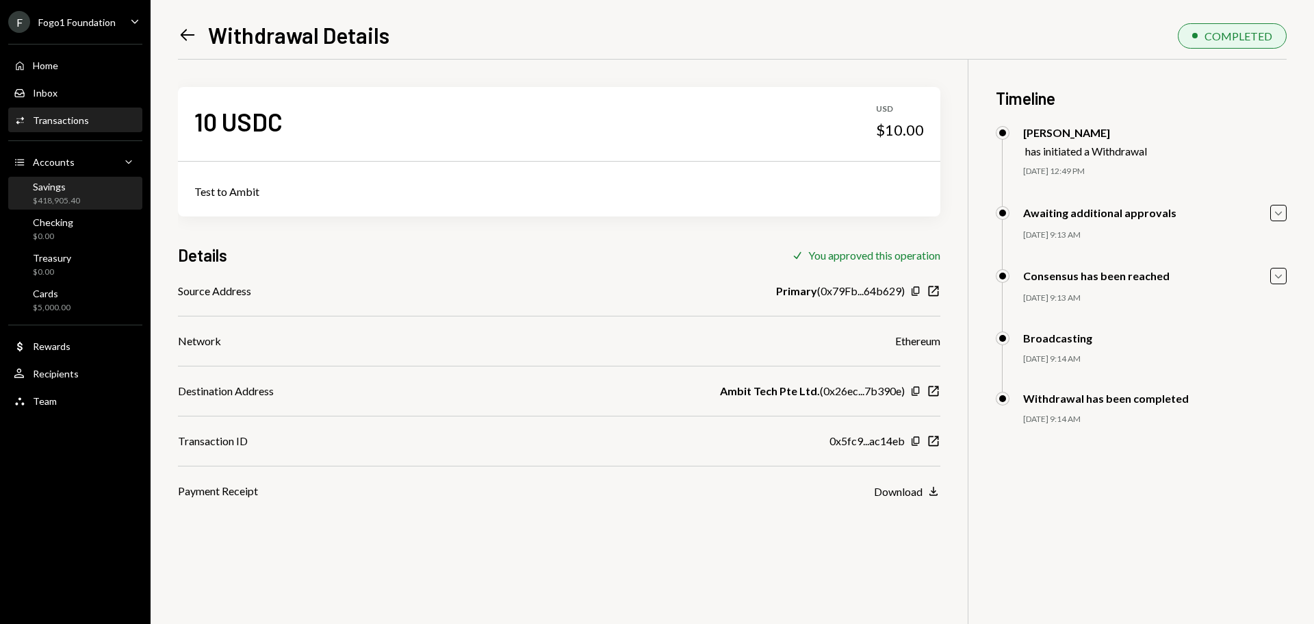
click at [74, 188] on div "Savings" at bounding box center [56, 187] width 47 height 12
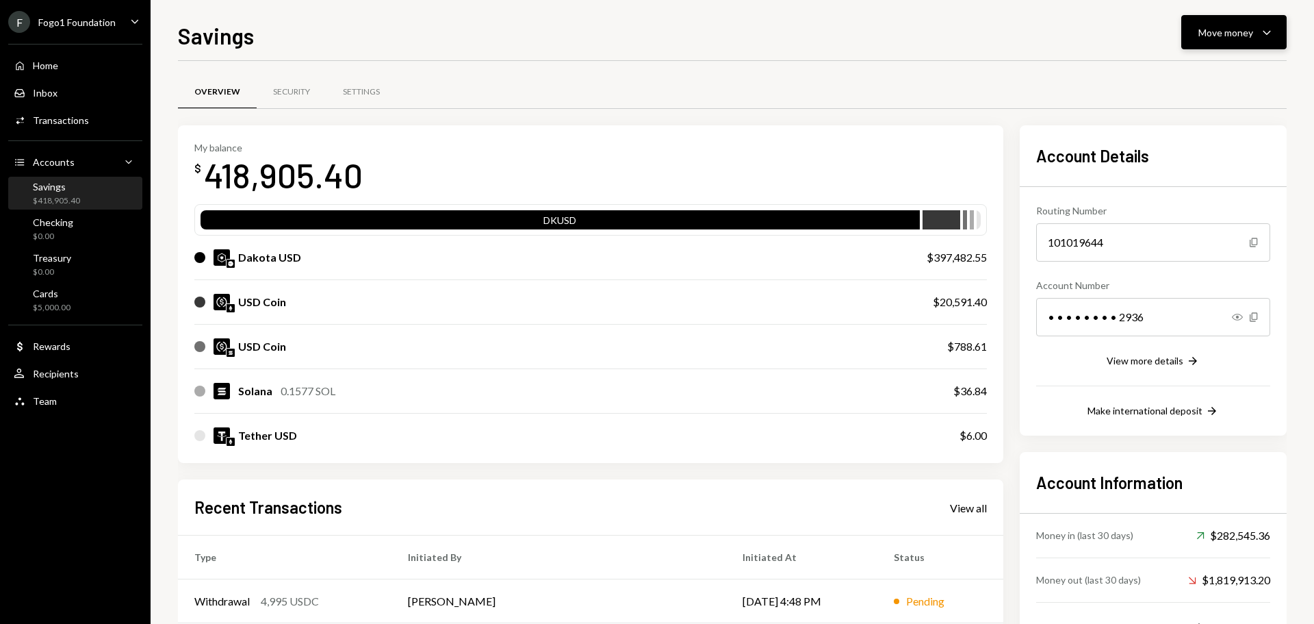
click at [1218, 21] on button "Move money Caret Down" at bounding box center [1233, 32] width 105 height 34
click at [1203, 68] on div "Send" at bounding box center [1223, 73] width 100 height 14
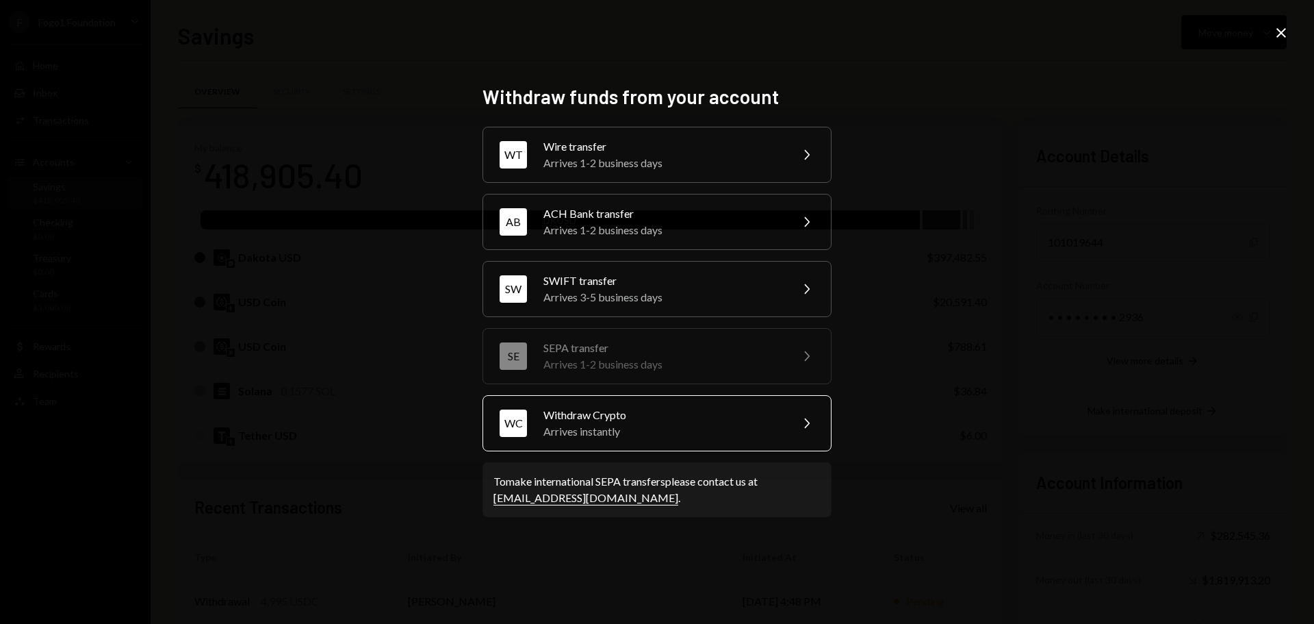
click at [639, 437] on div "Arrives instantly" at bounding box center [662, 431] width 238 height 16
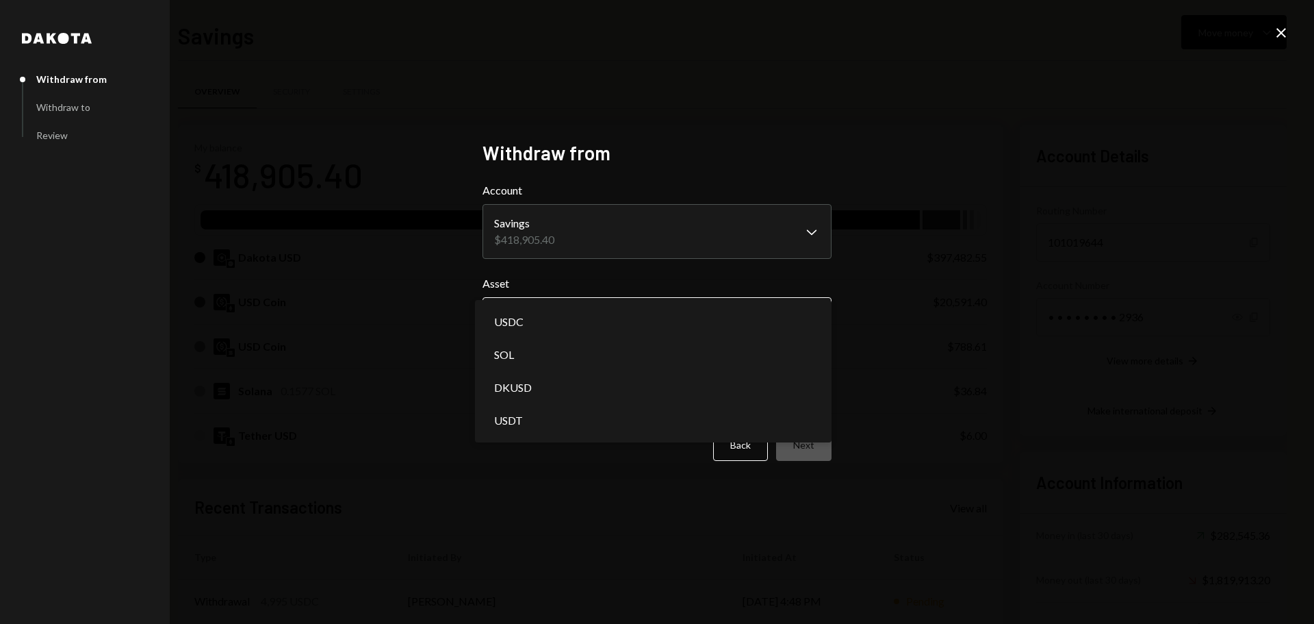
click at [663, 318] on body "F Fogo1 Foundation Caret Down Home Home Inbox Inbox Activities Transactions Acc…" at bounding box center [657, 312] width 1314 height 624
select select "****"
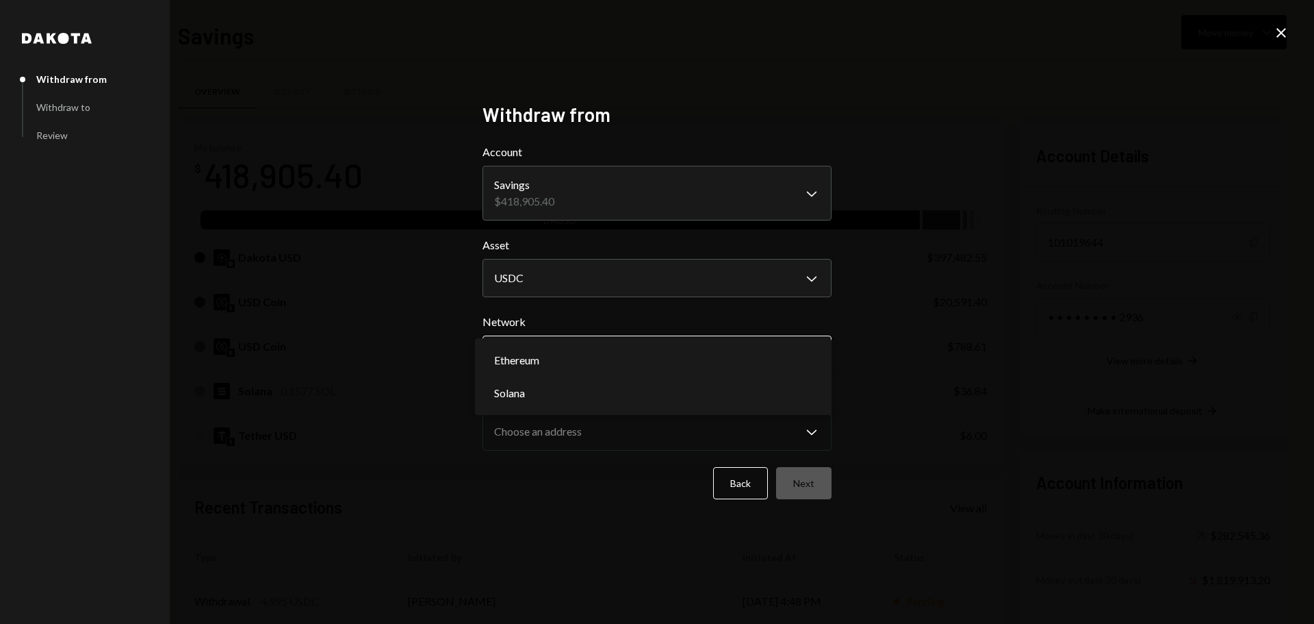
click at [563, 356] on body "F Fogo1 Foundation Caret Down Home Home Inbox Inbox Activities Transactions Acc…" at bounding box center [657, 312] width 1314 height 624
select select "**********"
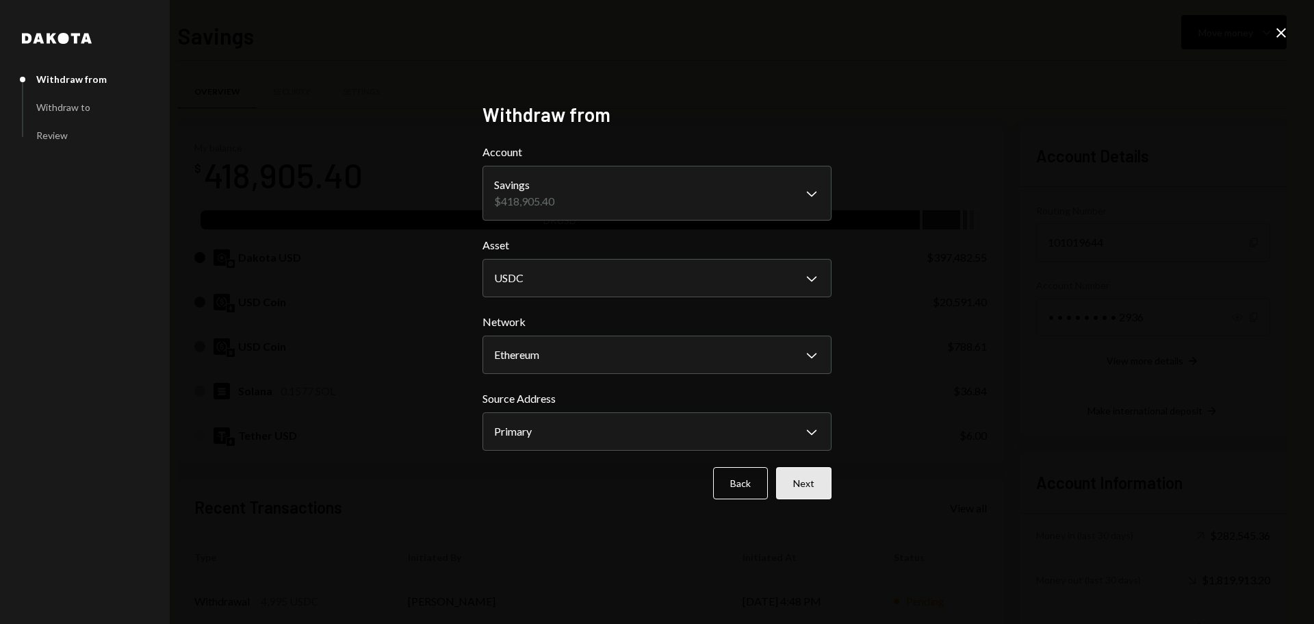
click at [800, 496] on button "Next" at bounding box center [803, 483] width 55 height 32
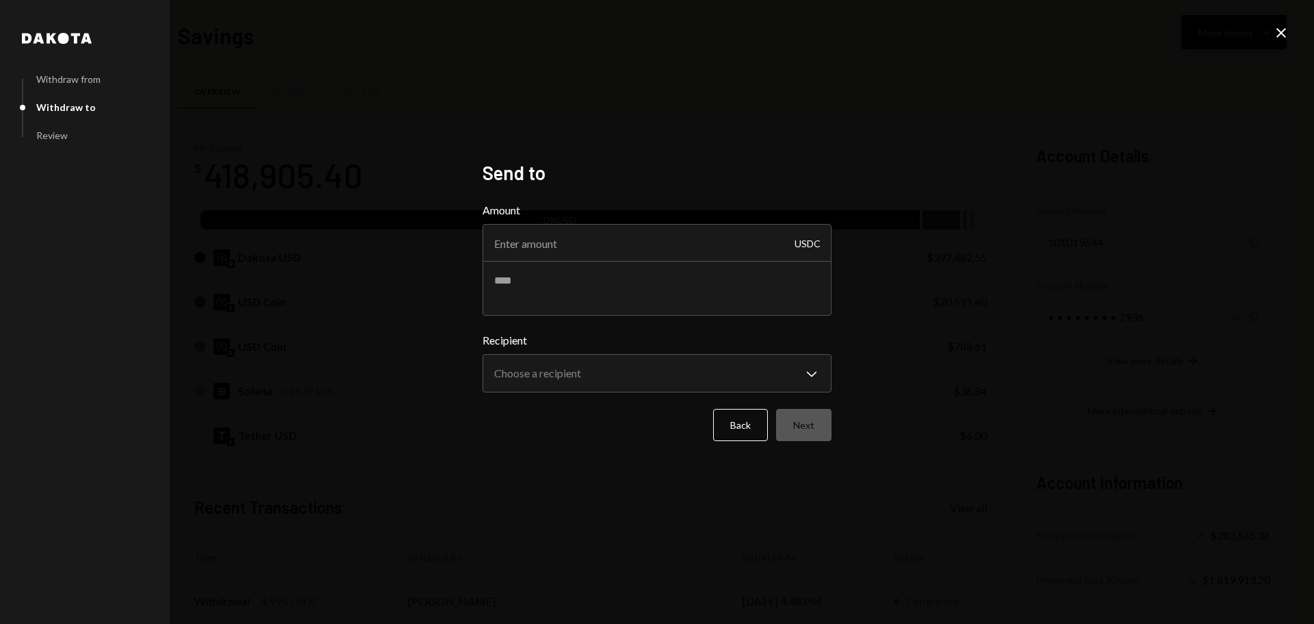
drag, startPoint x: 1278, startPoint y: 26, endPoint x: 1274, endPoint y: 32, distance: 7.4
click at [1278, 26] on icon "Close" at bounding box center [1281, 33] width 16 height 16
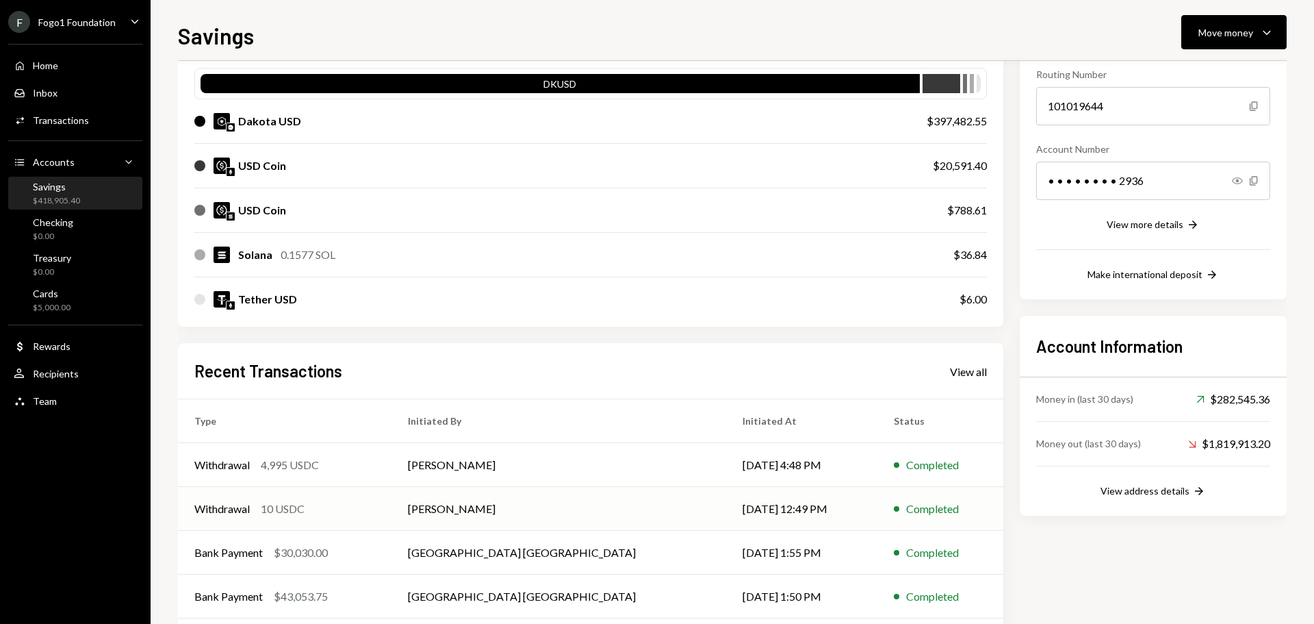
scroll to position [202, 0]
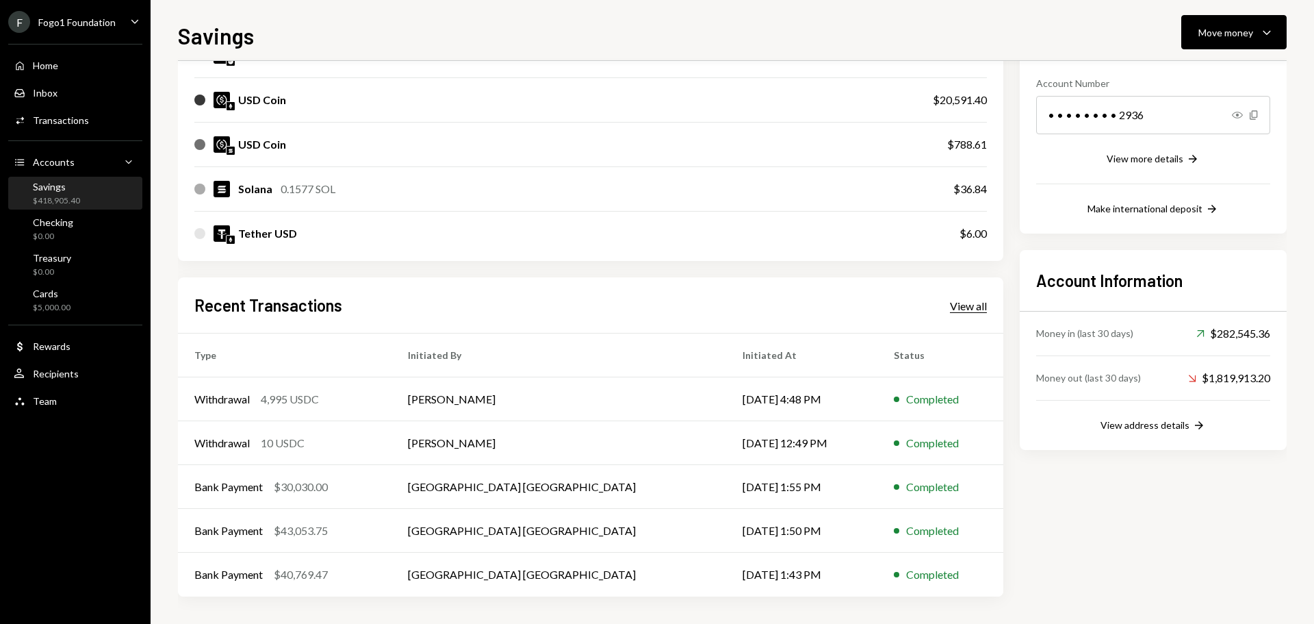
click at [962, 305] on div "View all" at bounding box center [968, 306] width 37 height 14
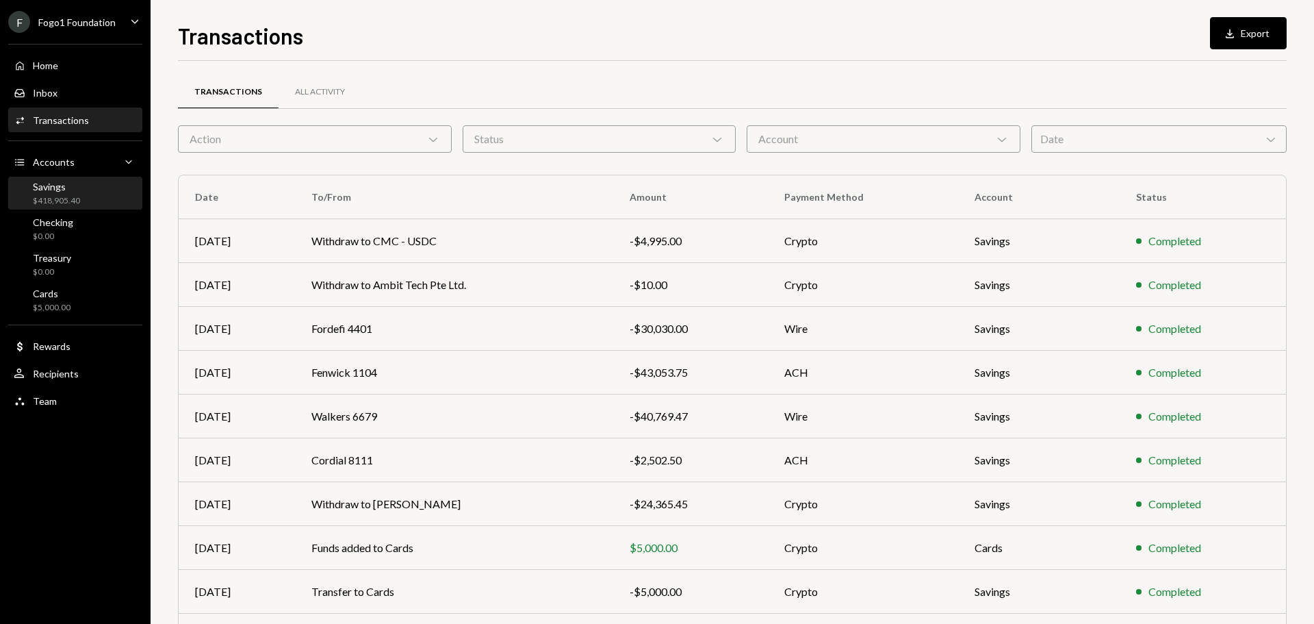
click at [81, 196] on div "Savings $418,905.40" at bounding box center [75, 194] width 123 height 26
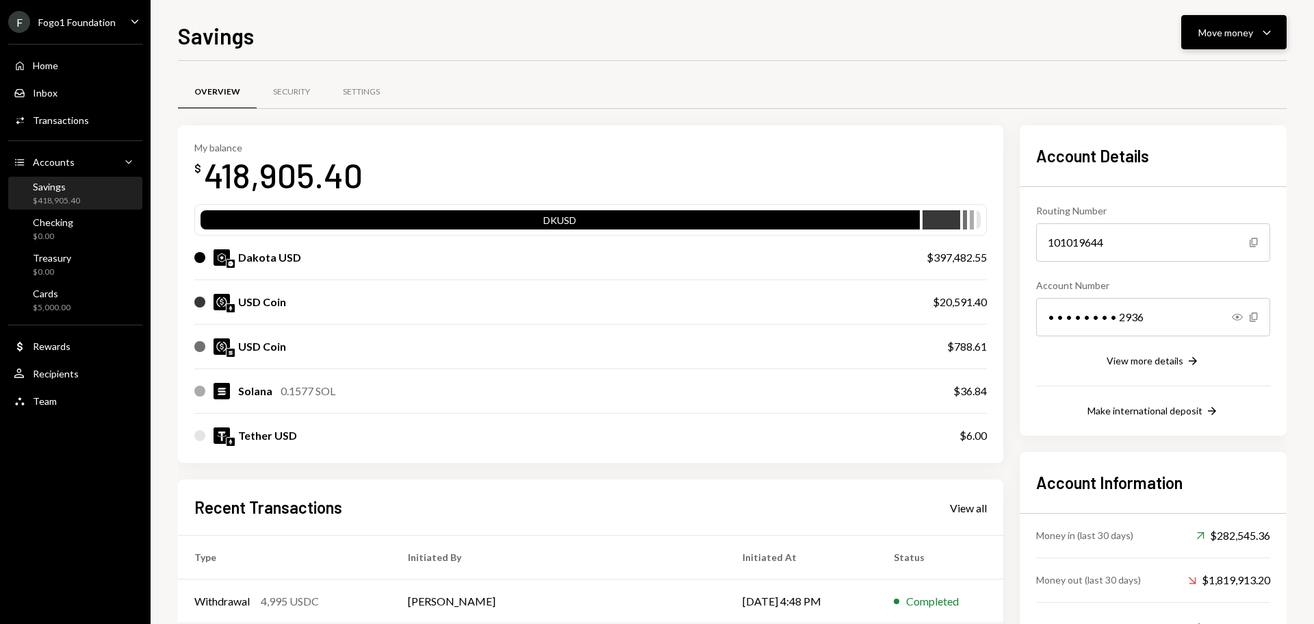
click at [1205, 45] on button "Move money Caret Down" at bounding box center [1233, 32] width 105 height 34
click at [1202, 66] on div "Withdraw Send" at bounding box center [1212, 73] width 137 height 31
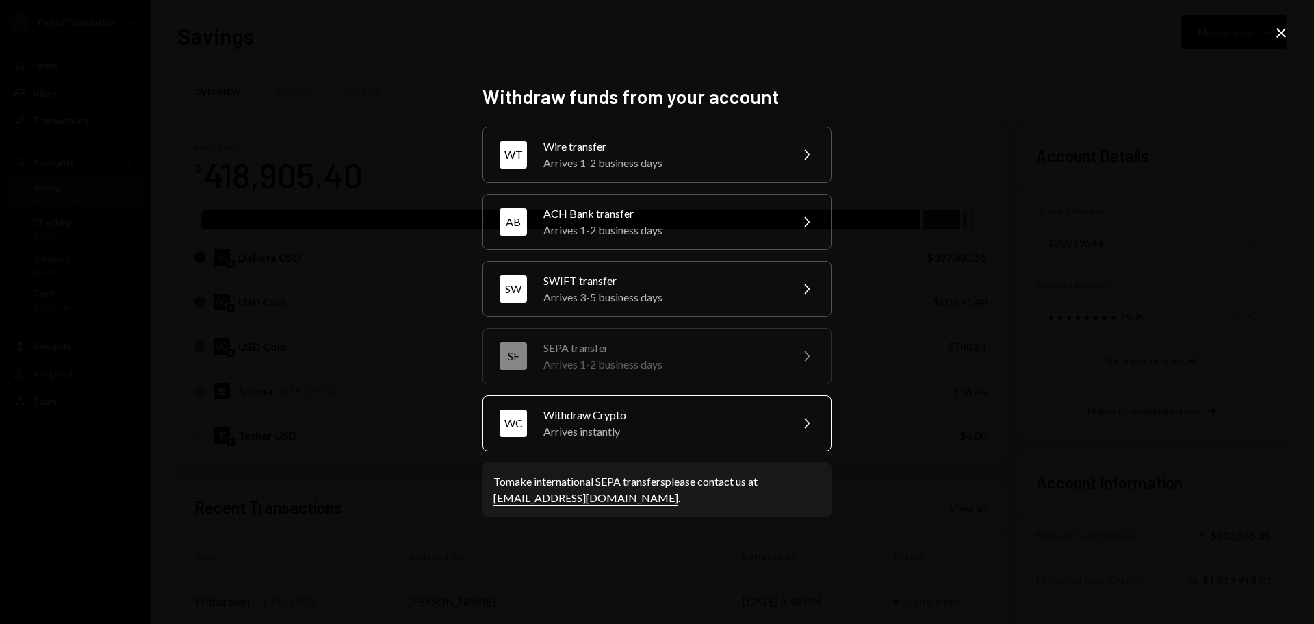
click at [629, 430] on div "Arrives instantly" at bounding box center [662, 431] width 238 height 16
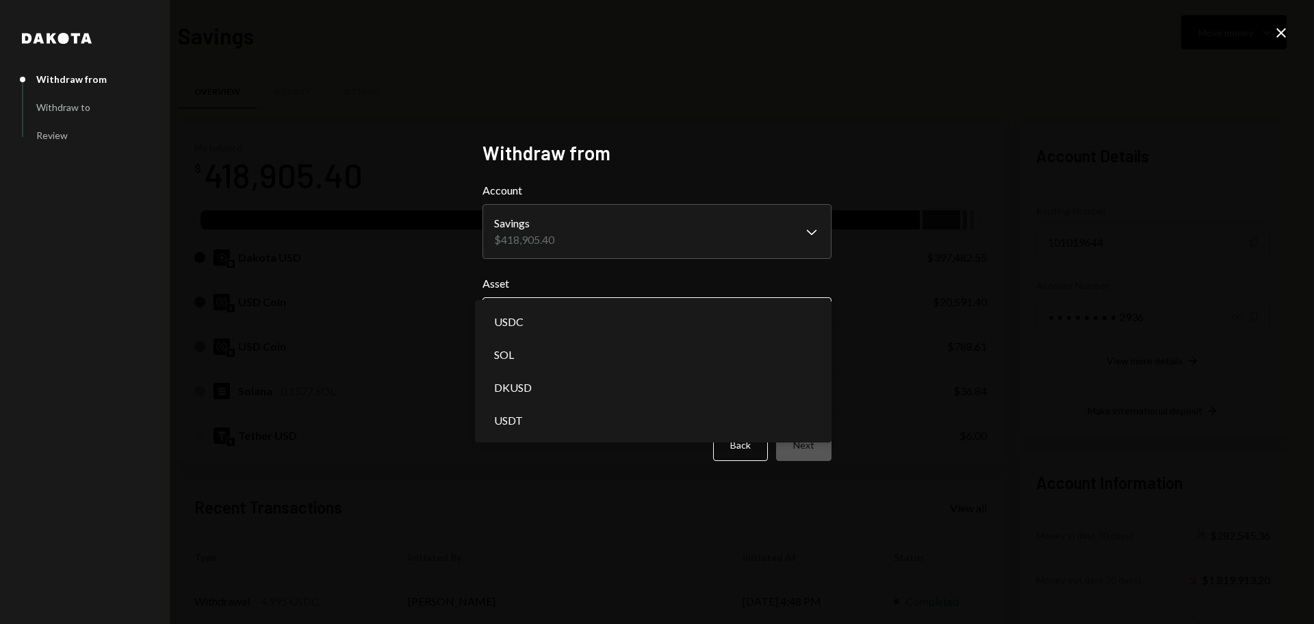
click at [537, 309] on body "F Fogo1 Foundation Caret Down Home Home Inbox Inbox Activities Transactions Acc…" at bounding box center [657, 312] width 1314 height 624
click at [428, 364] on div "**********" at bounding box center [657, 312] width 1314 height 624
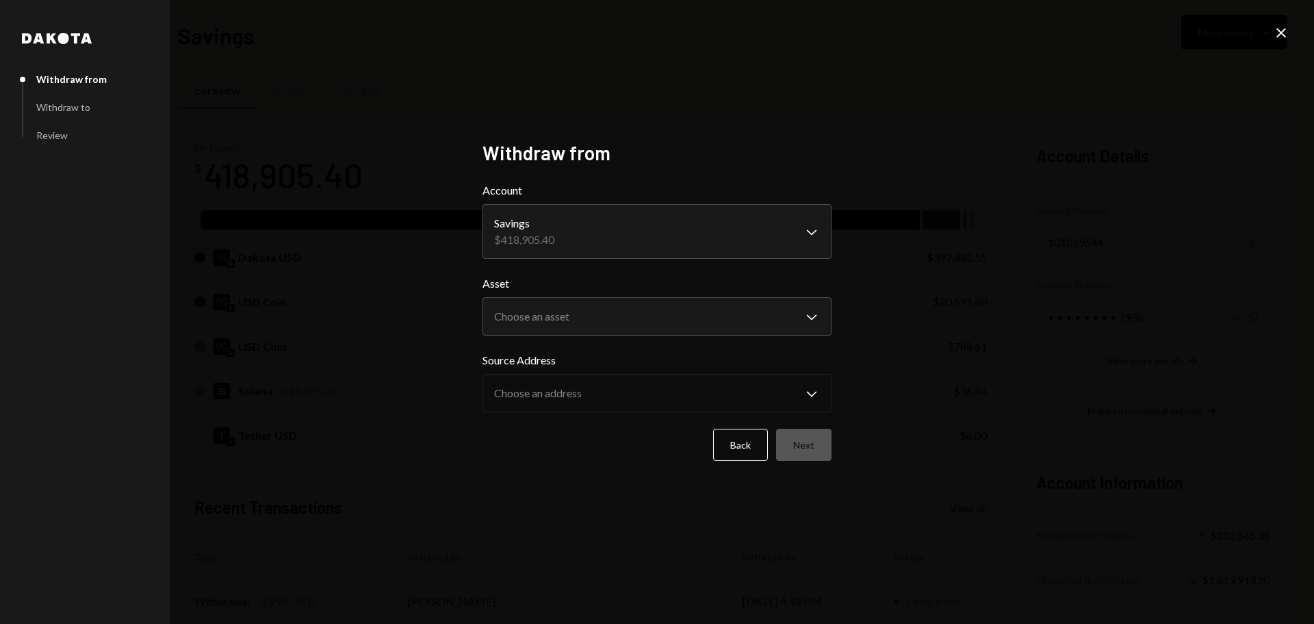
click at [1283, 25] on icon "Close" at bounding box center [1281, 33] width 16 height 16
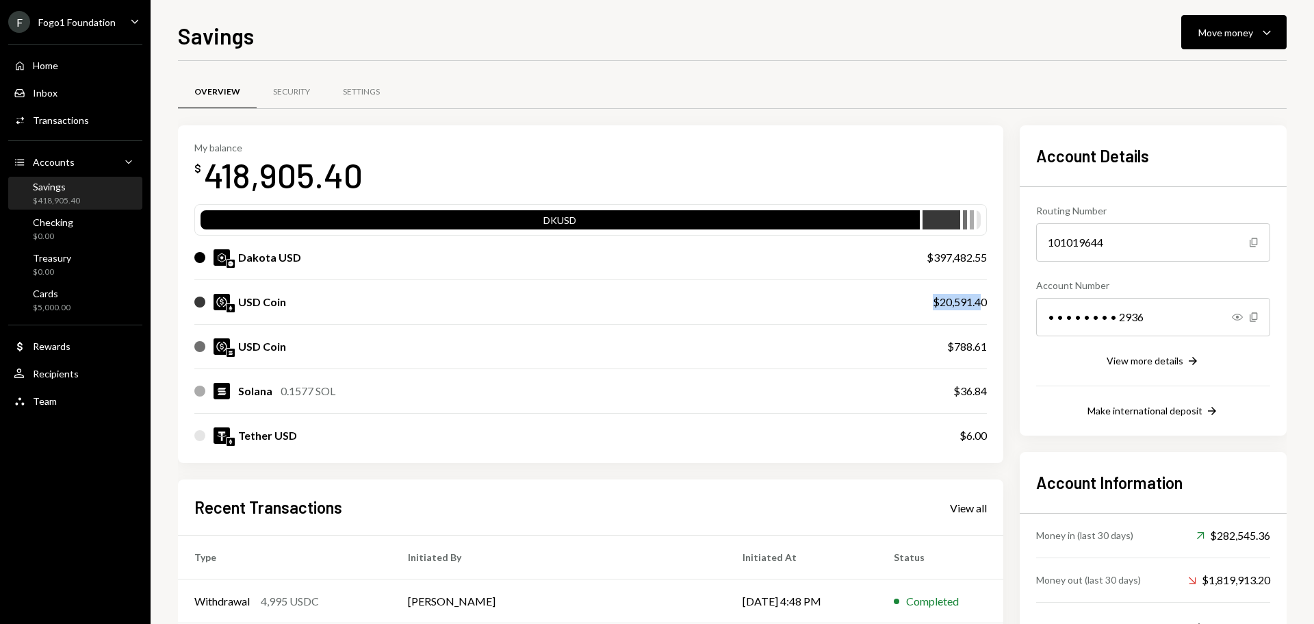
drag, startPoint x: 929, startPoint y: 303, endPoint x: 981, endPoint y: 303, distance: 52.0
click at [981, 303] on div "USD Coin $20,591.40" at bounding box center [590, 302] width 793 height 44
click at [964, 303] on div "$20,591.40" at bounding box center [960, 302] width 54 height 16
click at [1207, 40] on div "Move money Caret Down" at bounding box center [1233, 32] width 71 height 16
click at [1182, 79] on div "Send" at bounding box center [1223, 73] width 100 height 14
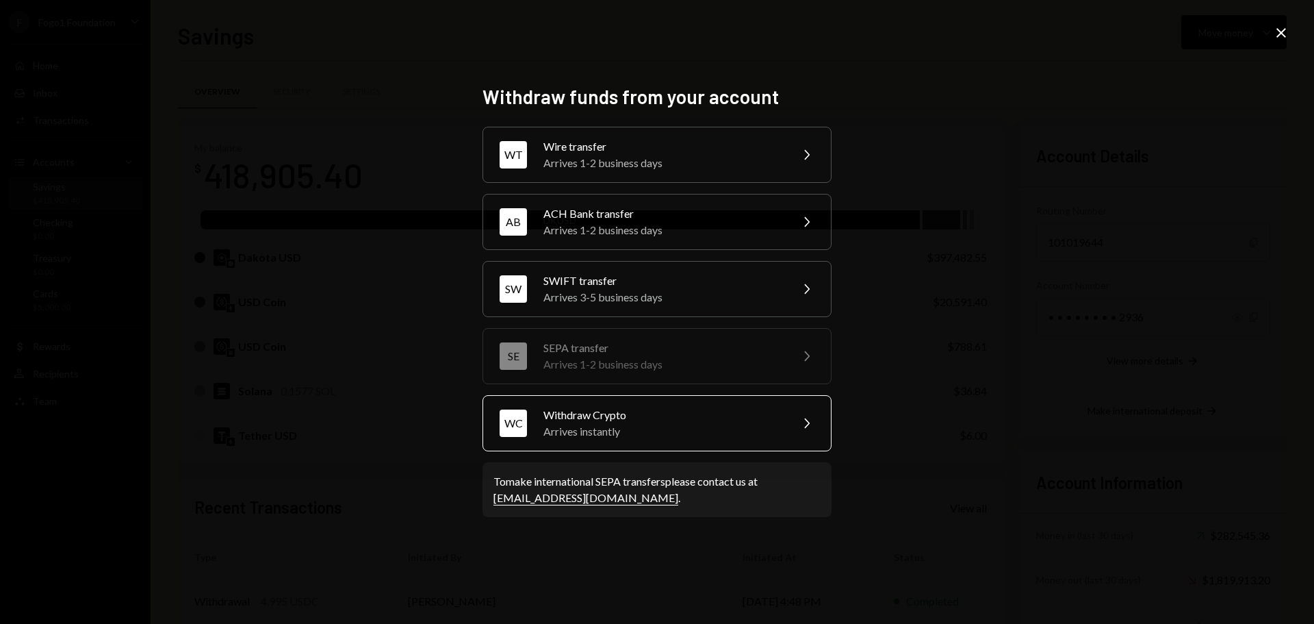
click at [645, 433] on div "Arrives instantly" at bounding box center [662, 431] width 238 height 16
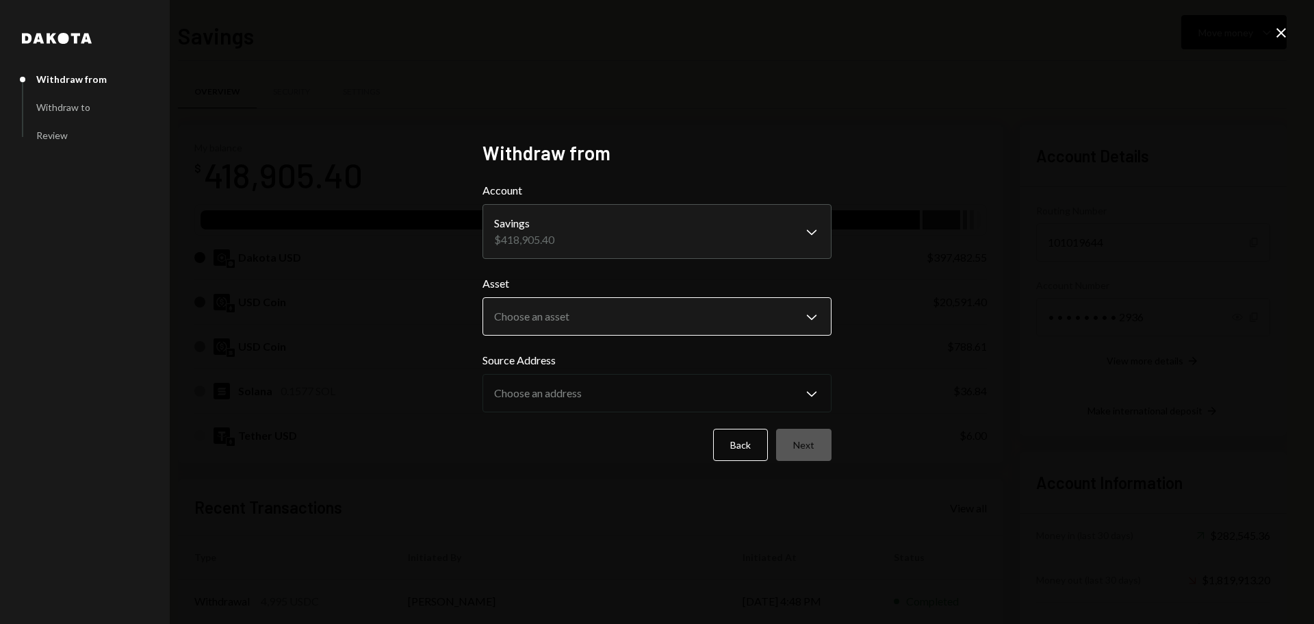
click at [539, 330] on body "F Fogo1 Foundation Caret Down Home Home Inbox Inbox Activities Transactions Acc…" at bounding box center [657, 312] width 1314 height 624
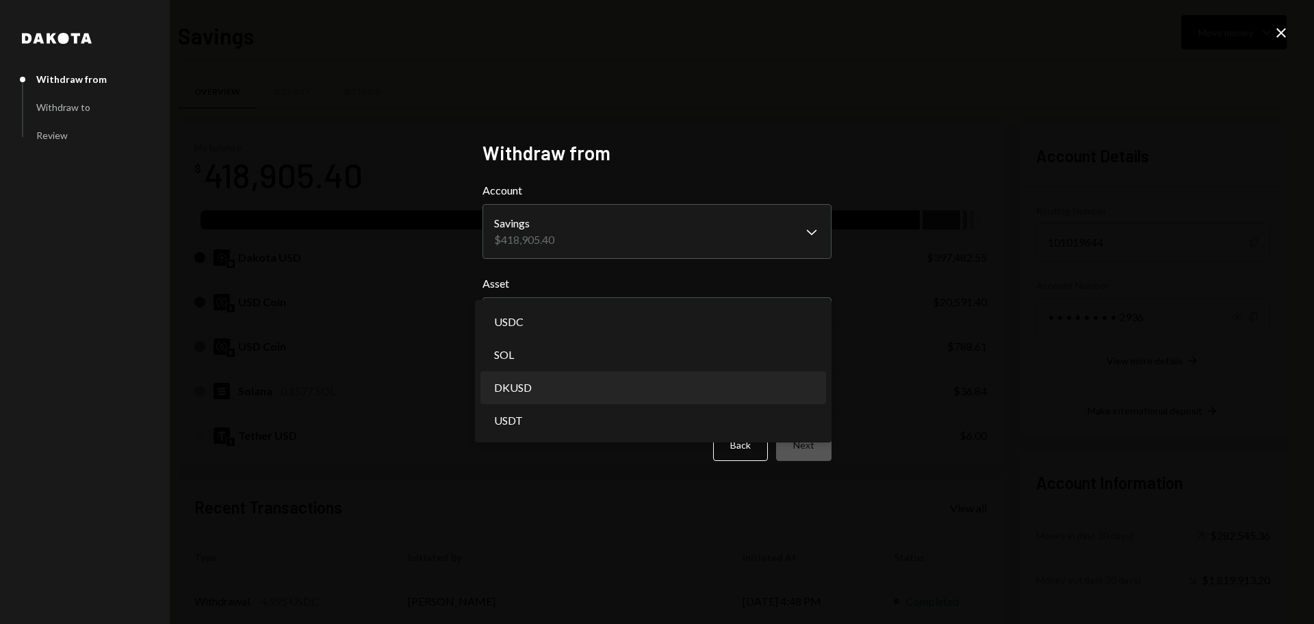
select select "*****"
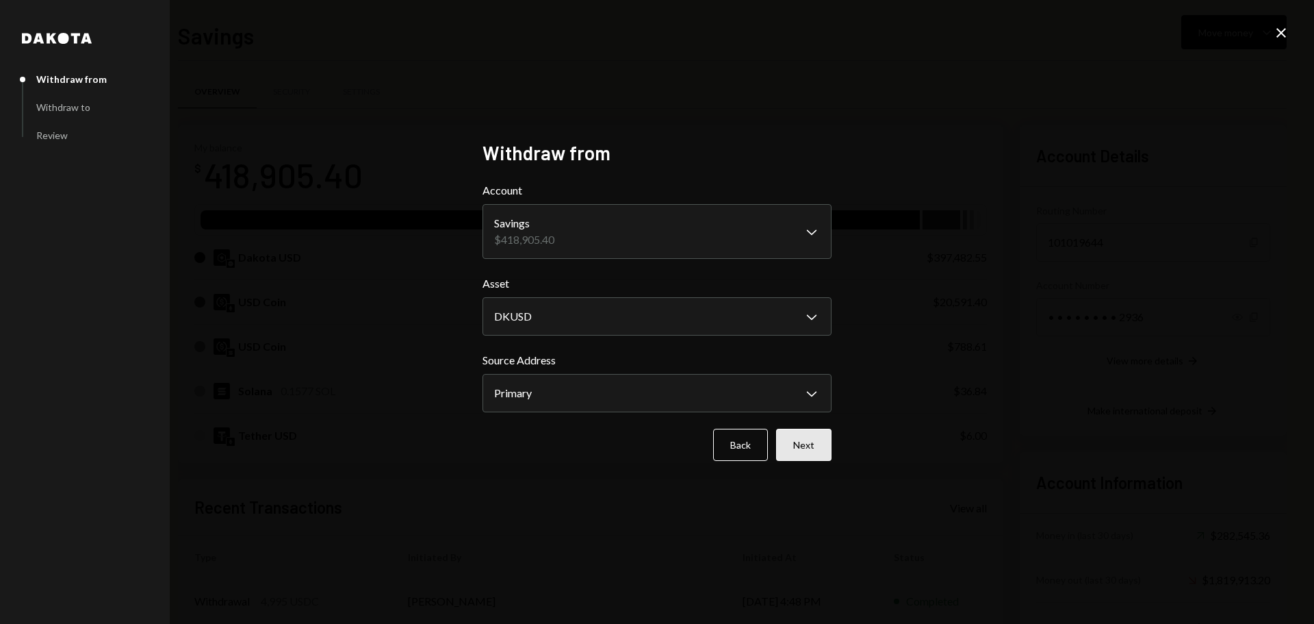
click at [801, 447] on button "Next" at bounding box center [803, 444] width 55 height 32
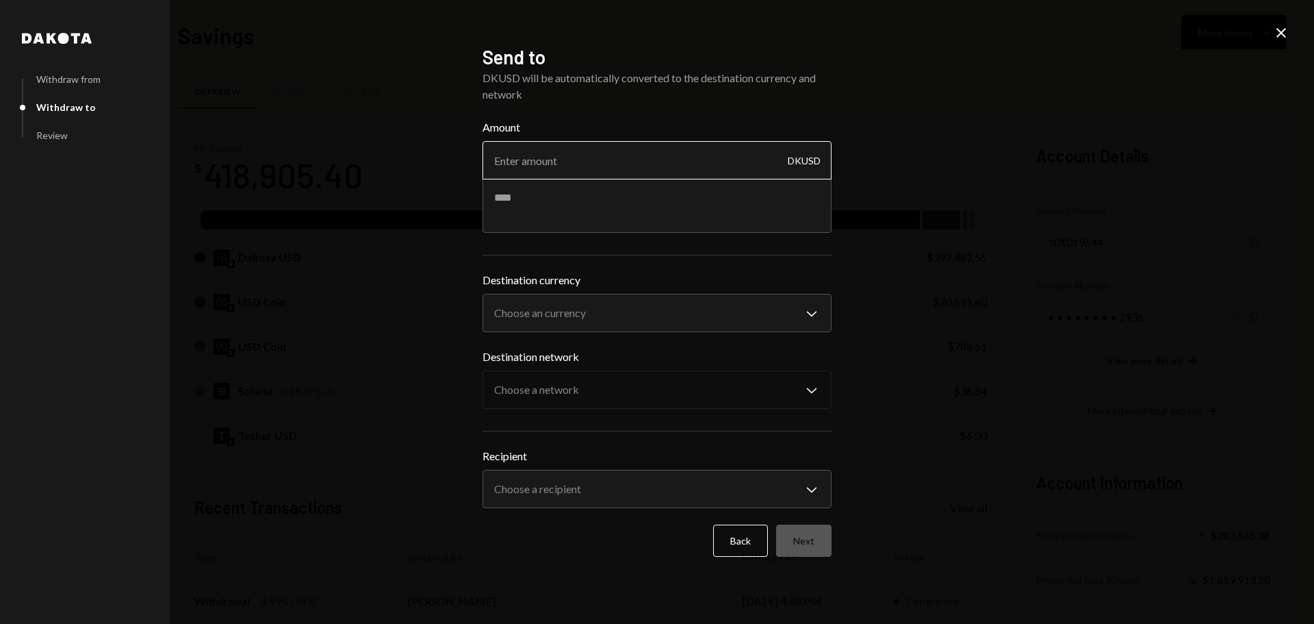
click at [622, 166] on input "Amount" at bounding box center [657, 160] width 349 height 38
click at [610, 164] on input "Amount" at bounding box center [657, 160] width 349 height 38
type input "49990"
click at [606, 184] on textarea at bounding box center [657, 205] width 349 height 55
type textarea "**********"
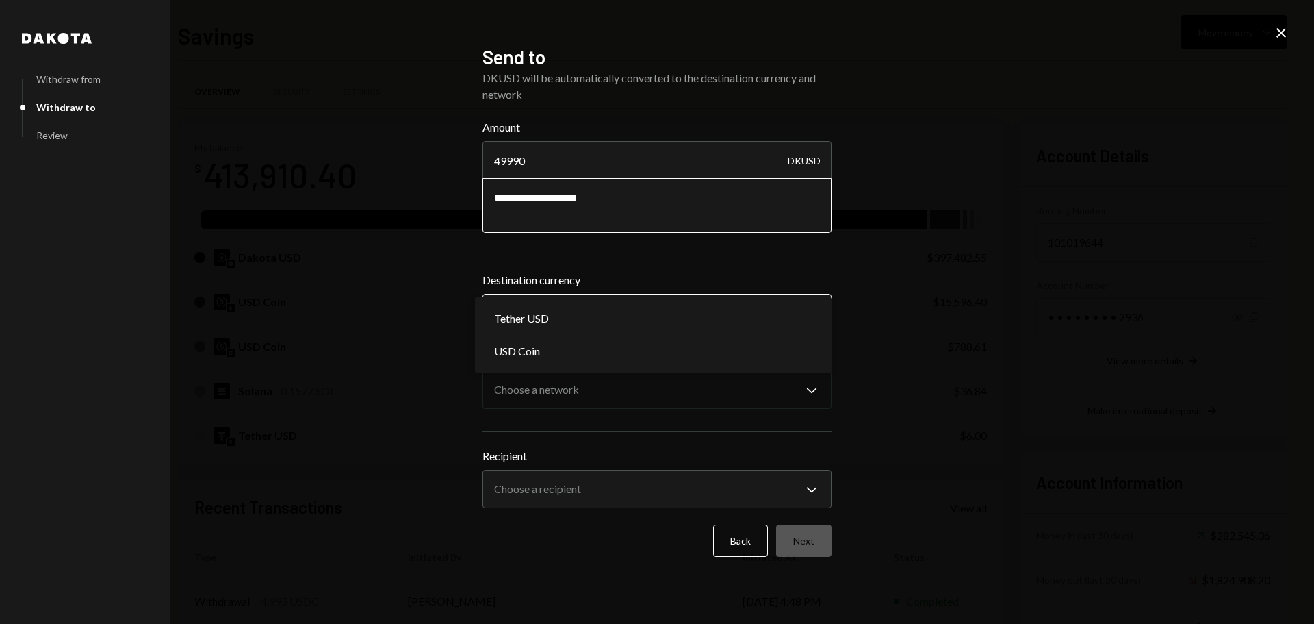
click at [597, 311] on body "F Fogo1 Foundation Caret Down Home Home Inbox Inbox Activities Transactions Acc…" at bounding box center [657, 312] width 1314 height 624
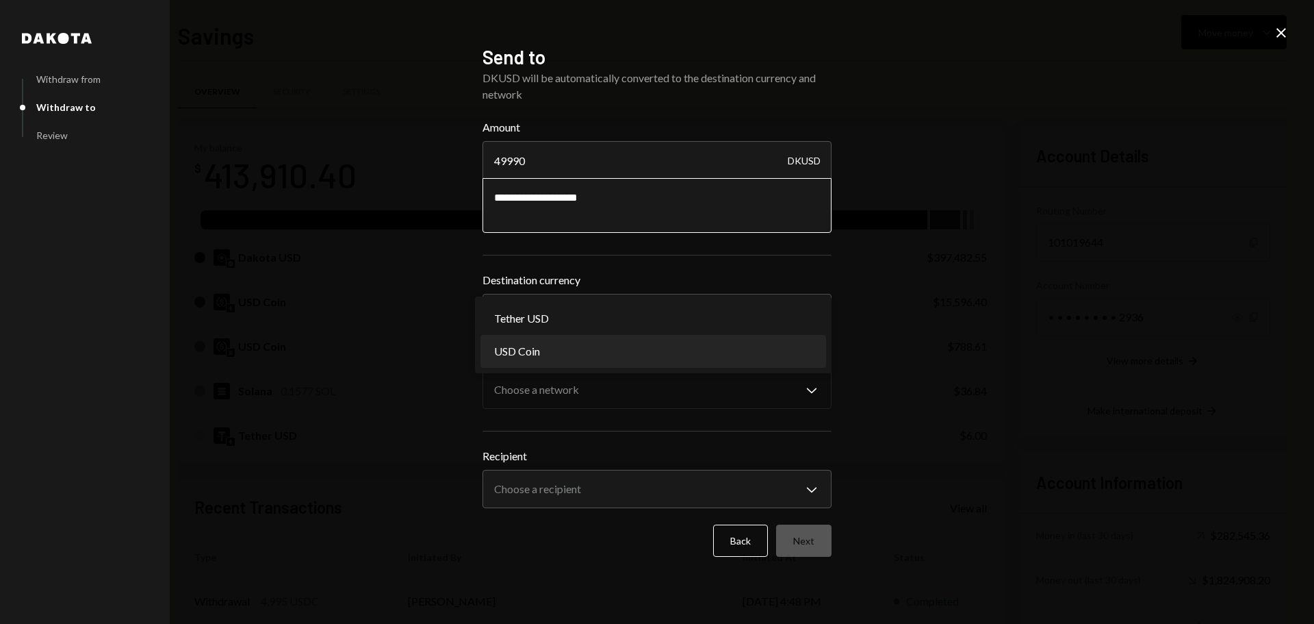
select select "****"
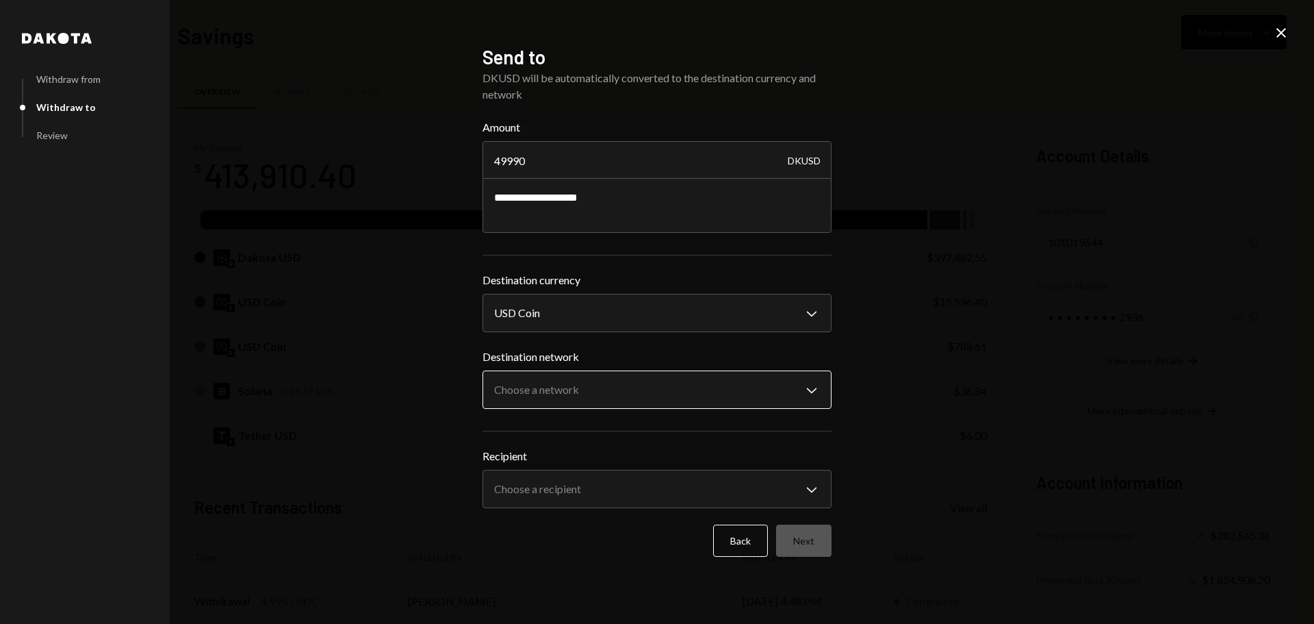
click at [542, 378] on body "F Fogo1 Foundation Caret Down Home Home Inbox Inbox Activities Transactions Acc…" at bounding box center [657, 312] width 1314 height 624
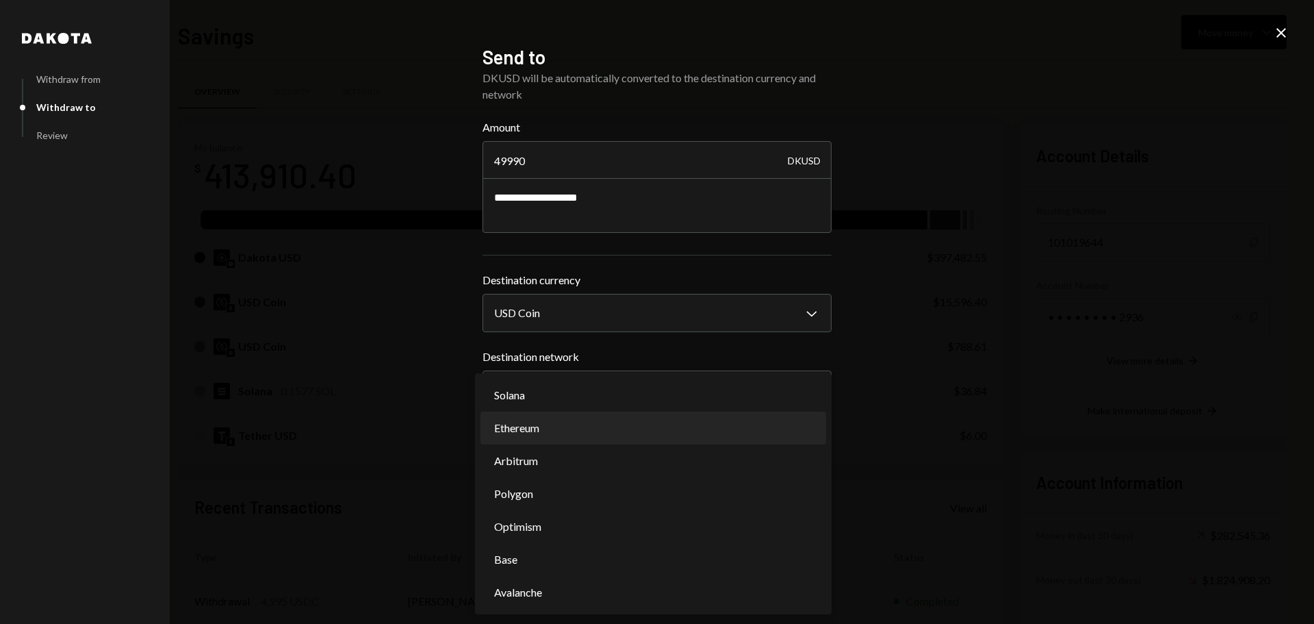
select select "**********"
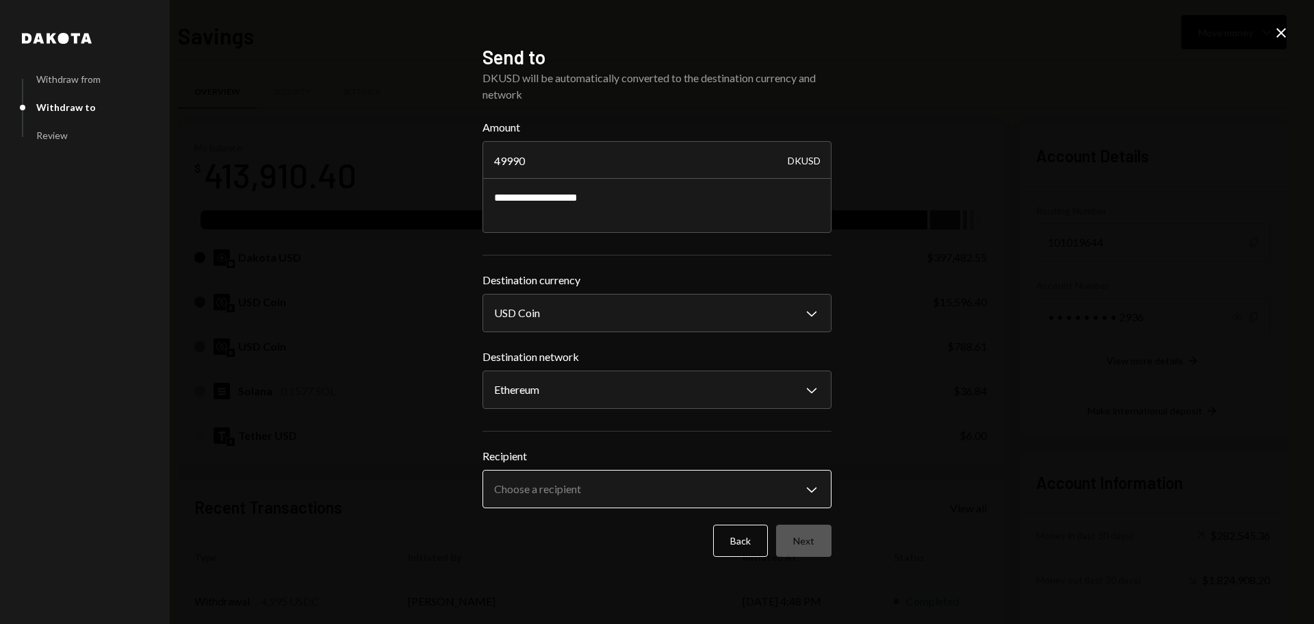
click at [571, 496] on body "F Fogo1 Foundation Caret Down Home Home Inbox Inbox Activities Transactions Acc…" at bounding box center [657, 312] width 1314 height 624
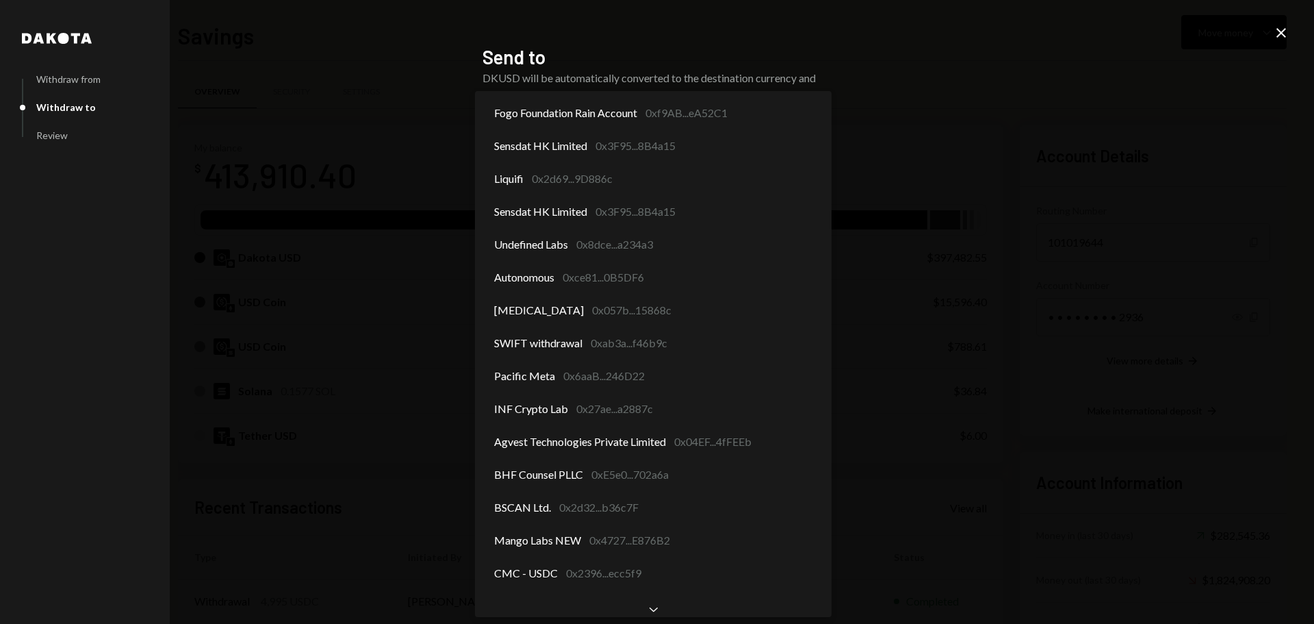
scroll to position [9, 0]
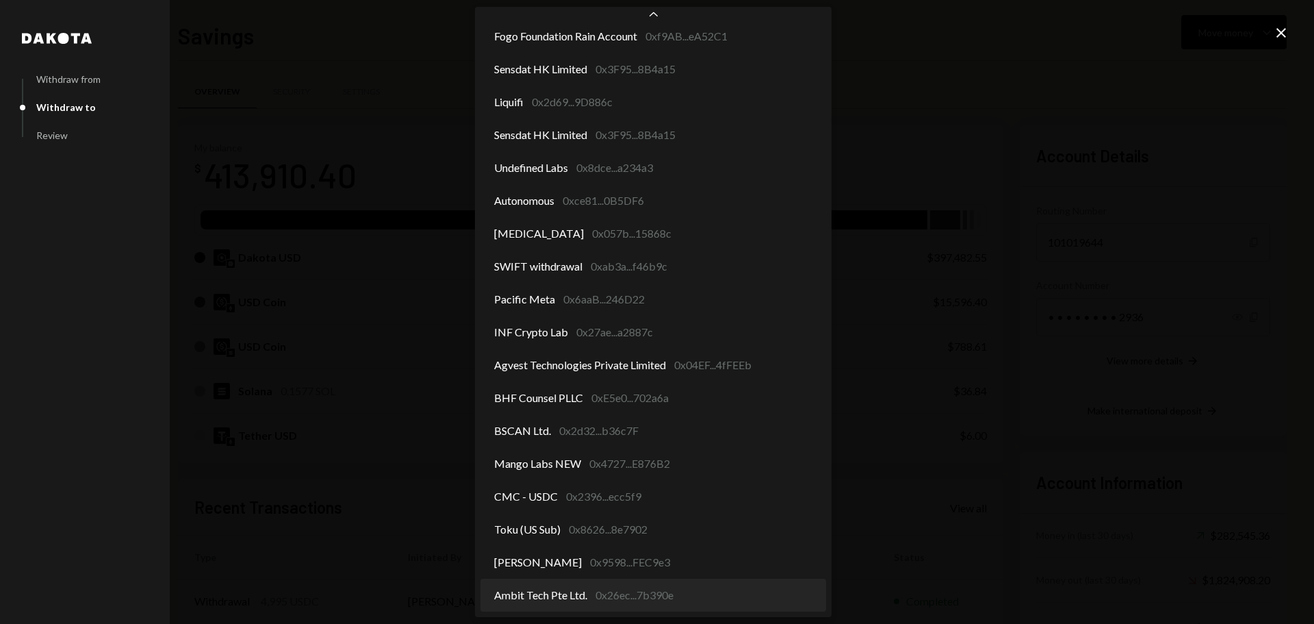
select select "**********"
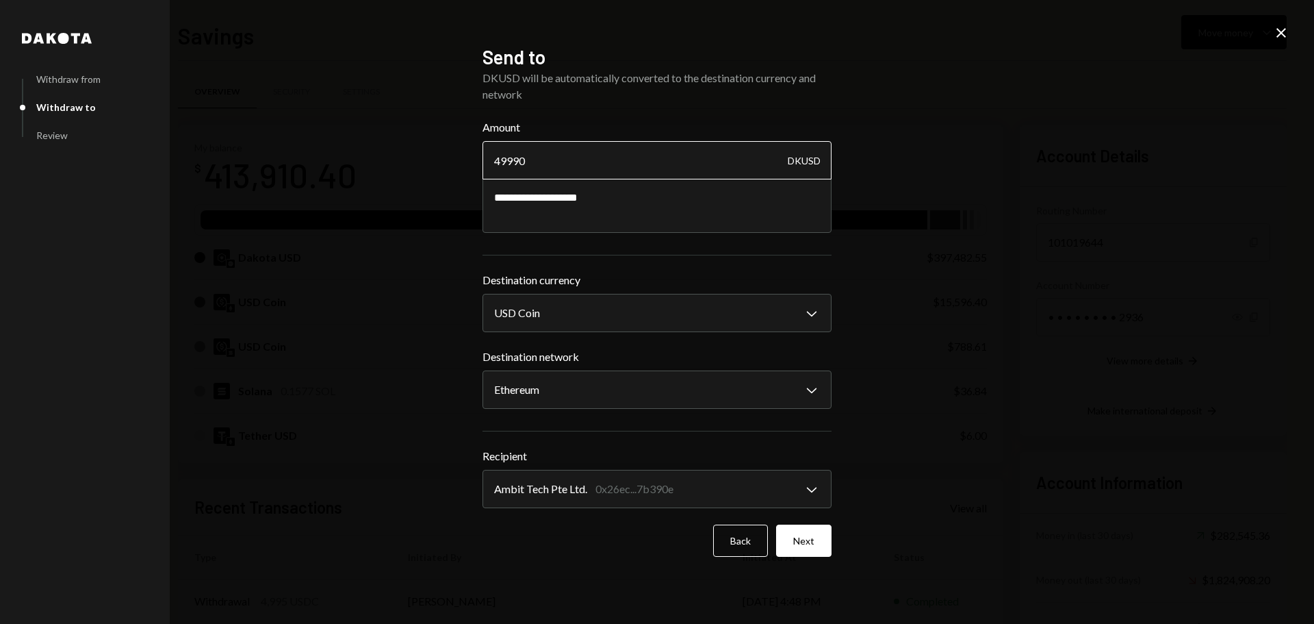
drag, startPoint x: 508, startPoint y: 160, endPoint x: 534, endPoint y: 160, distance: 26.0
click at [534, 160] on input "49990" at bounding box center [657, 160] width 349 height 38
click at [523, 201] on textarea "**********" at bounding box center [657, 205] width 349 height 55
drag, startPoint x: 505, startPoint y: 161, endPoint x: 530, endPoint y: 161, distance: 24.6
click at [530, 161] on input "49990" at bounding box center [657, 160] width 349 height 38
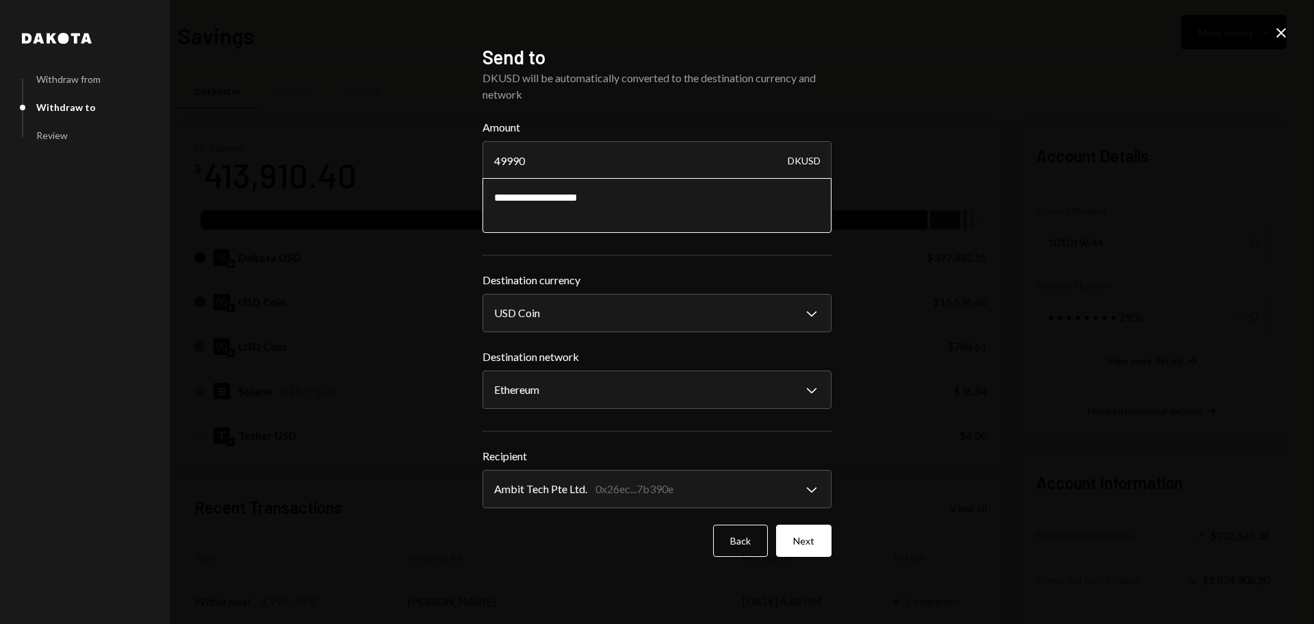
click at [517, 202] on textarea "**********" at bounding box center [657, 205] width 349 height 55
click at [812, 539] on button "Next" at bounding box center [803, 540] width 55 height 32
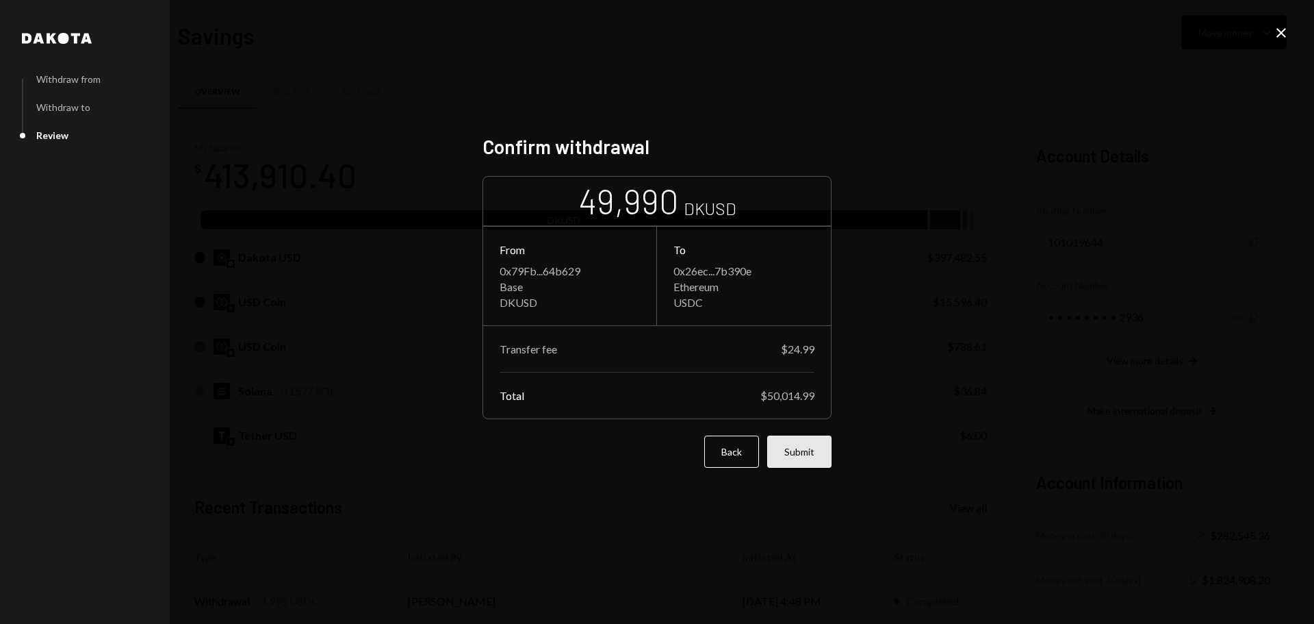
click at [789, 448] on button "Submit" at bounding box center [799, 451] width 64 height 32
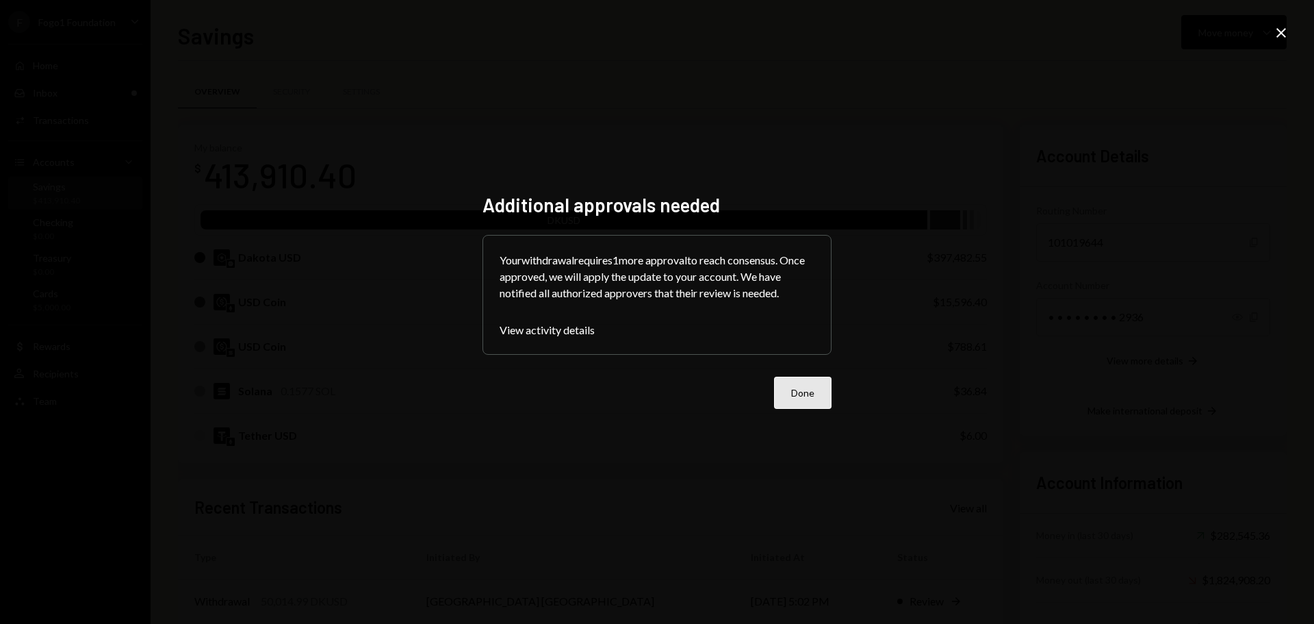
click at [790, 391] on button "Done" at bounding box center [802, 392] width 57 height 32
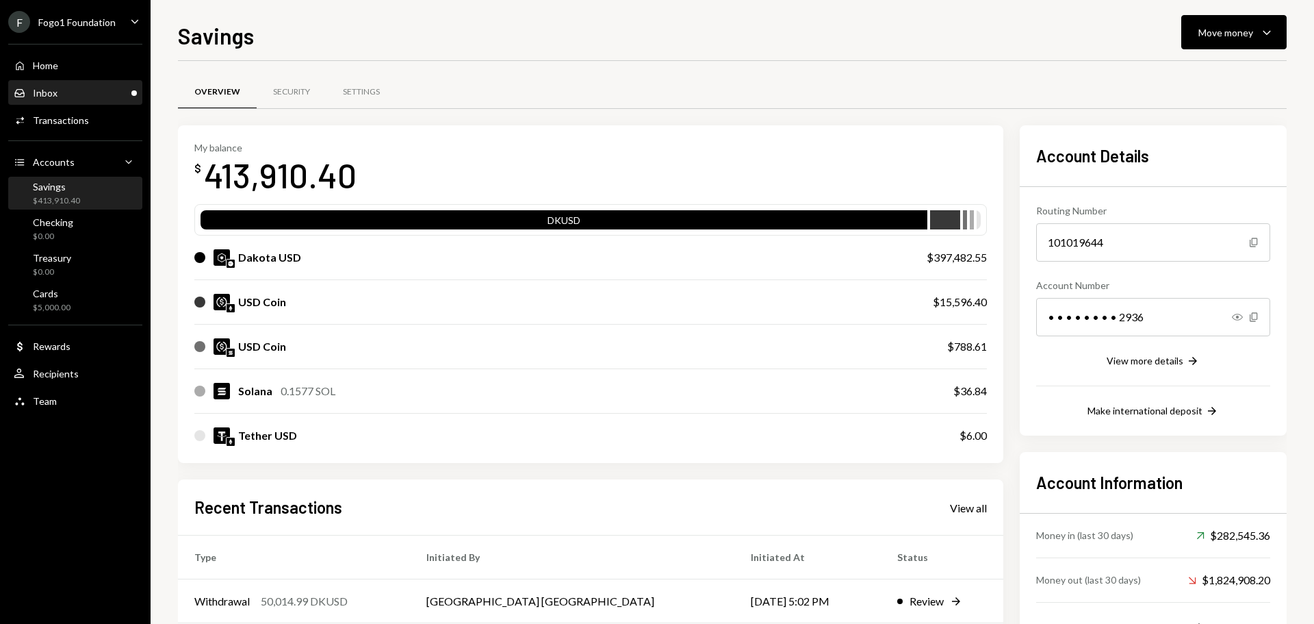
click at [72, 87] on div "Inbox Inbox" at bounding box center [75, 93] width 123 height 12
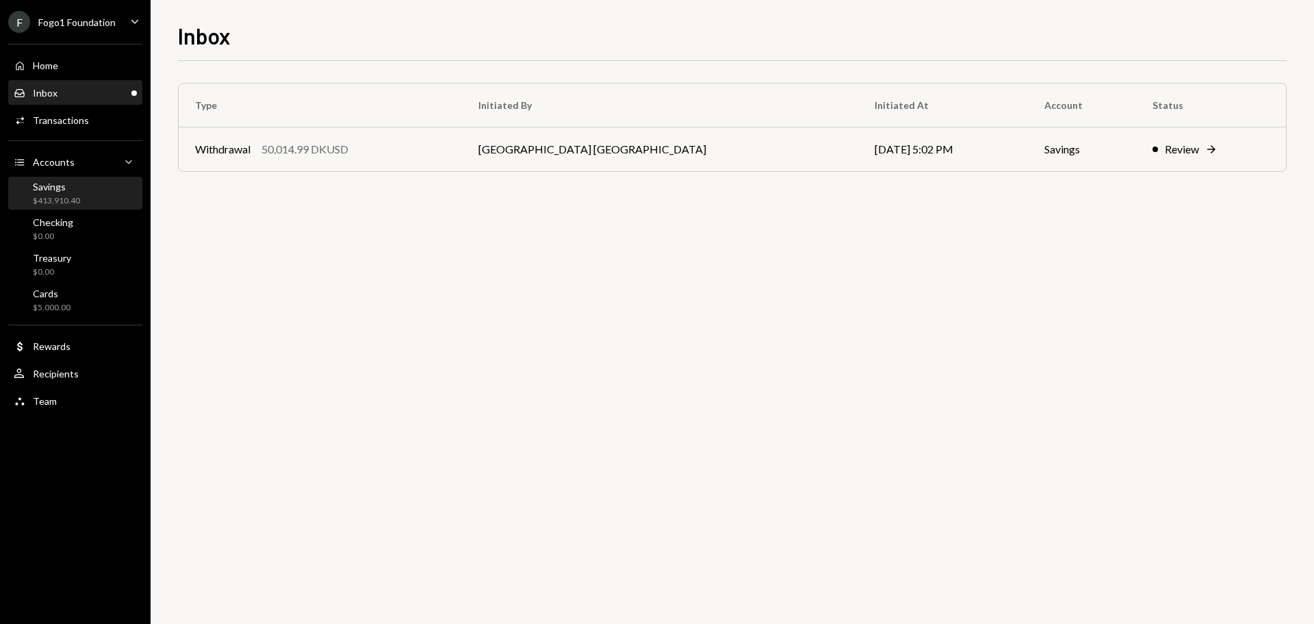
click at [78, 196] on div "$413,910.40" at bounding box center [56, 201] width 47 height 12
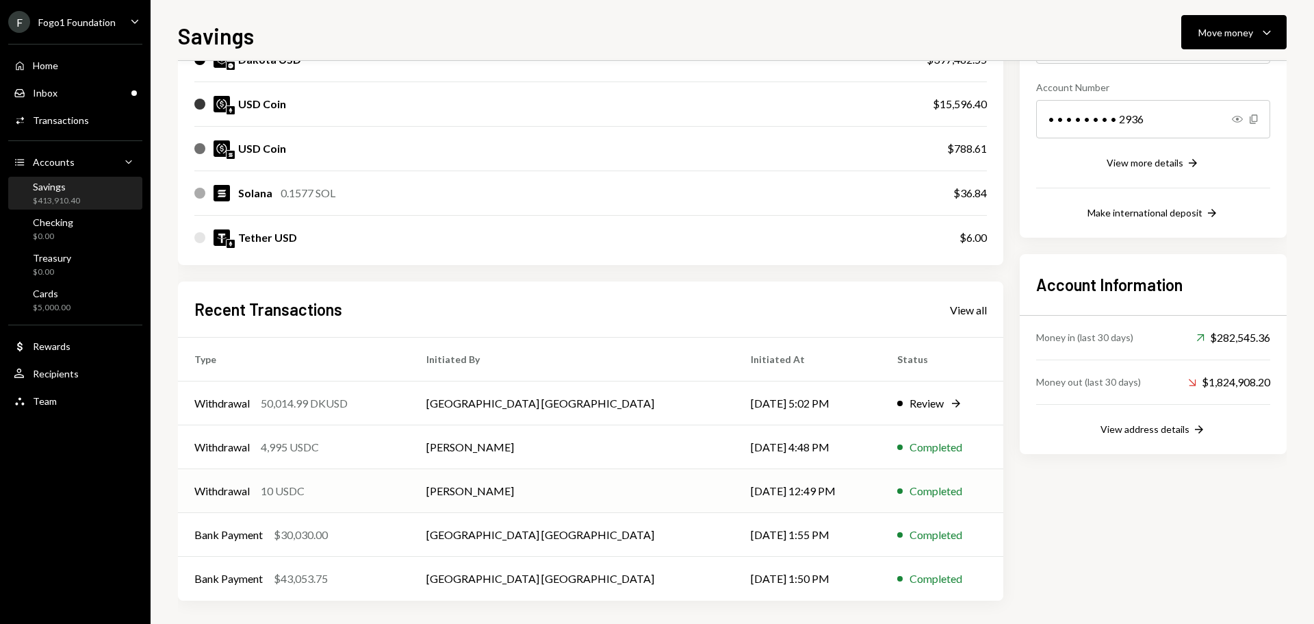
scroll to position [202, 0]
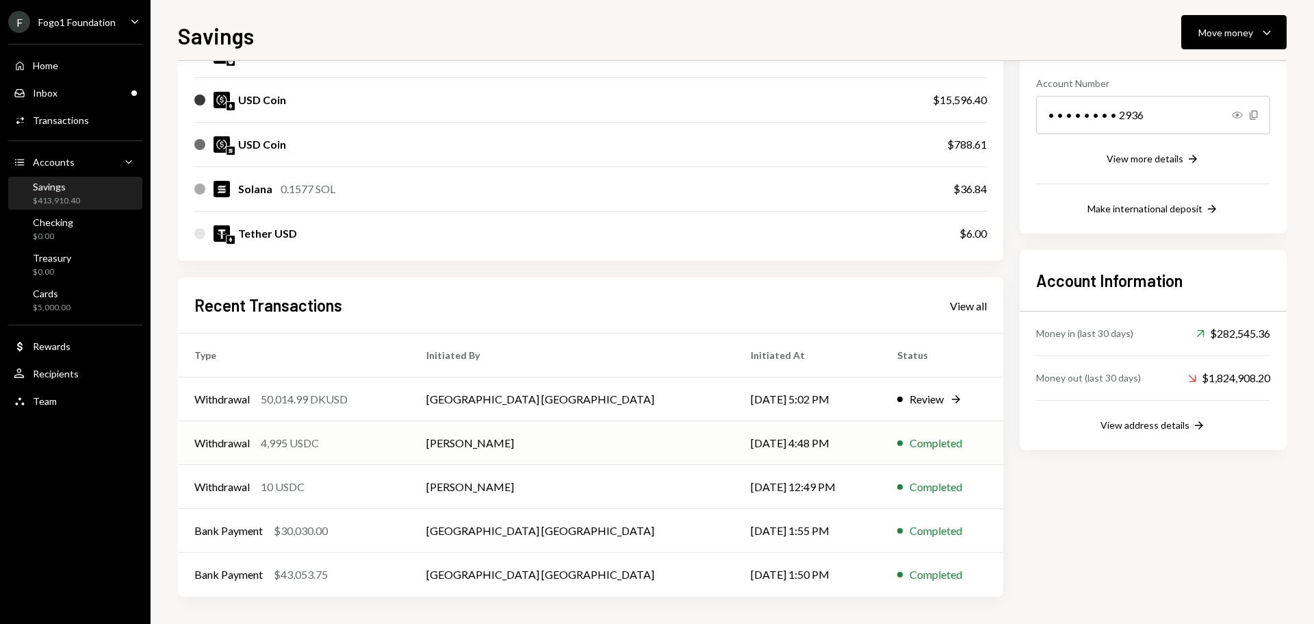
click at [766, 446] on td "[DATE] 4:48 PM" at bounding box center [807, 443] width 146 height 44
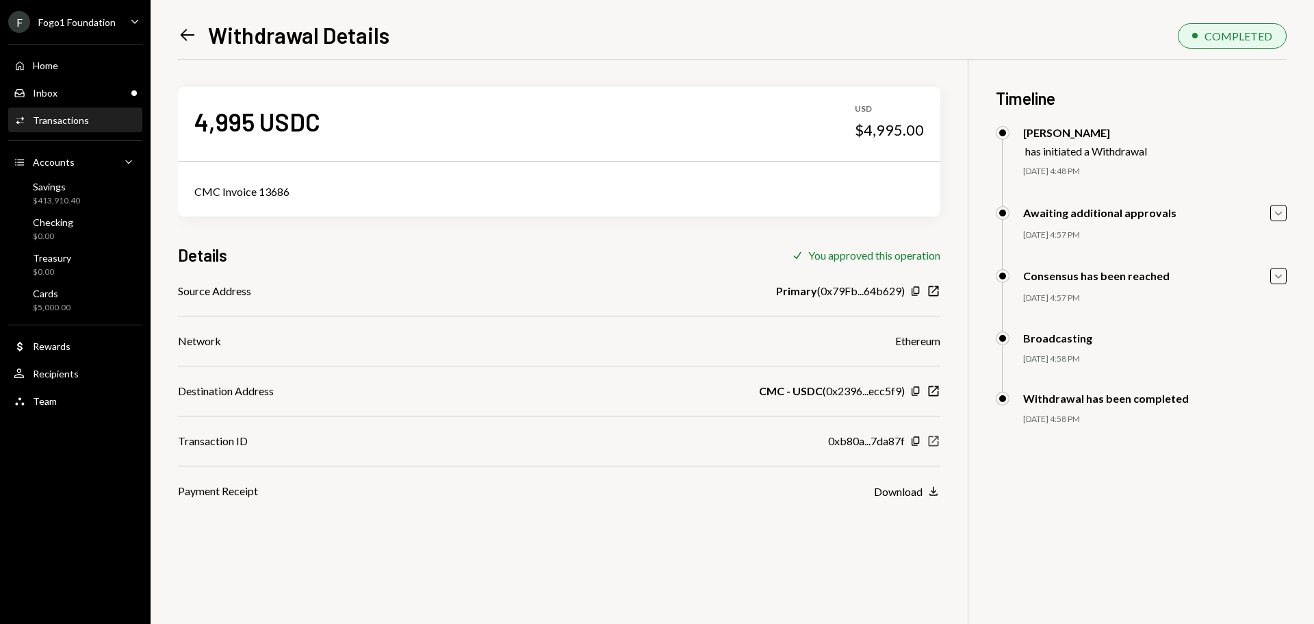
click at [938, 442] on icon "button" at bounding box center [934, 441] width 10 height 10
click at [69, 191] on div "Savings" at bounding box center [56, 187] width 47 height 12
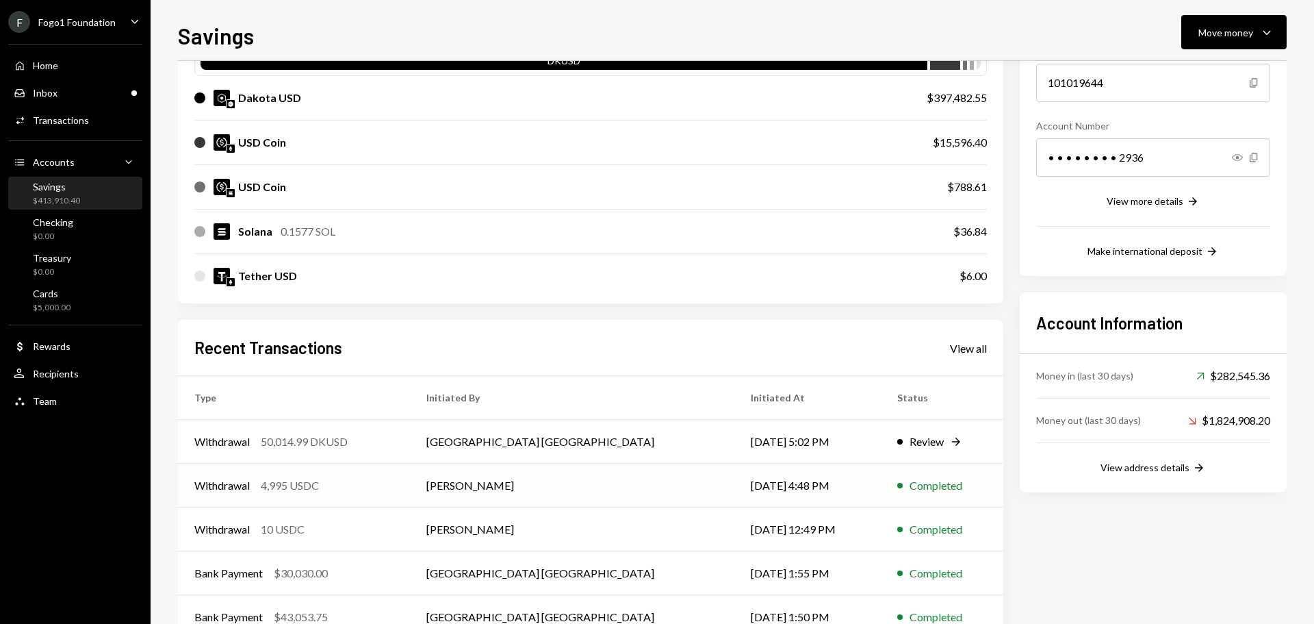
scroll to position [202, 0]
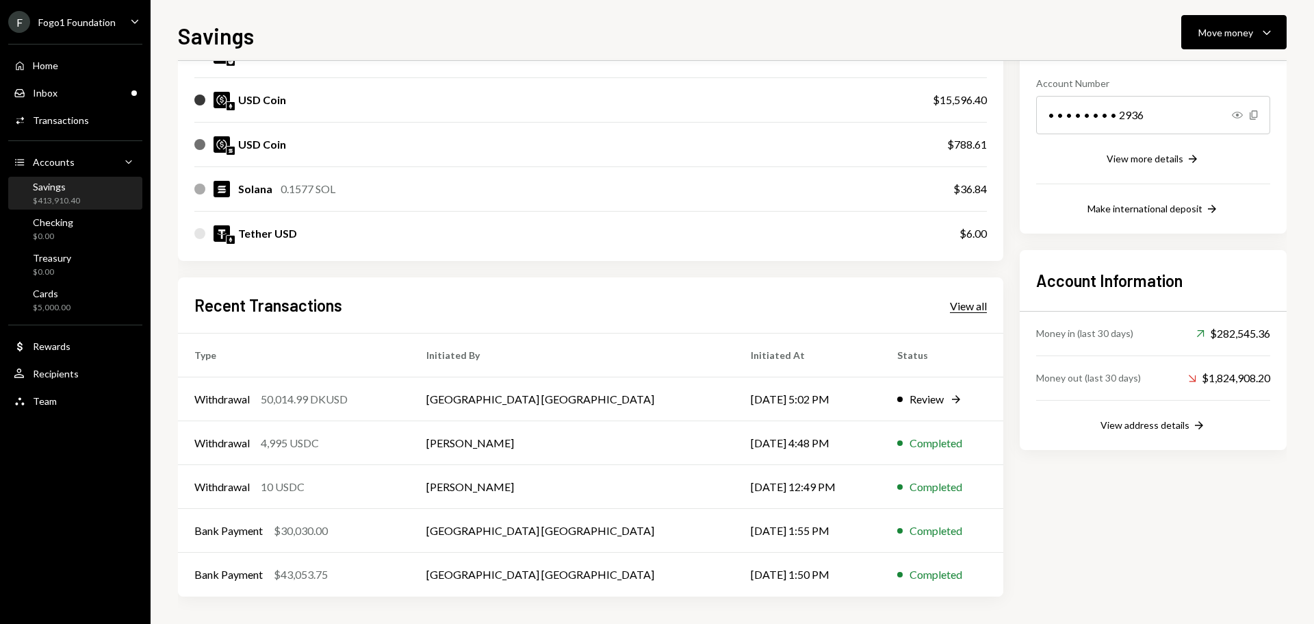
click at [978, 305] on div "View all" at bounding box center [968, 306] width 37 height 14
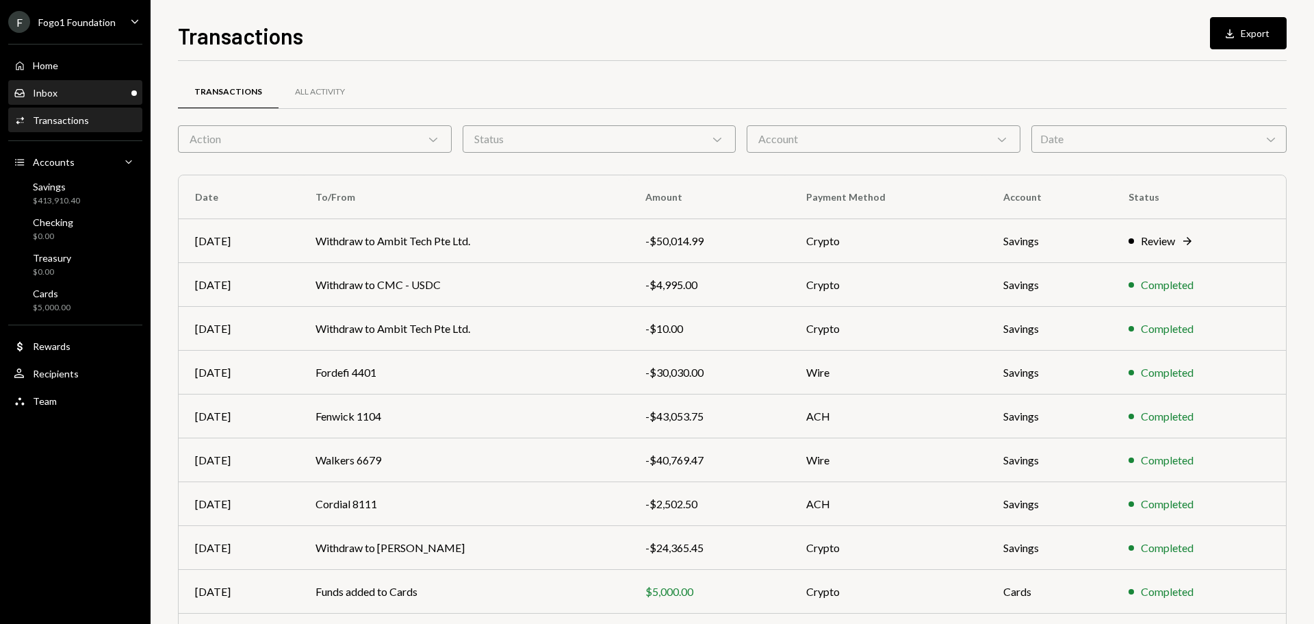
click at [99, 101] on div "Inbox Inbox" at bounding box center [75, 92] width 123 height 23
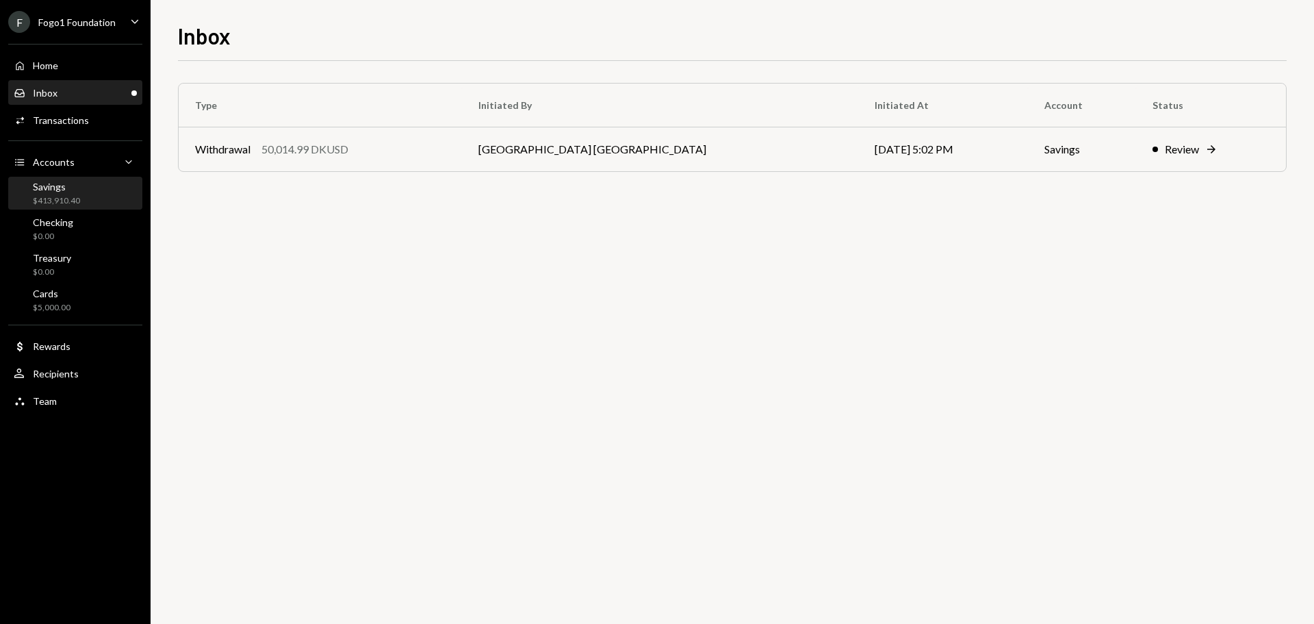
click at [67, 201] on div "$413,910.40" at bounding box center [56, 201] width 47 height 12
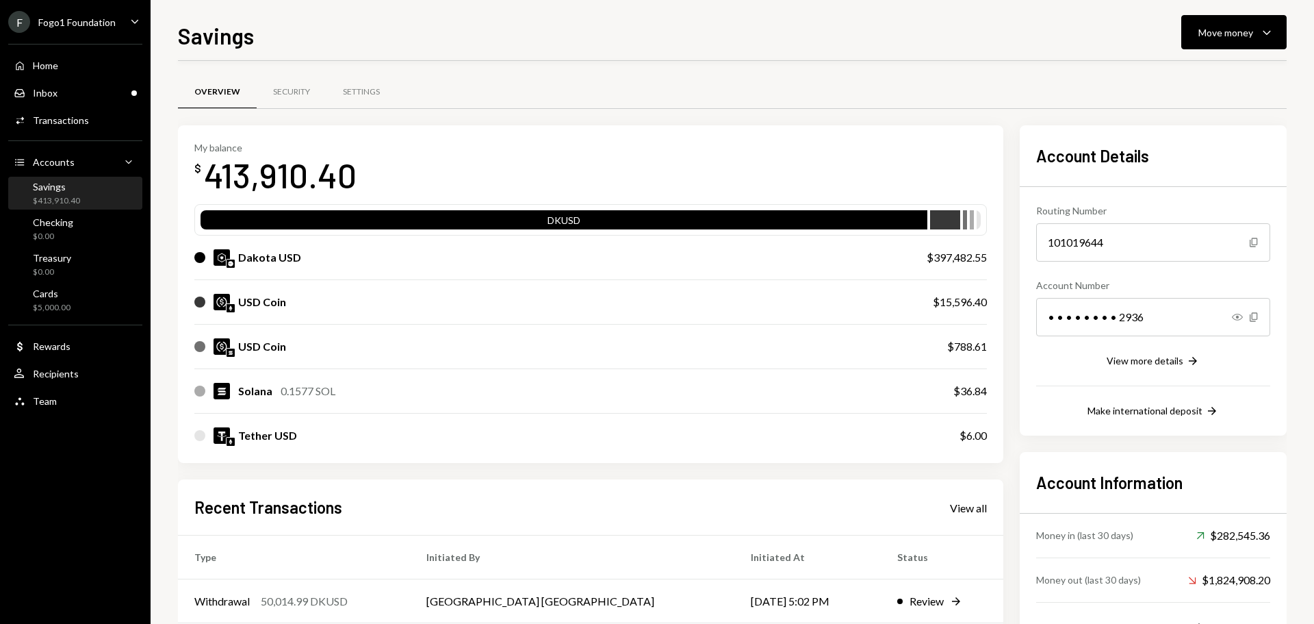
scroll to position [202, 0]
